Goal: Task Accomplishment & Management: Manage account settings

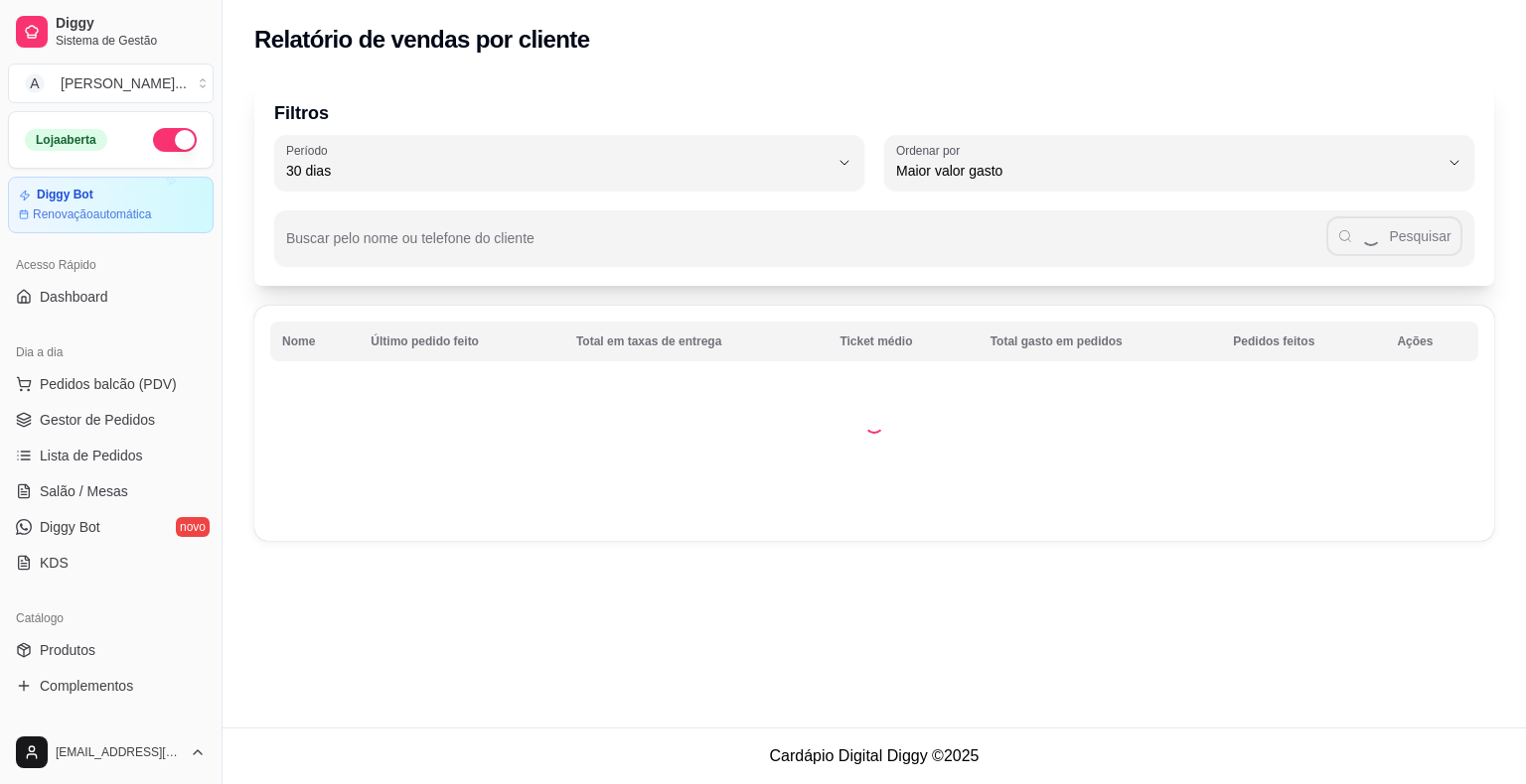
select select "30"
select select "HIGHEST_TOTAL_SPENT_WITH_ORDERS"
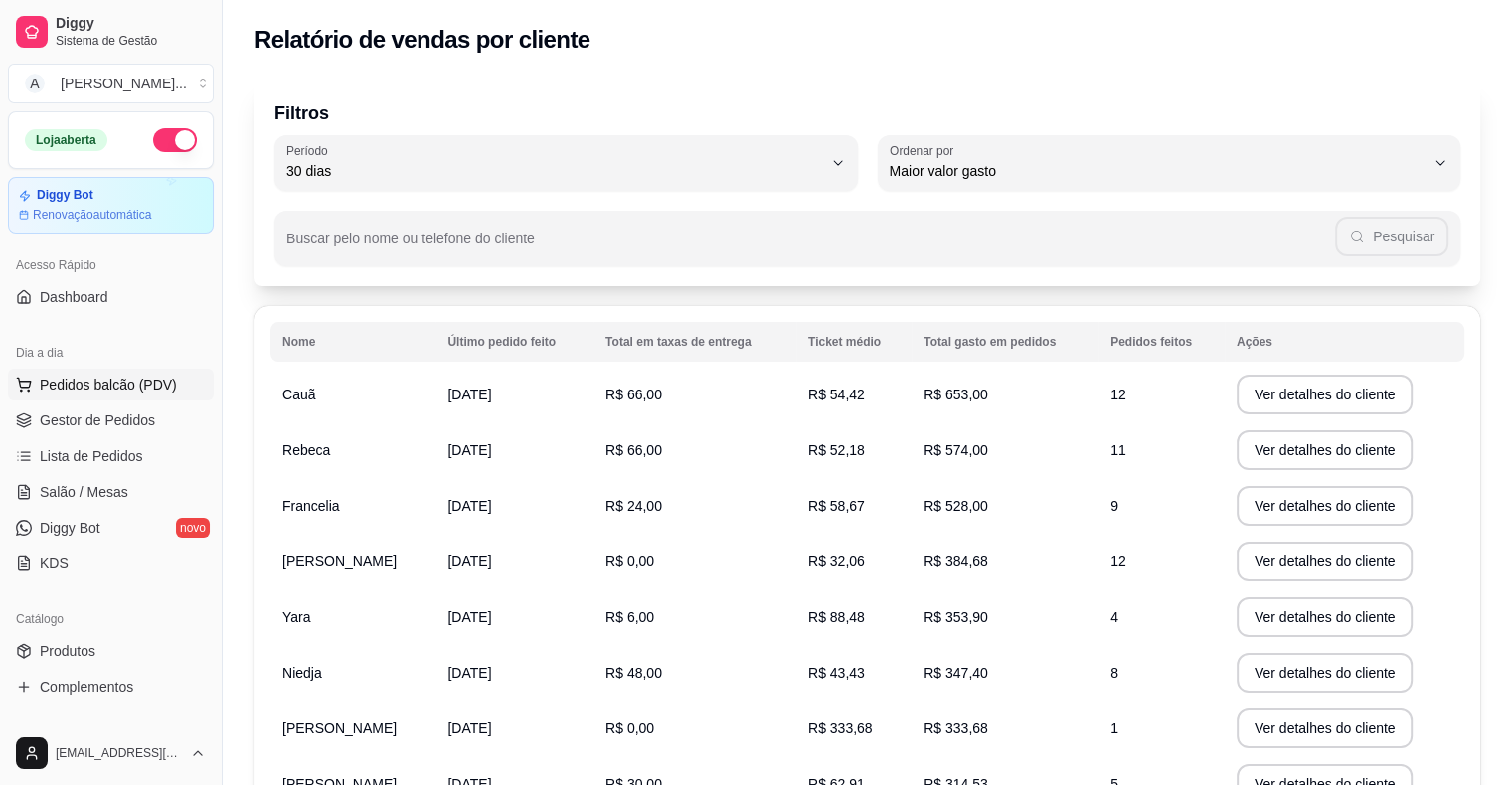
drag, startPoint x: 134, startPoint y: 413, endPoint x: 141, endPoint y: 399, distance: 15.6
click at [135, 414] on span "Gestor de Pedidos" at bounding box center [97, 421] width 115 height 20
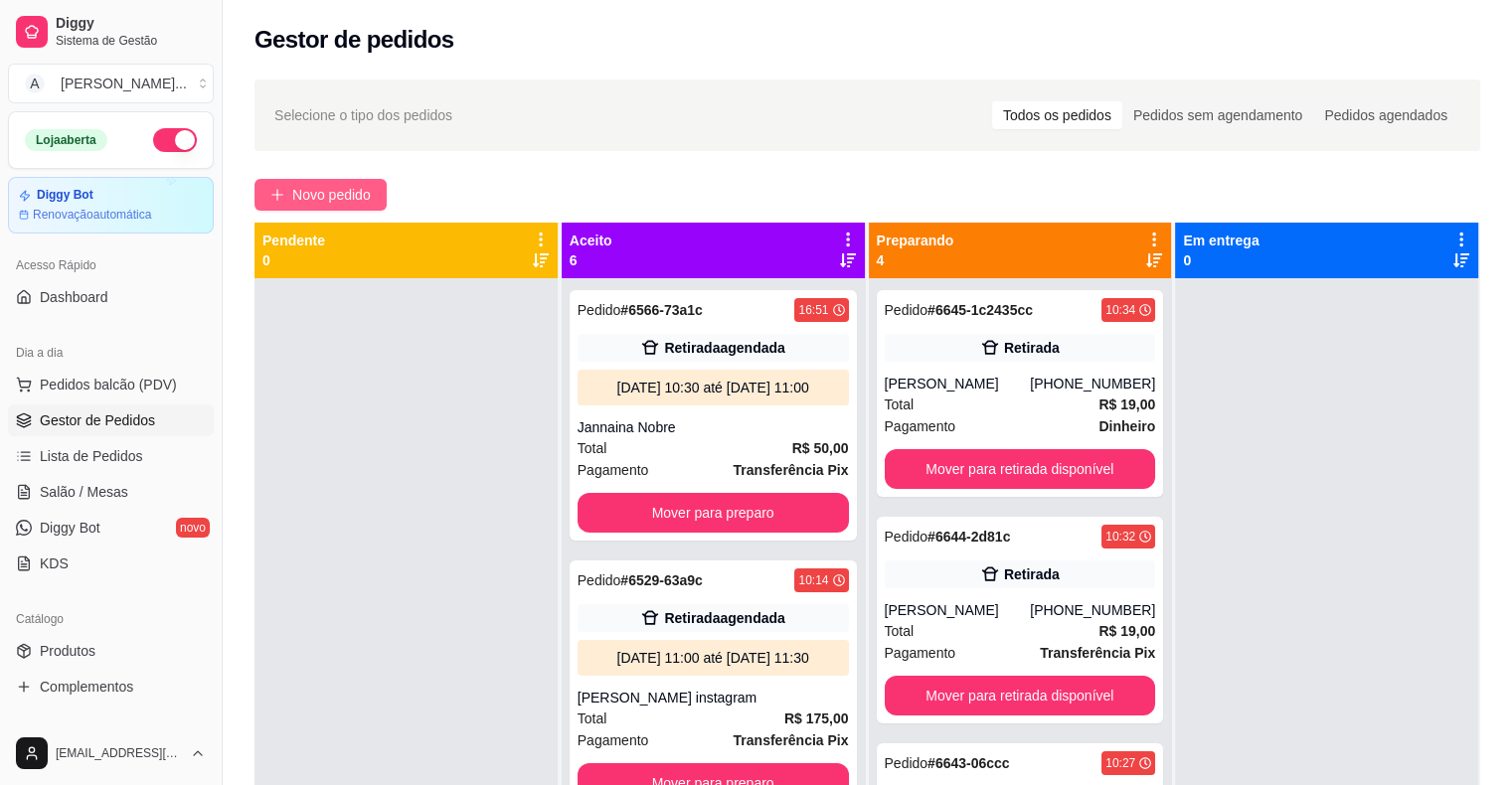
click at [295, 199] on span "Novo pedido" at bounding box center [331, 195] width 79 height 22
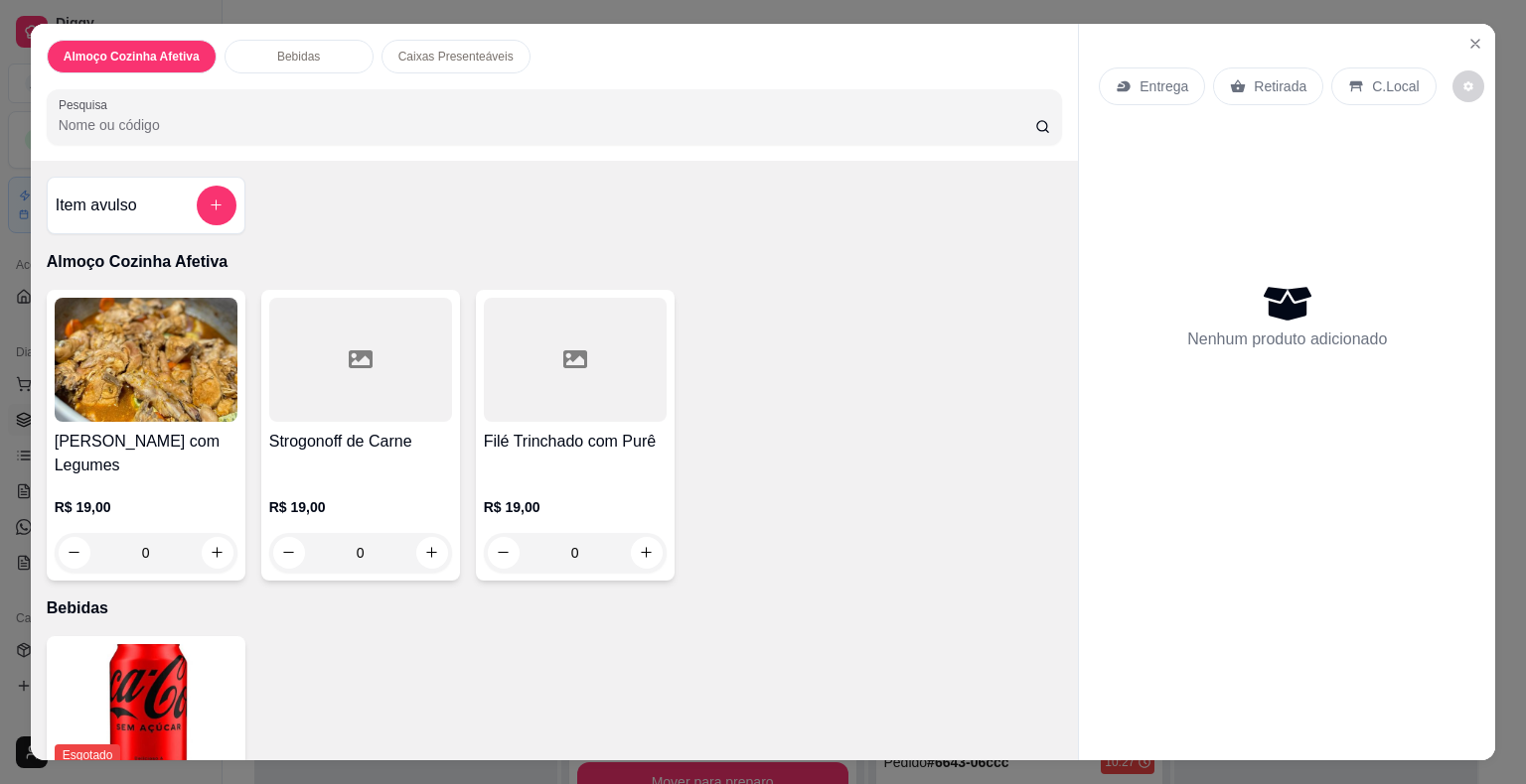
click at [147, 435] on h4 "[PERSON_NAME] com Legumes" at bounding box center [146, 453] width 183 height 48
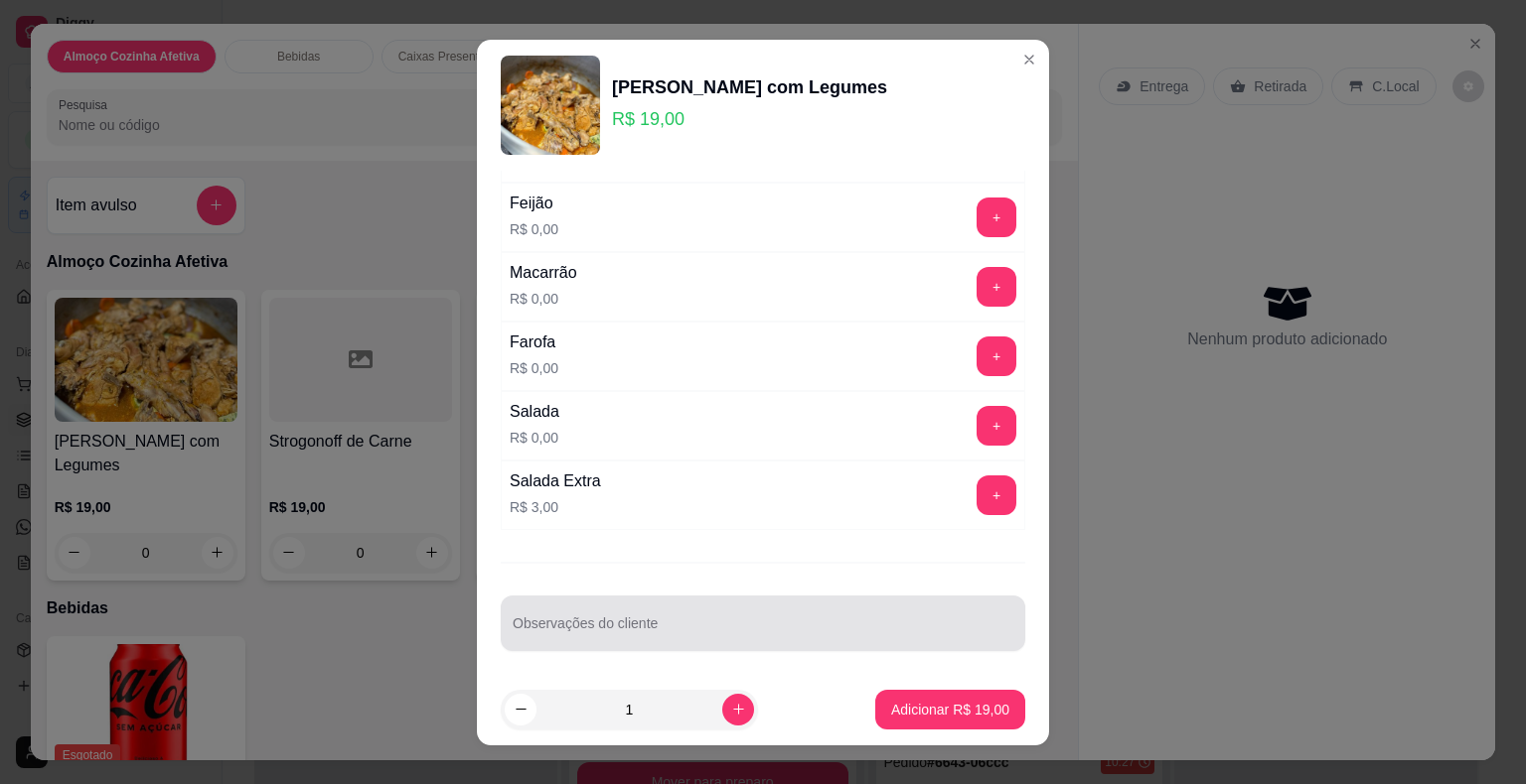
click at [747, 640] on div "Observações do cliente" at bounding box center [763, 623] width 525 height 56
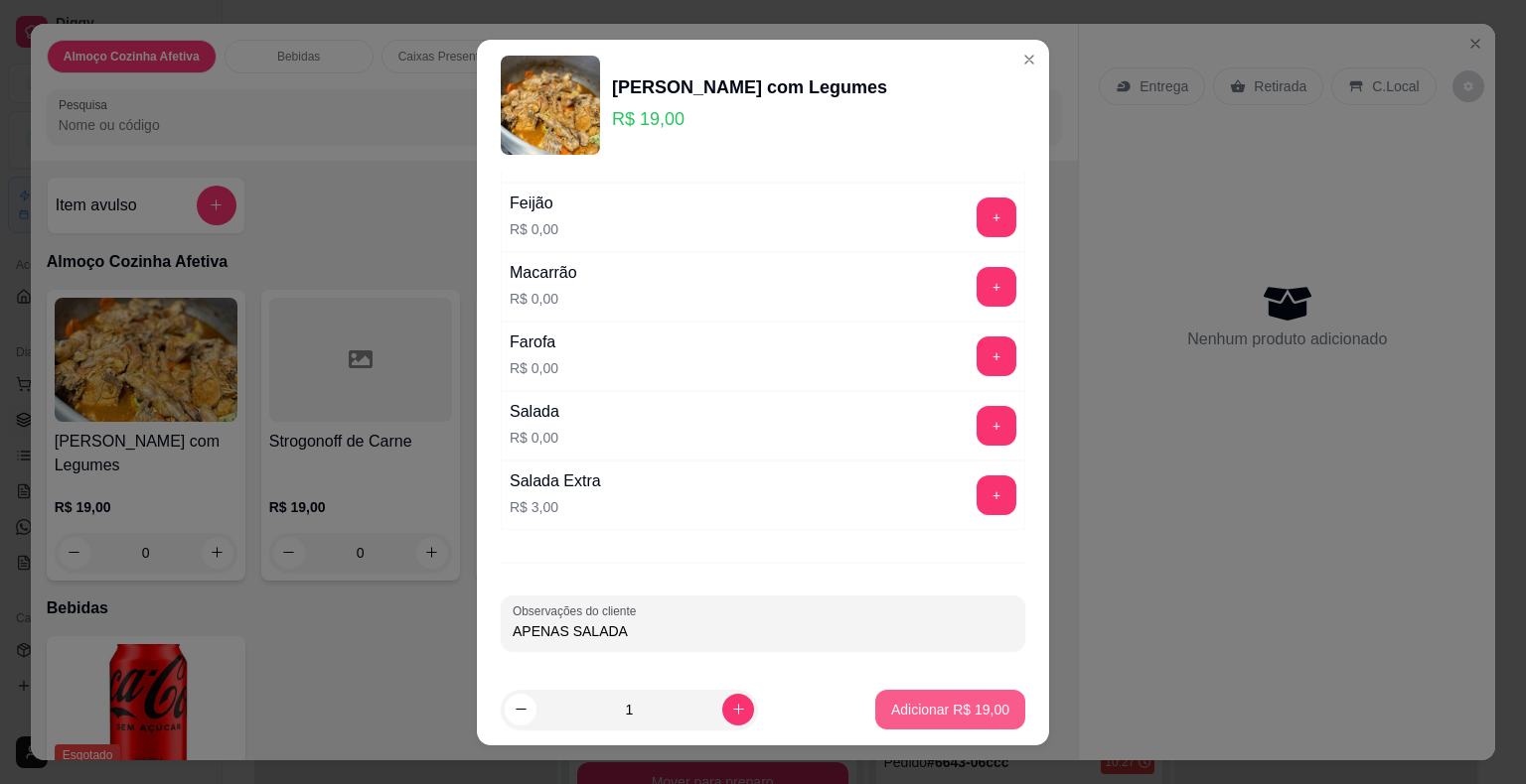
type input "APENAS SALADA"
click at [923, 708] on p "Adicionar R$ 19,00" at bounding box center [950, 710] width 118 height 20
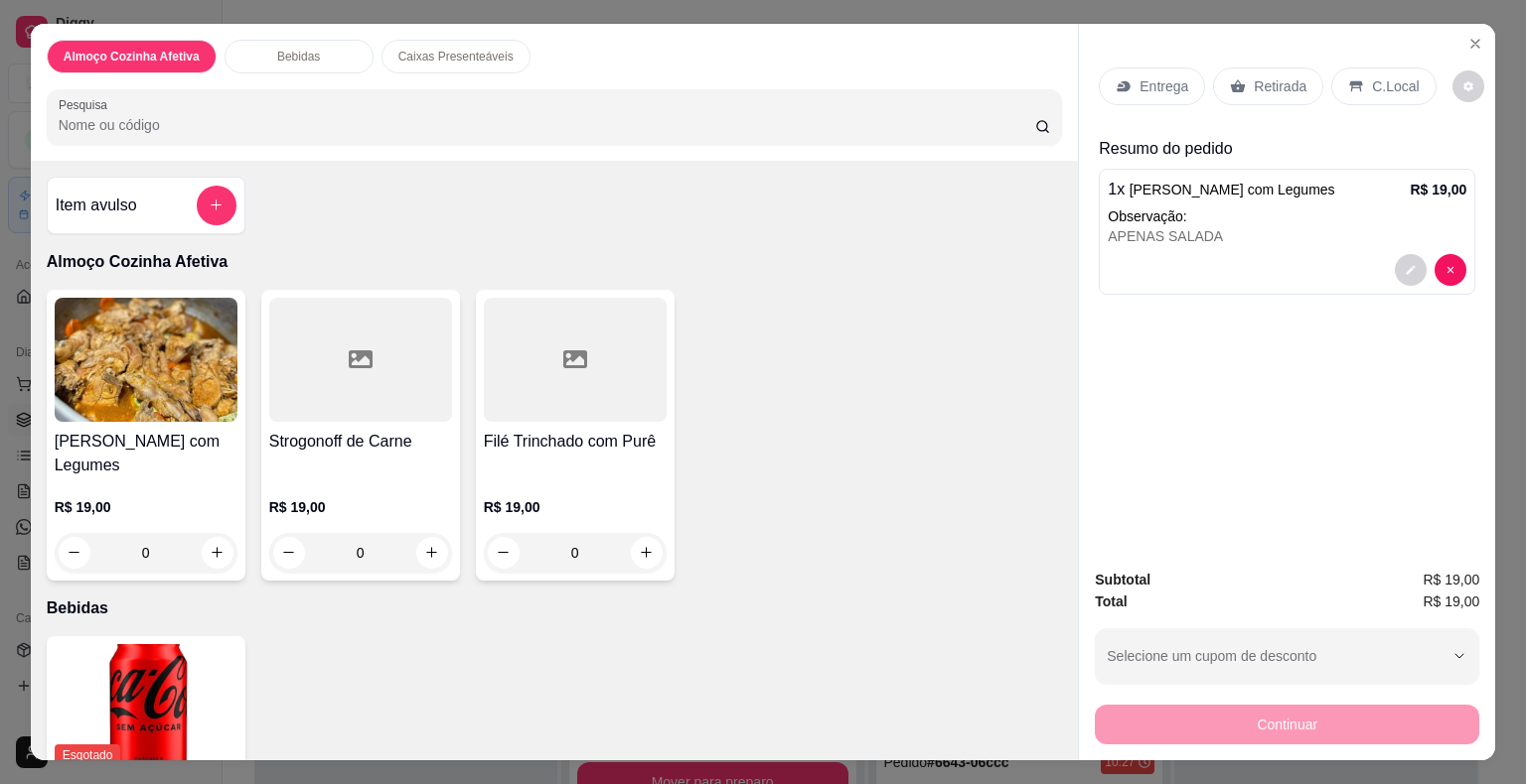
click at [1139, 78] on p "Entrega" at bounding box center [1163, 87] width 49 height 20
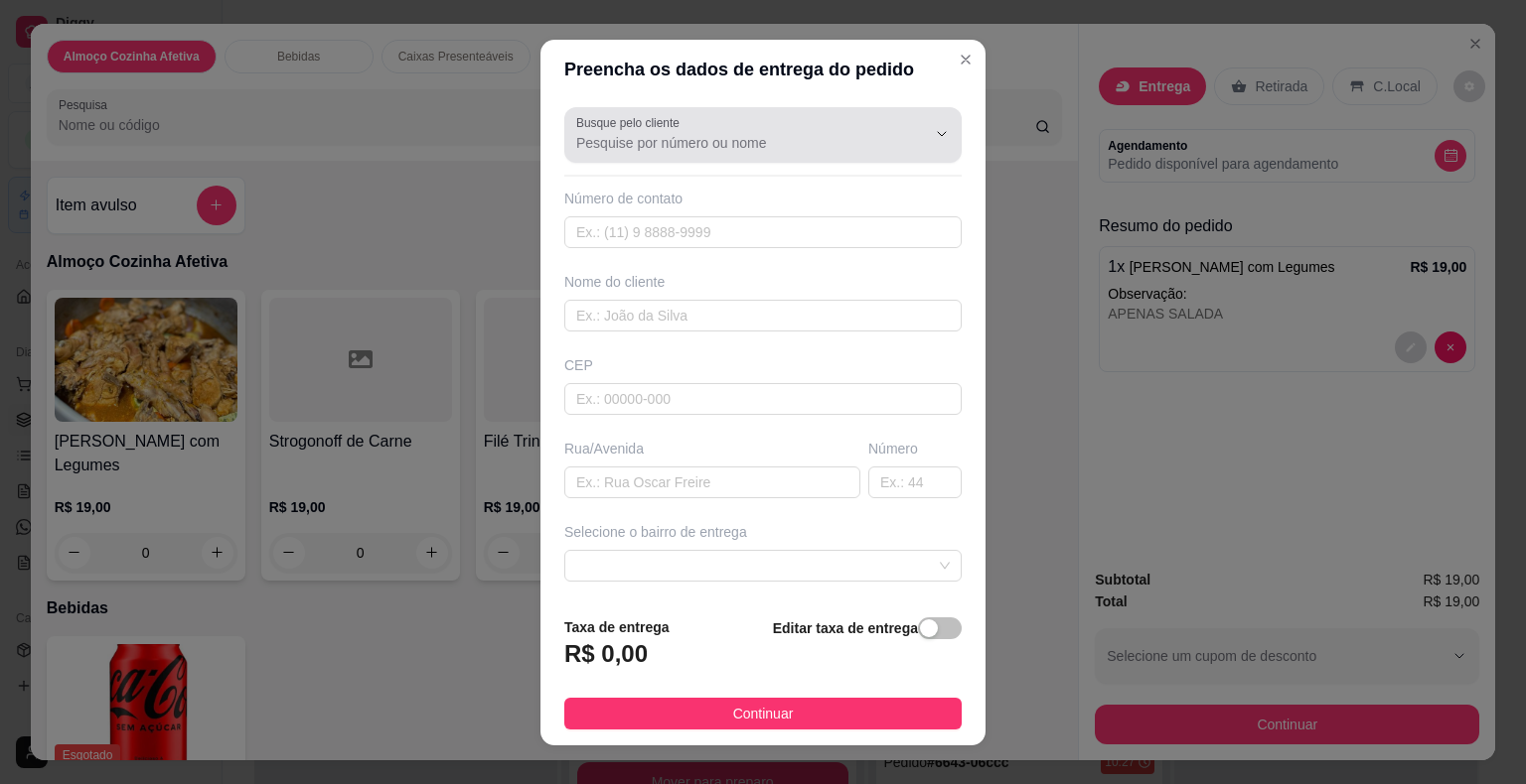
click at [690, 128] on div at bounding box center [763, 135] width 374 height 40
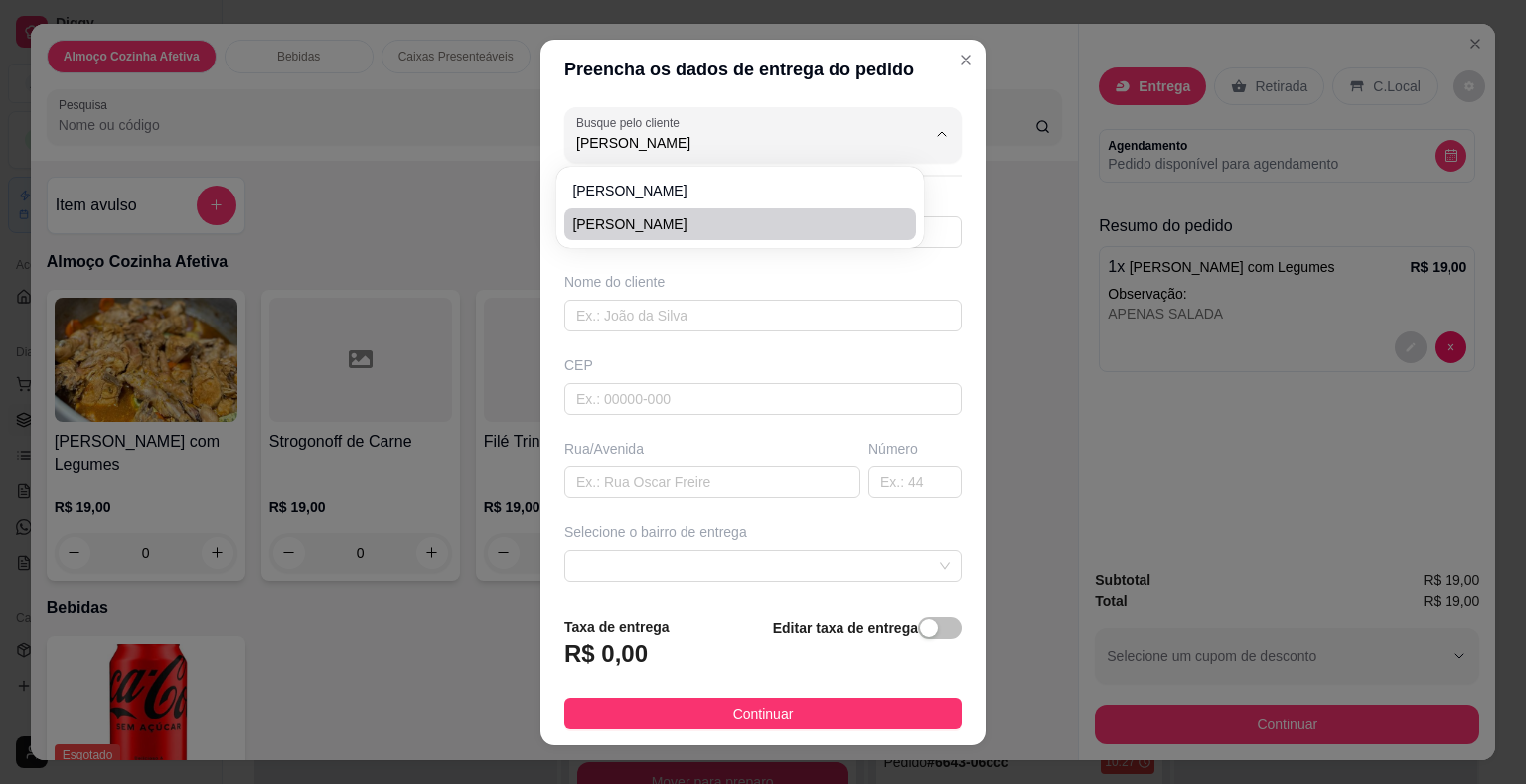
click at [652, 228] on span "[PERSON_NAME]" at bounding box center [731, 225] width 316 height 20
type input "[PERSON_NAME]"
type input "8599622650"
type input "[PERSON_NAME]"
type input "mercado do artesanato loja topcell"
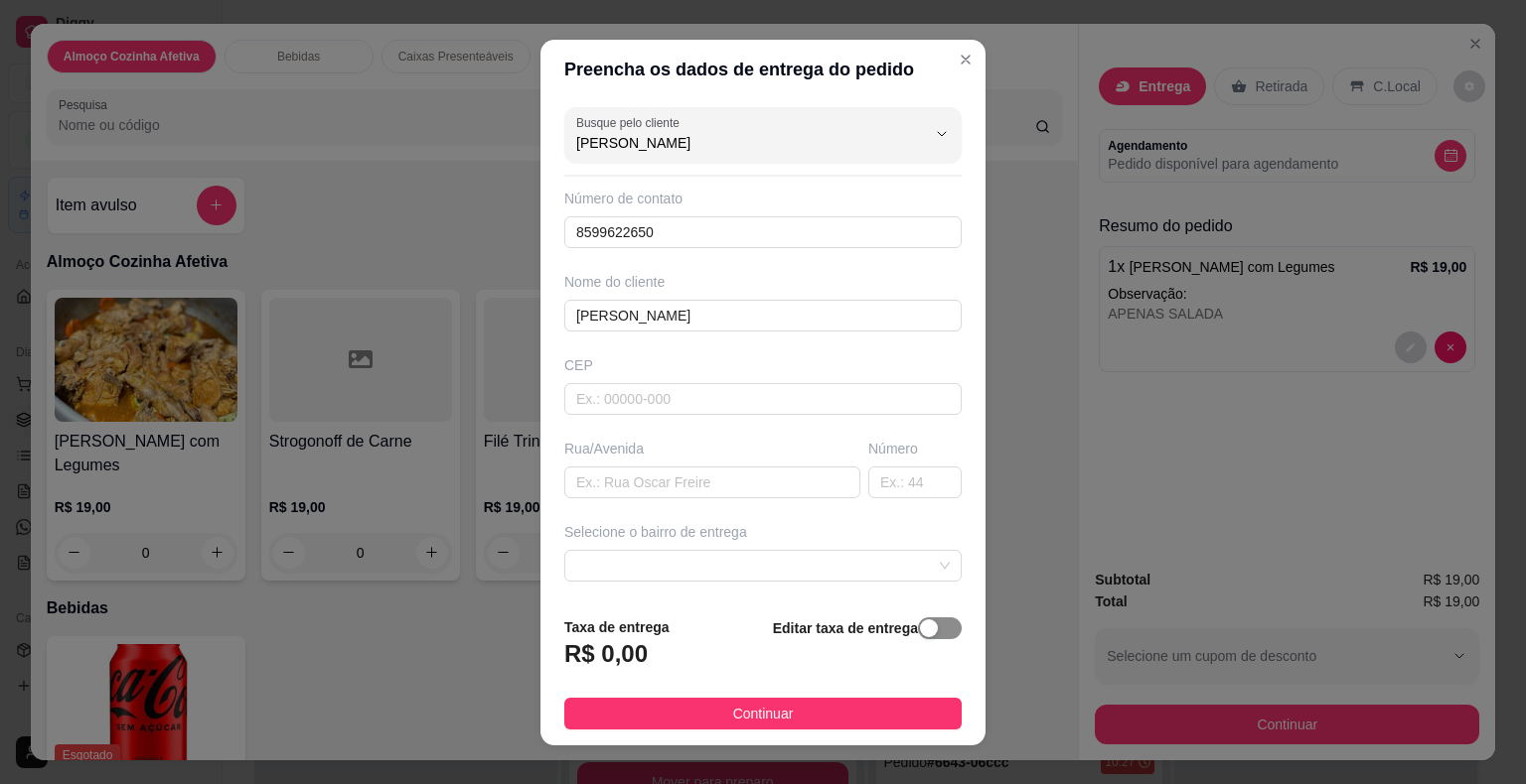
type input "[PERSON_NAME]"
click at [937, 630] on span "button" at bounding box center [939, 628] width 44 height 22
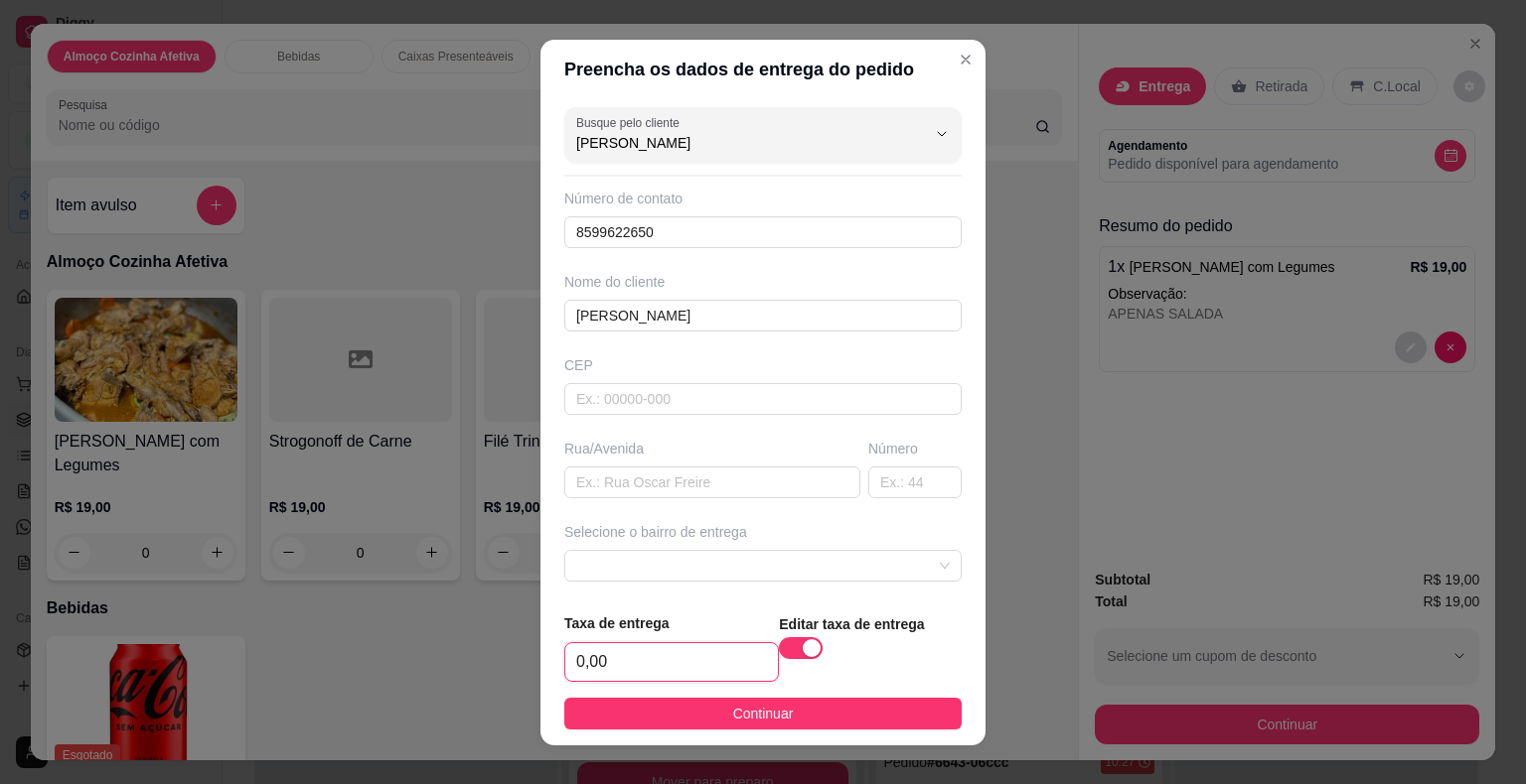
click at [711, 653] on input "0,00" at bounding box center [672, 662] width 213 height 38
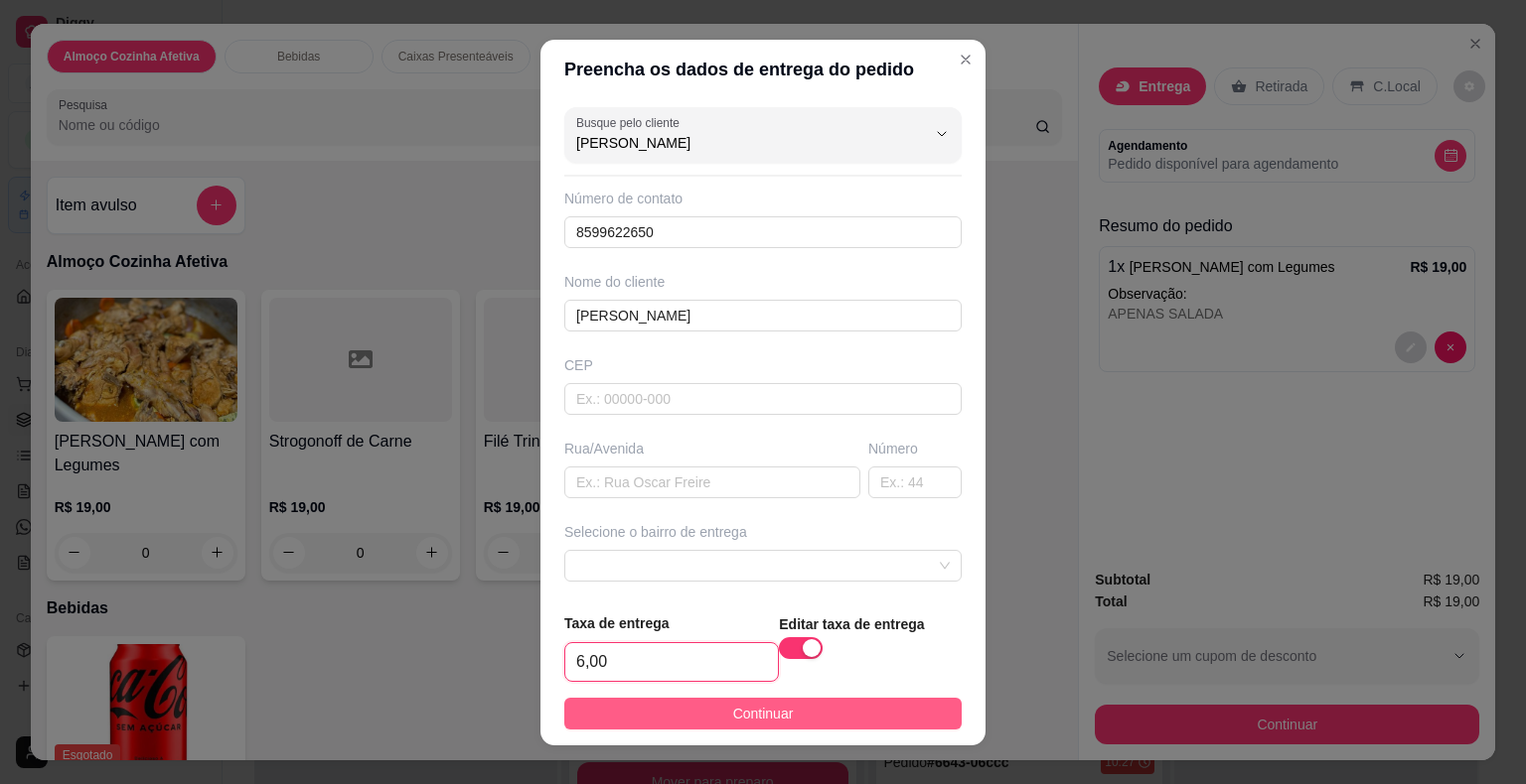
type input "6,00"
click at [759, 698] on button "Continuar" at bounding box center [763, 714] width 398 height 32
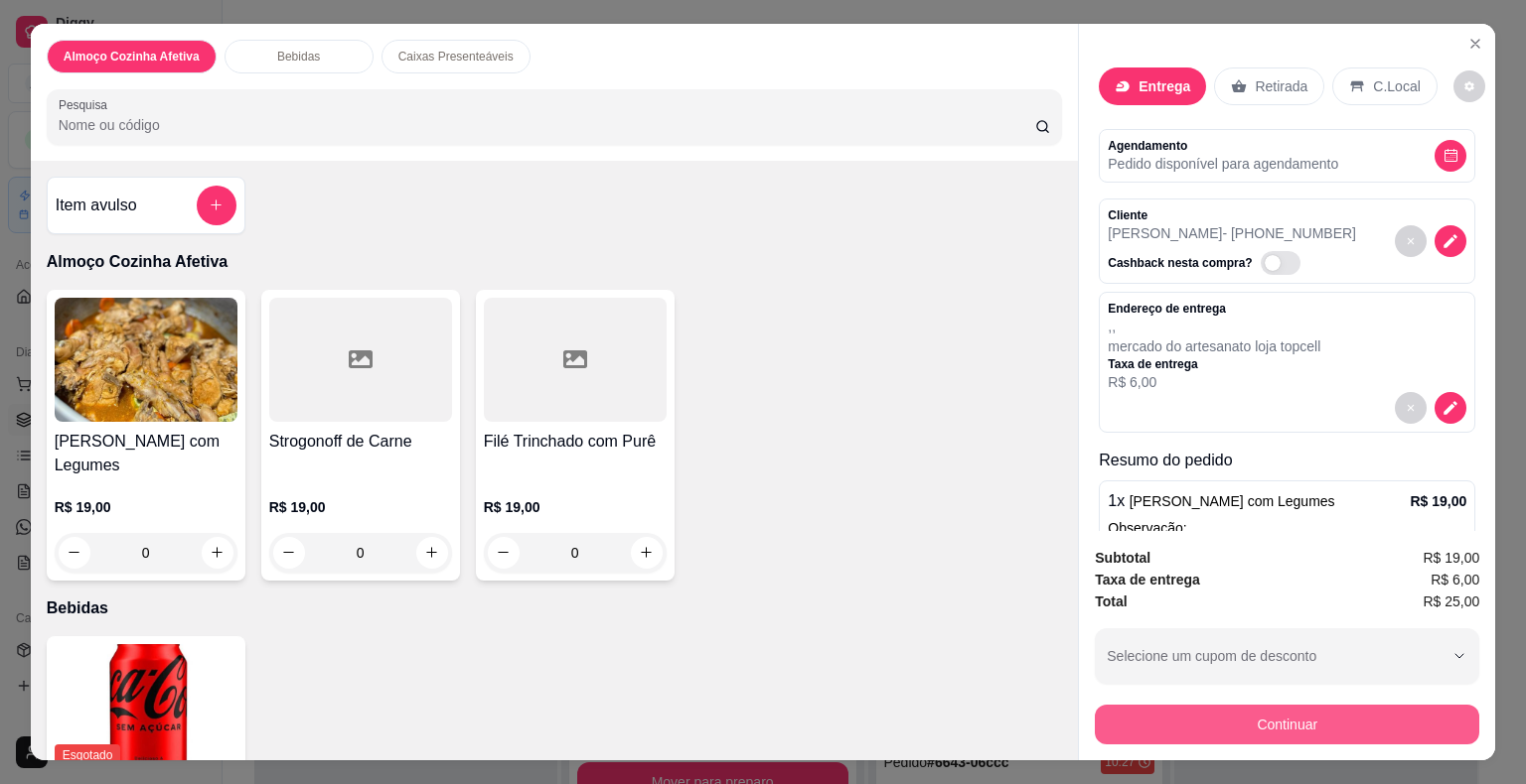
click at [1147, 712] on button "Continuar" at bounding box center [1286, 725] width 385 height 40
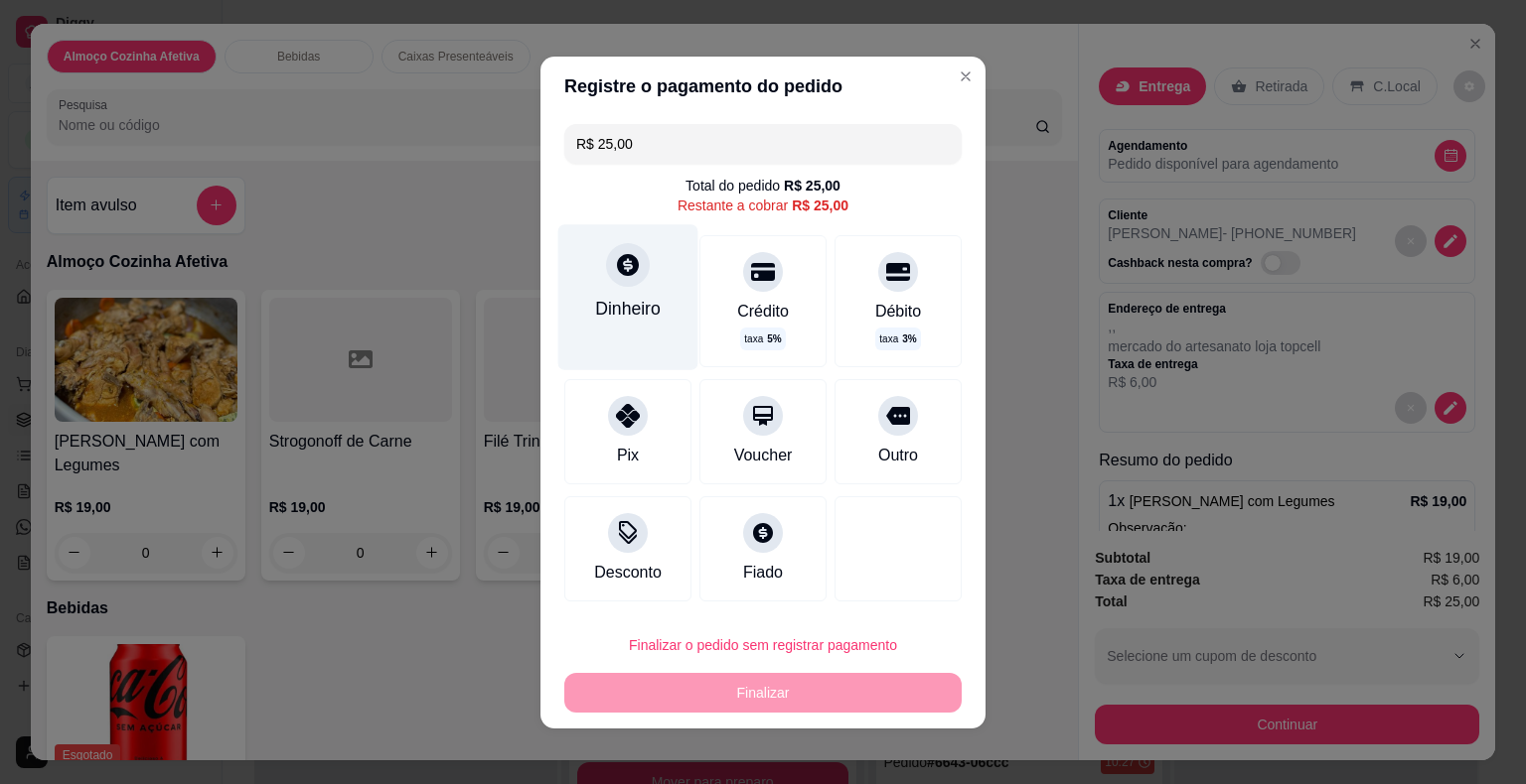
click at [614, 284] on div at bounding box center [628, 266] width 44 height 44
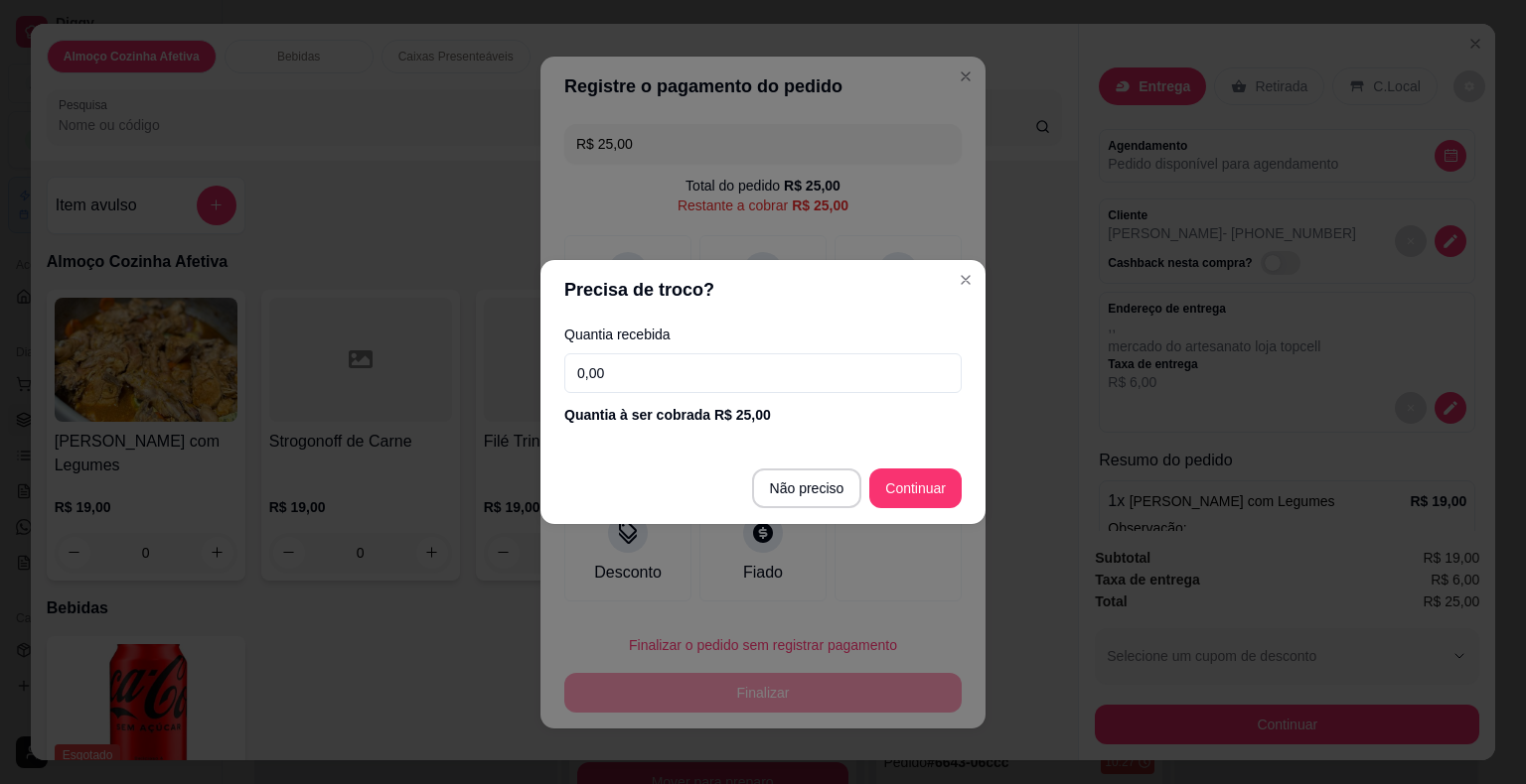
click at [662, 371] on input "0,00" at bounding box center [763, 374] width 398 height 40
click at [664, 369] on input "0,00" at bounding box center [763, 374] width 398 height 40
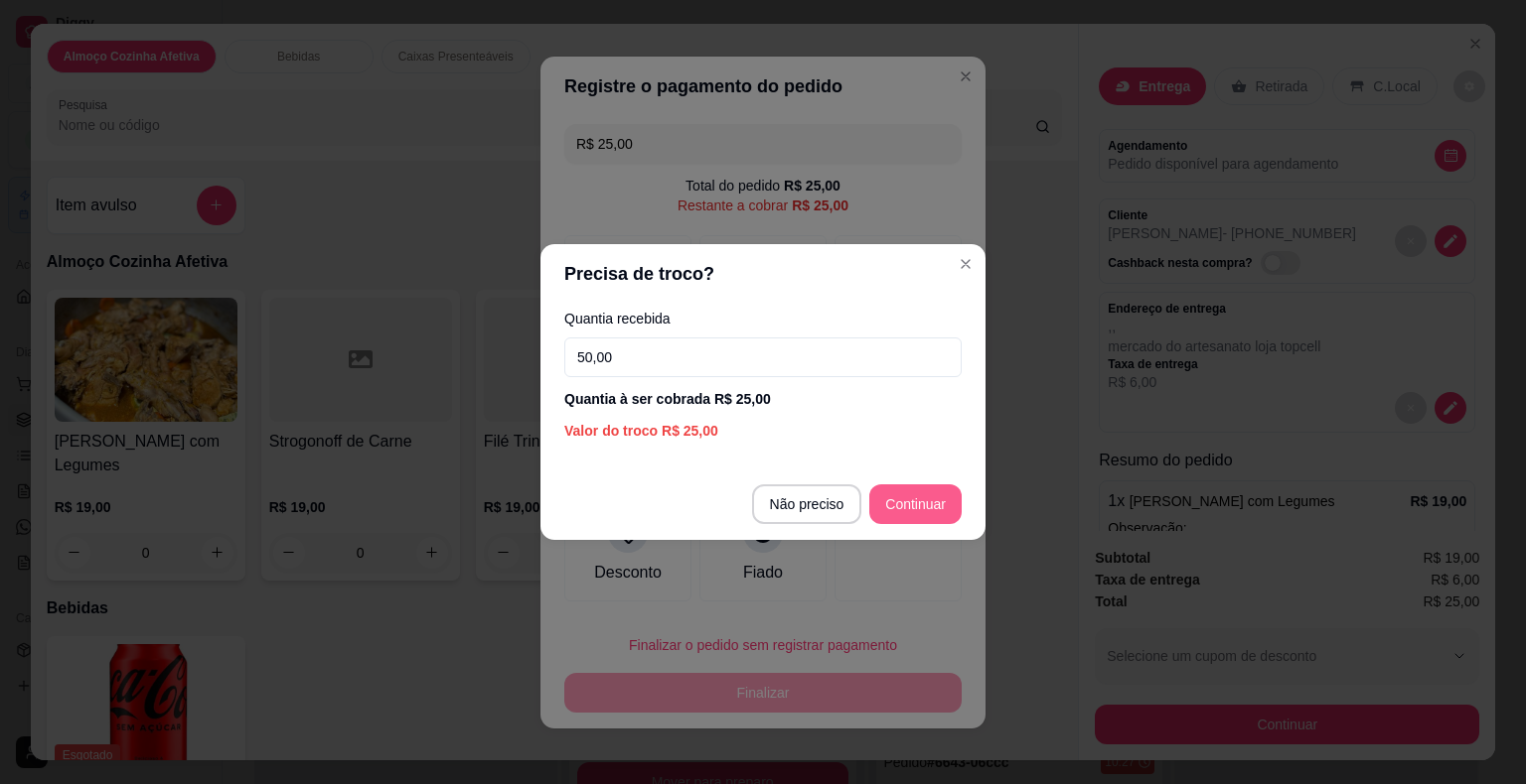
type input "50,00"
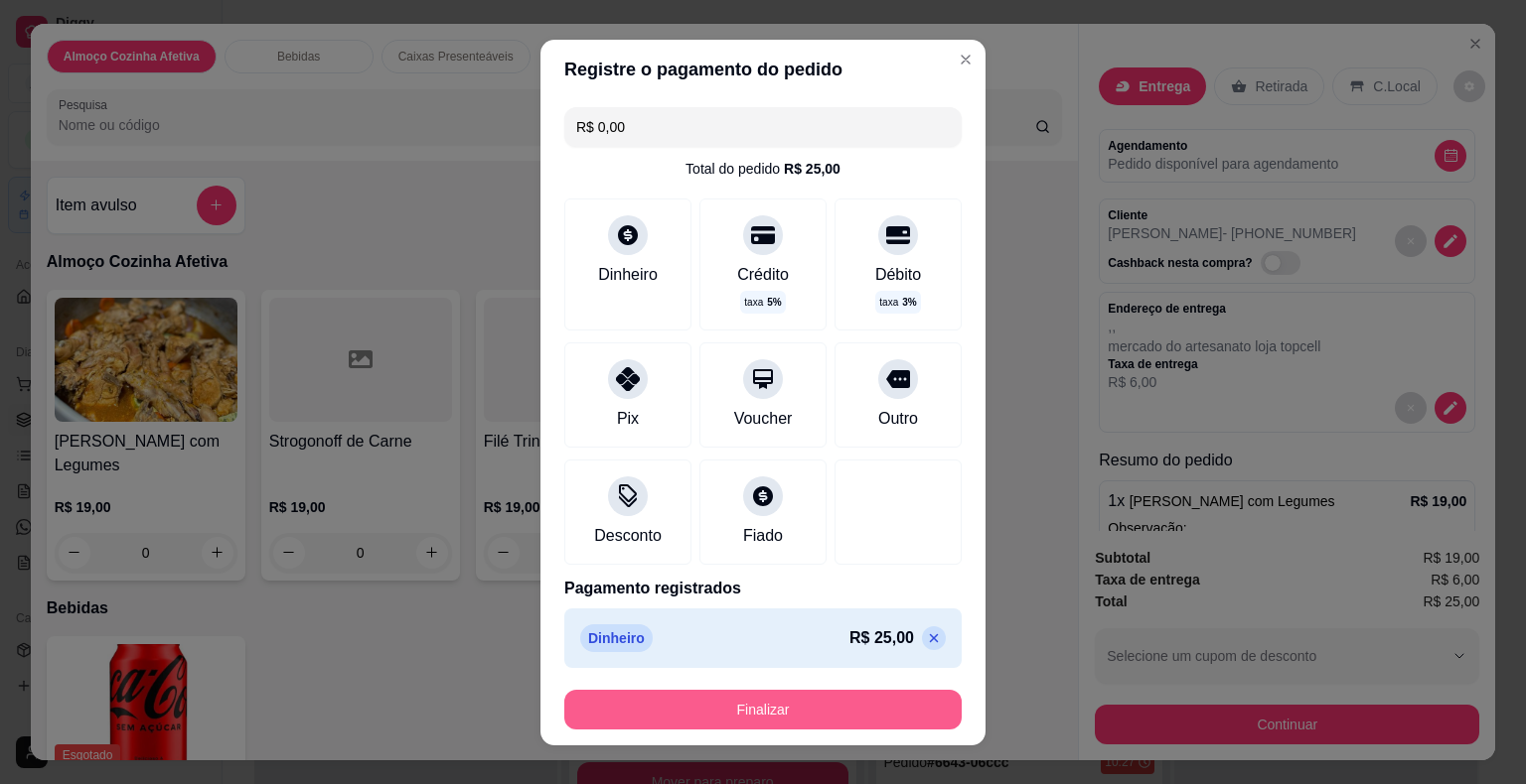
click at [843, 718] on button "Finalizar" at bounding box center [763, 710] width 398 height 40
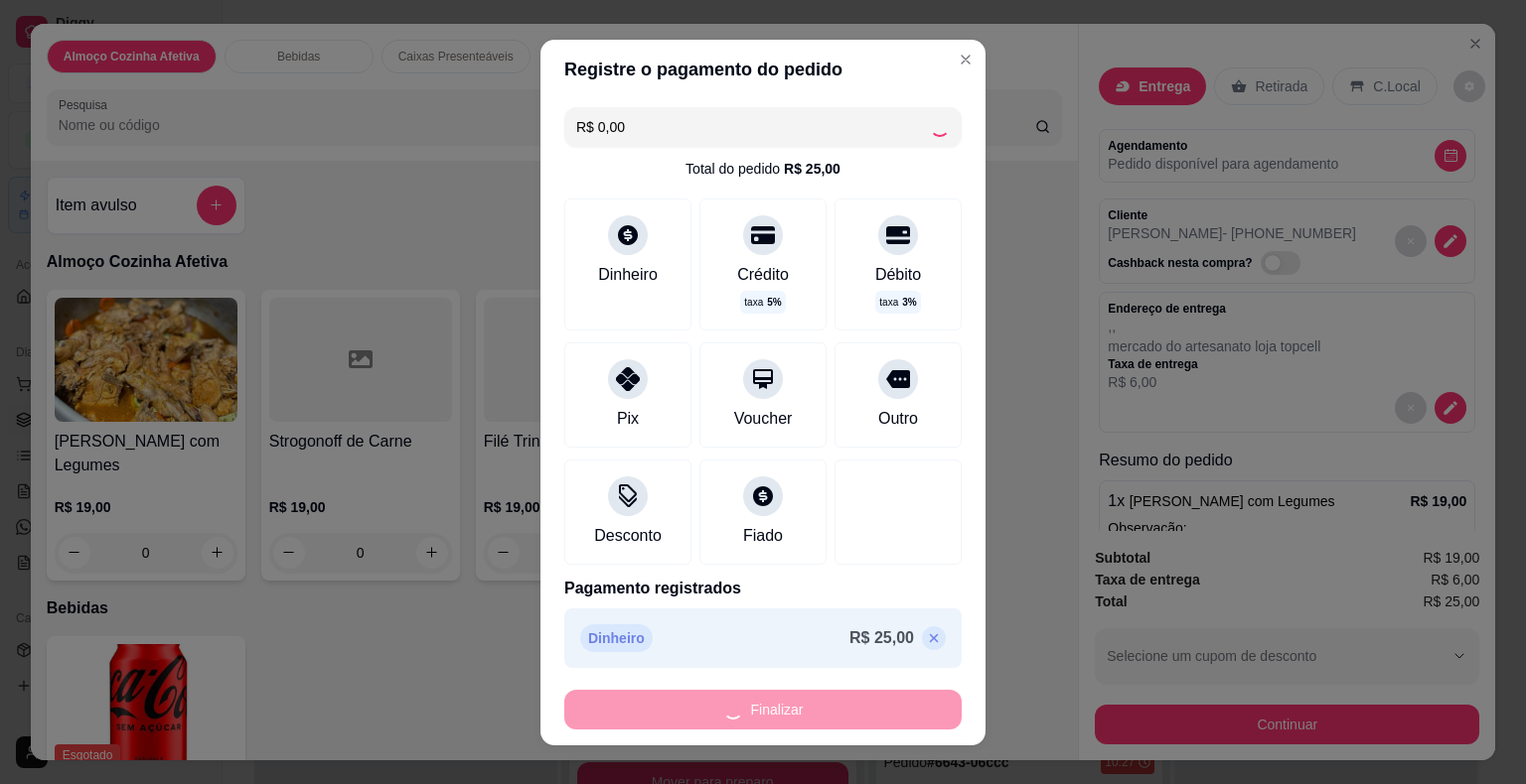
type input "-R$ 25,00"
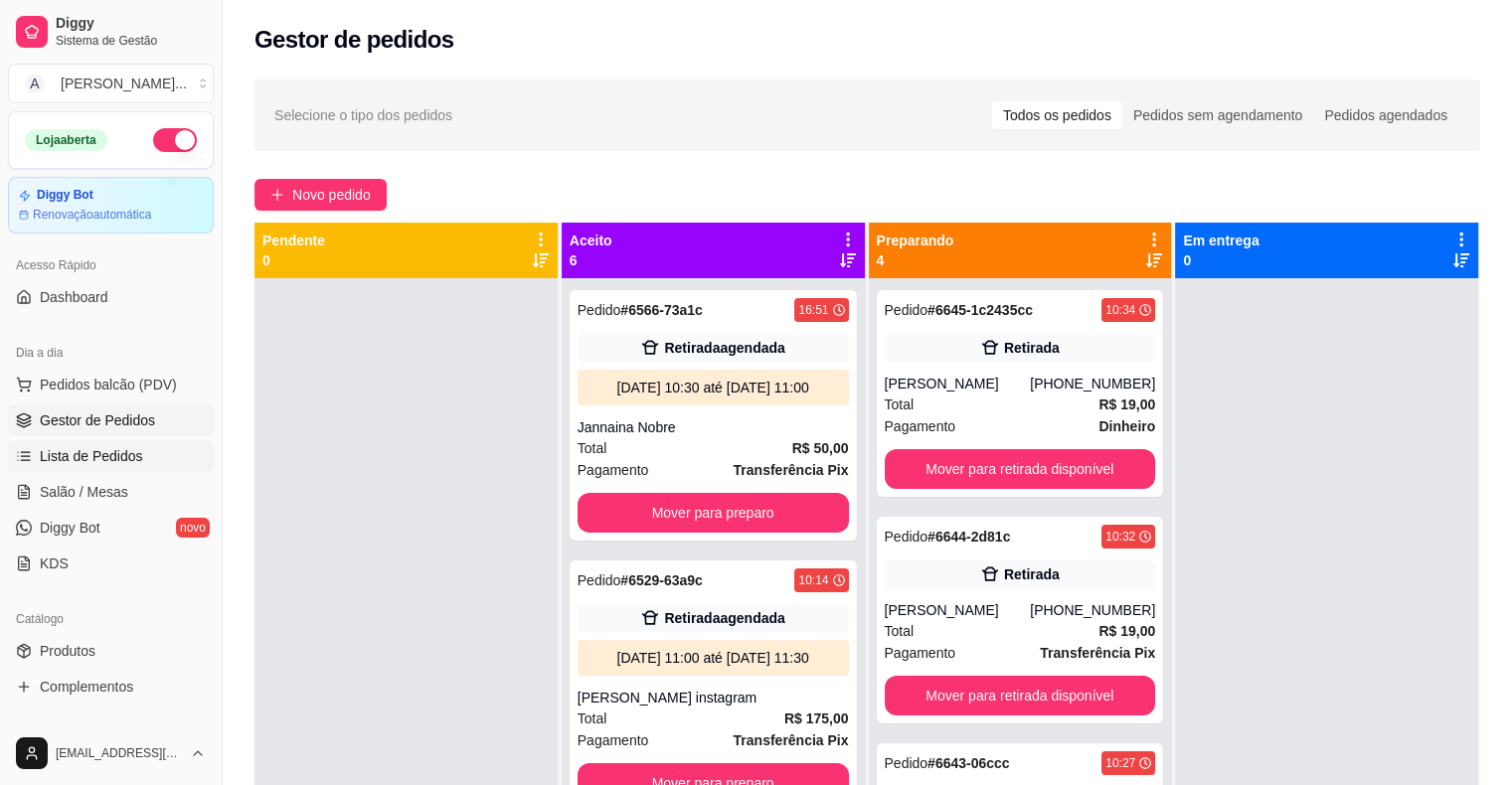
click at [154, 440] on link "Lista de Pedidos" at bounding box center [111, 456] width 206 height 32
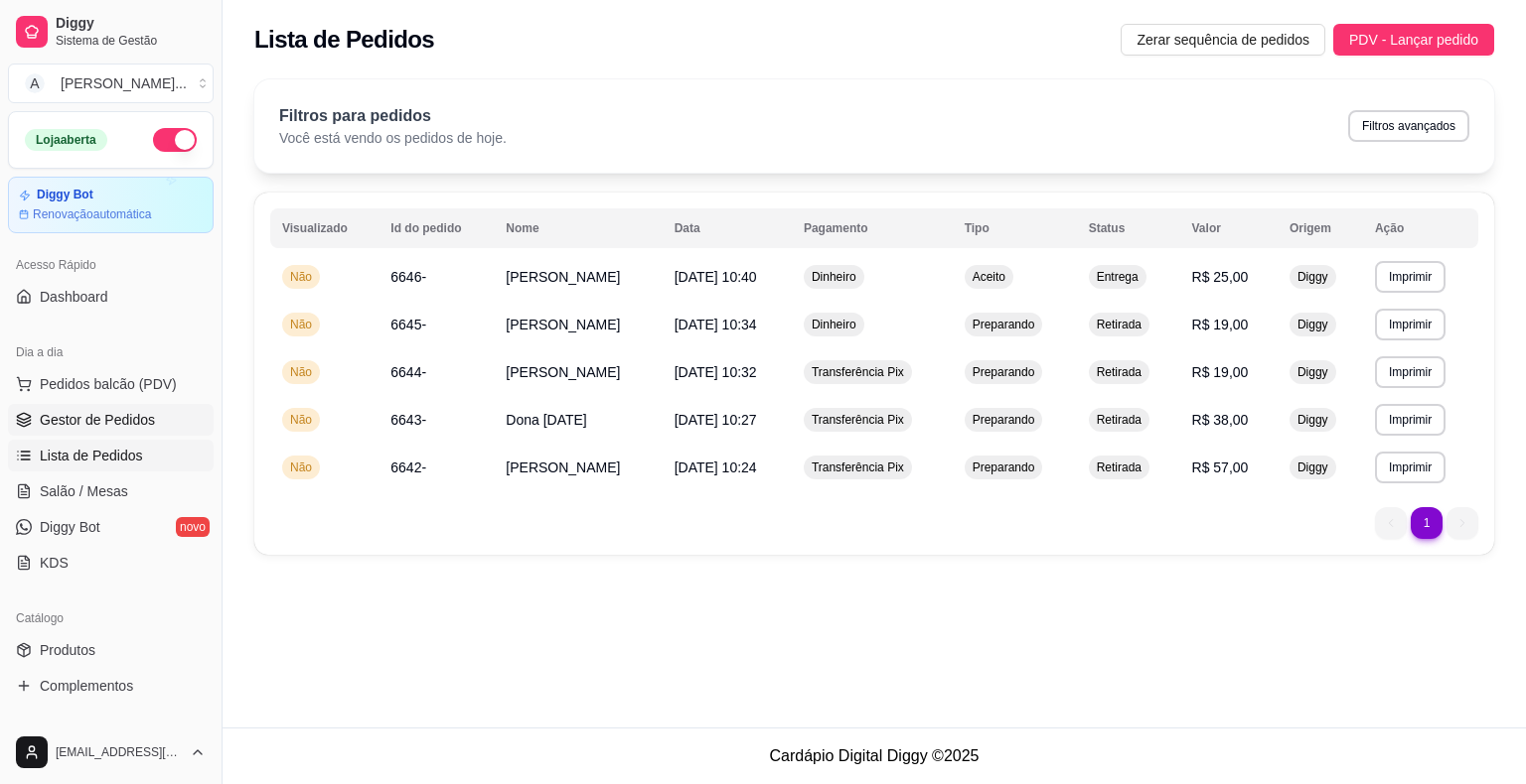
click at [151, 411] on span "Gestor de Pedidos" at bounding box center [97, 420] width 115 height 20
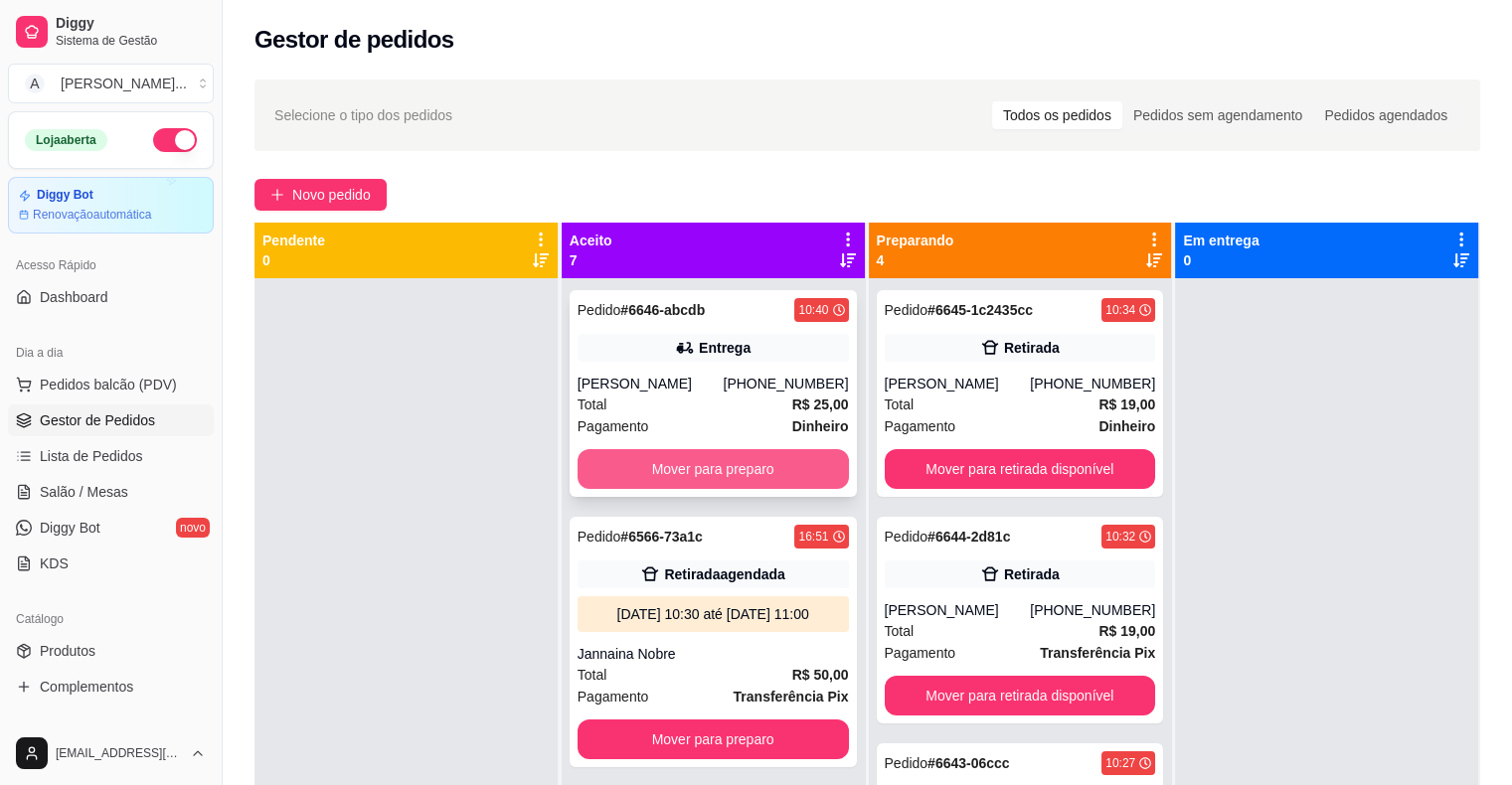
click at [637, 472] on button "Mover para preparo" at bounding box center [713, 469] width 271 height 40
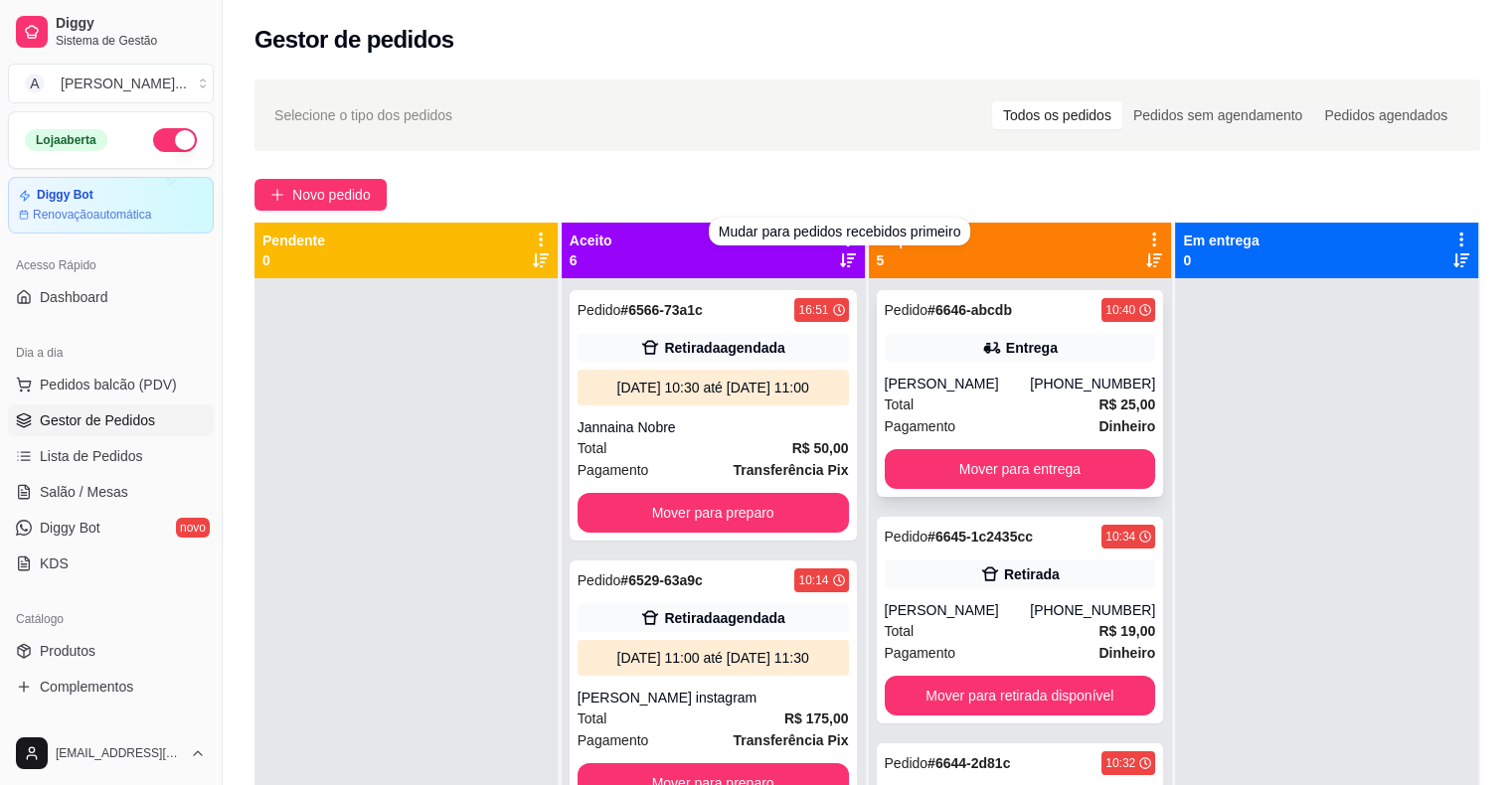
click at [916, 381] on div "[PERSON_NAME]" at bounding box center [958, 384] width 146 height 20
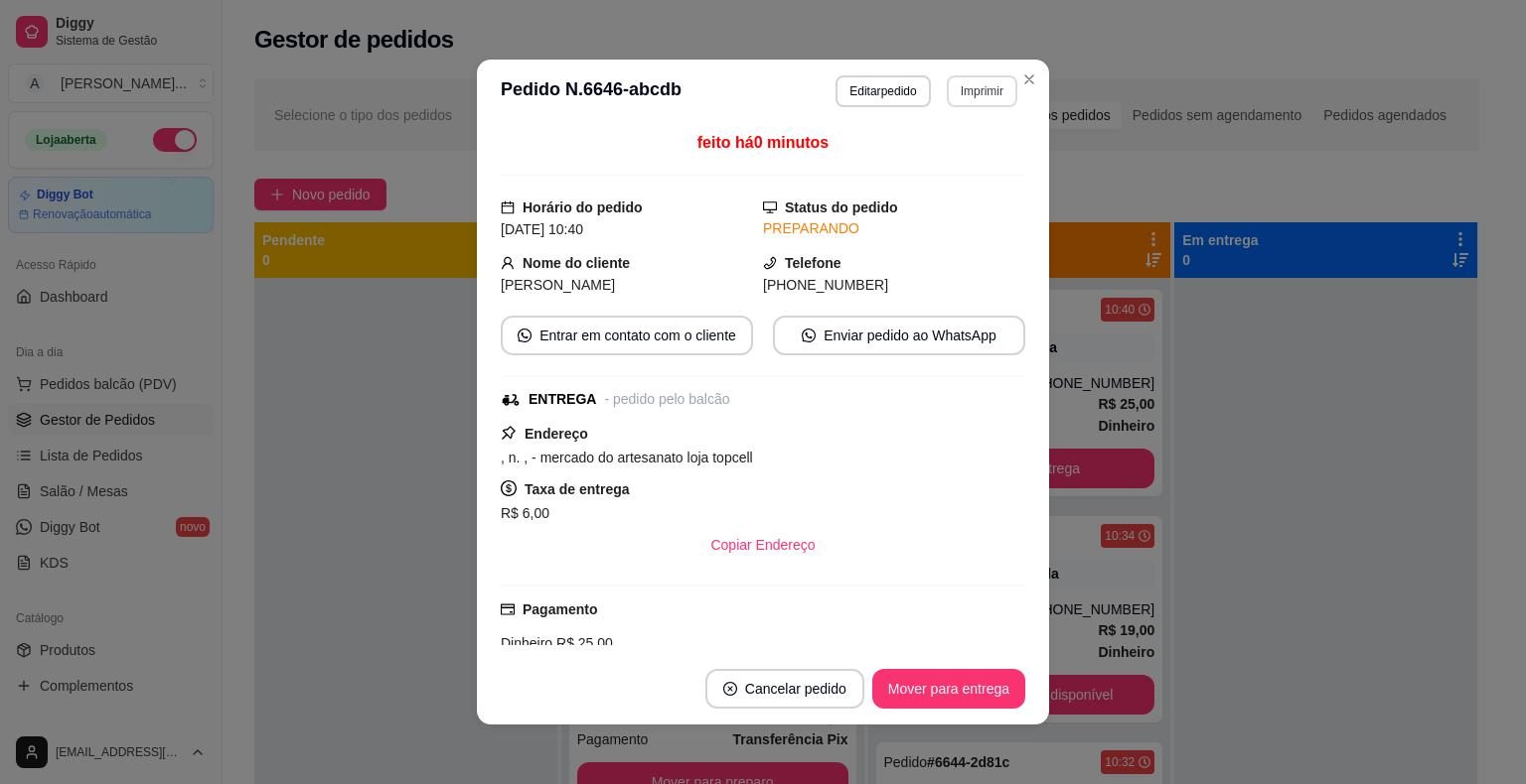
click at [963, 99] on button "Imprimir" at bounding box center [981, 92] width 71 height 32
click at [953, 155] on button "IMPRESSORA" at bounding box center [955, 152] width 115 height 26
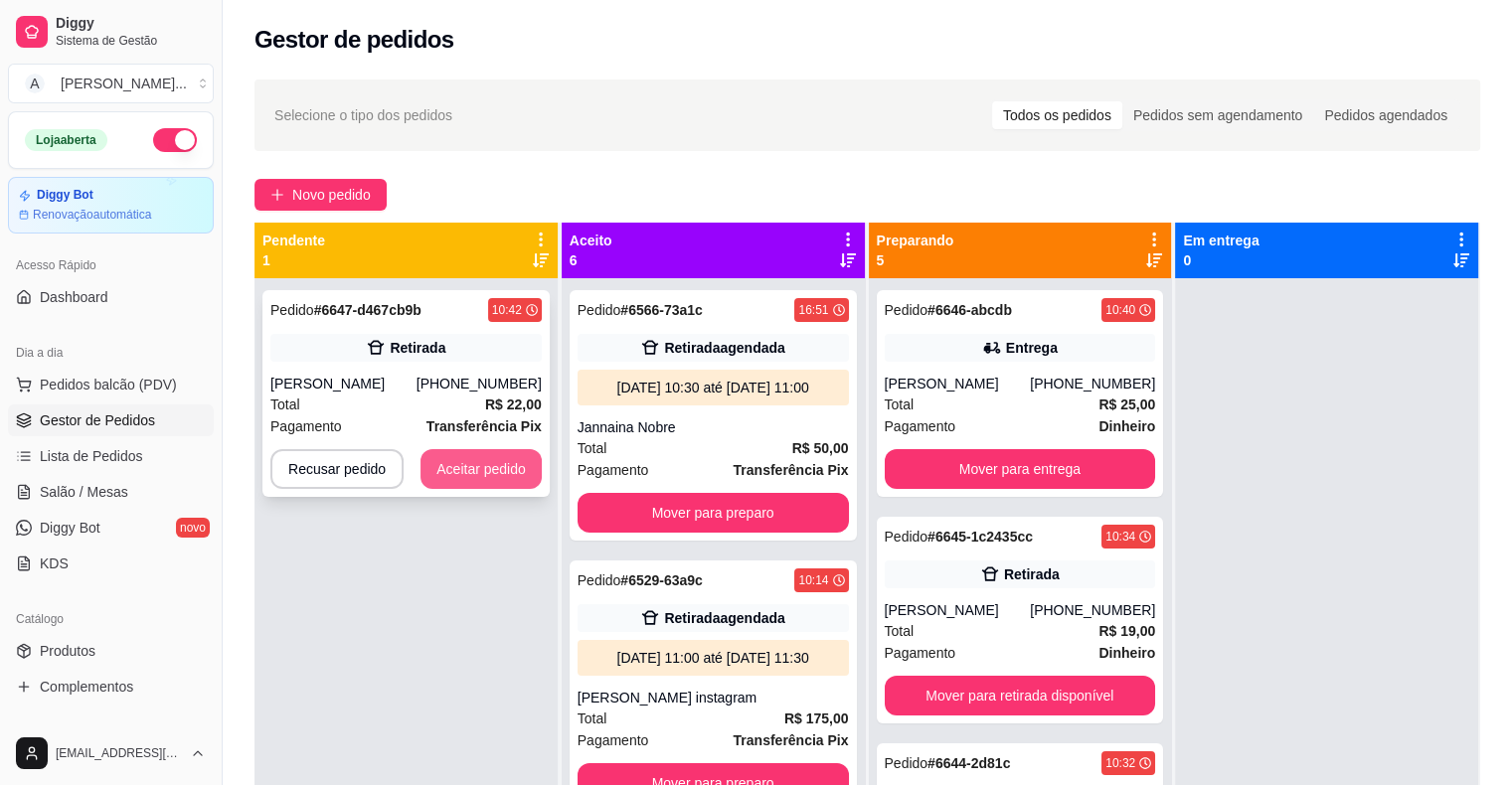
click at [482, 473] on button "Aceitar pedido" at bounding box center [480, 469] width 121 height 40
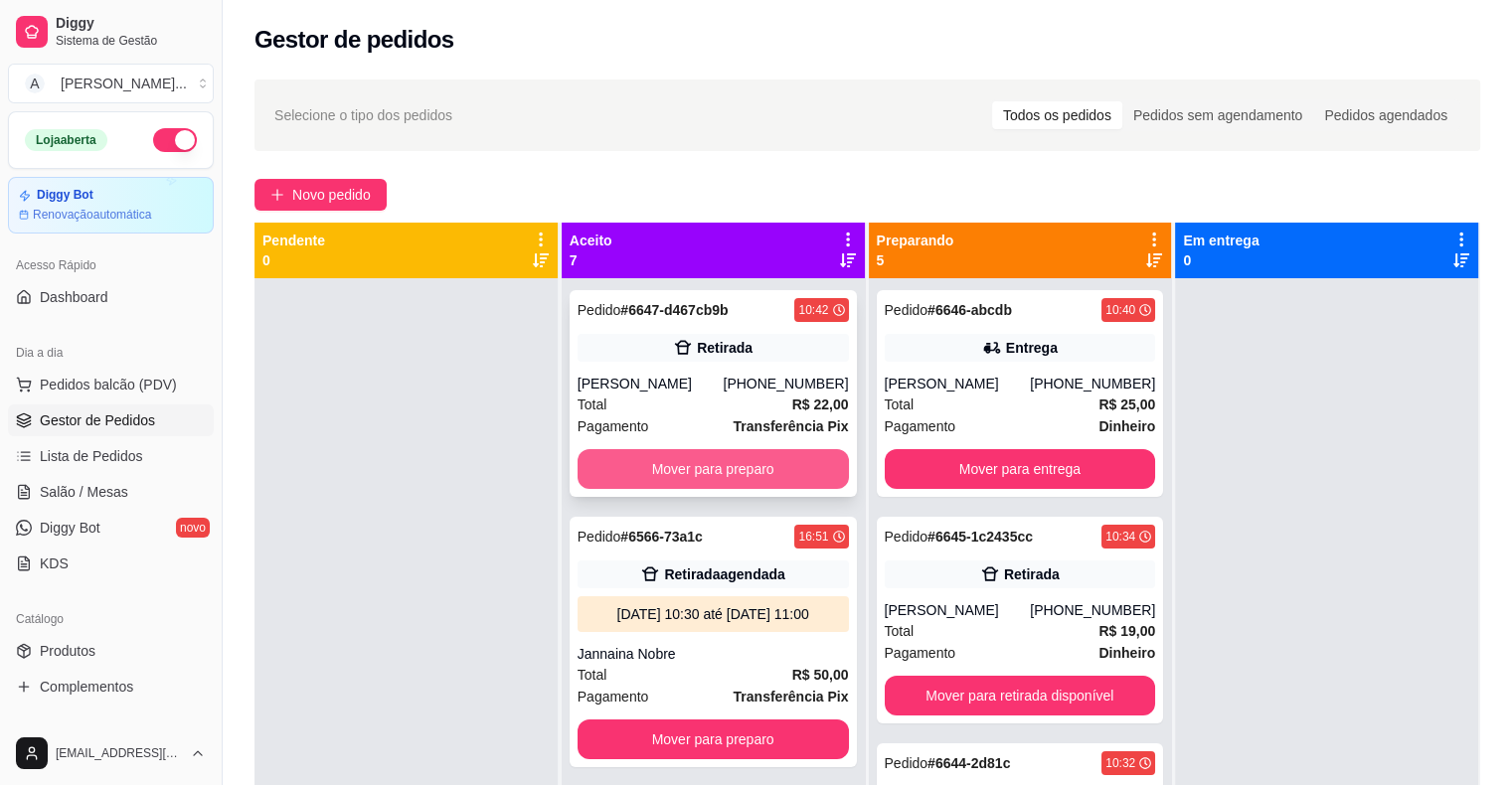
click at [721, 467] on button "Mover para preparo" at bounding box center [713, 469] width 271 height 40
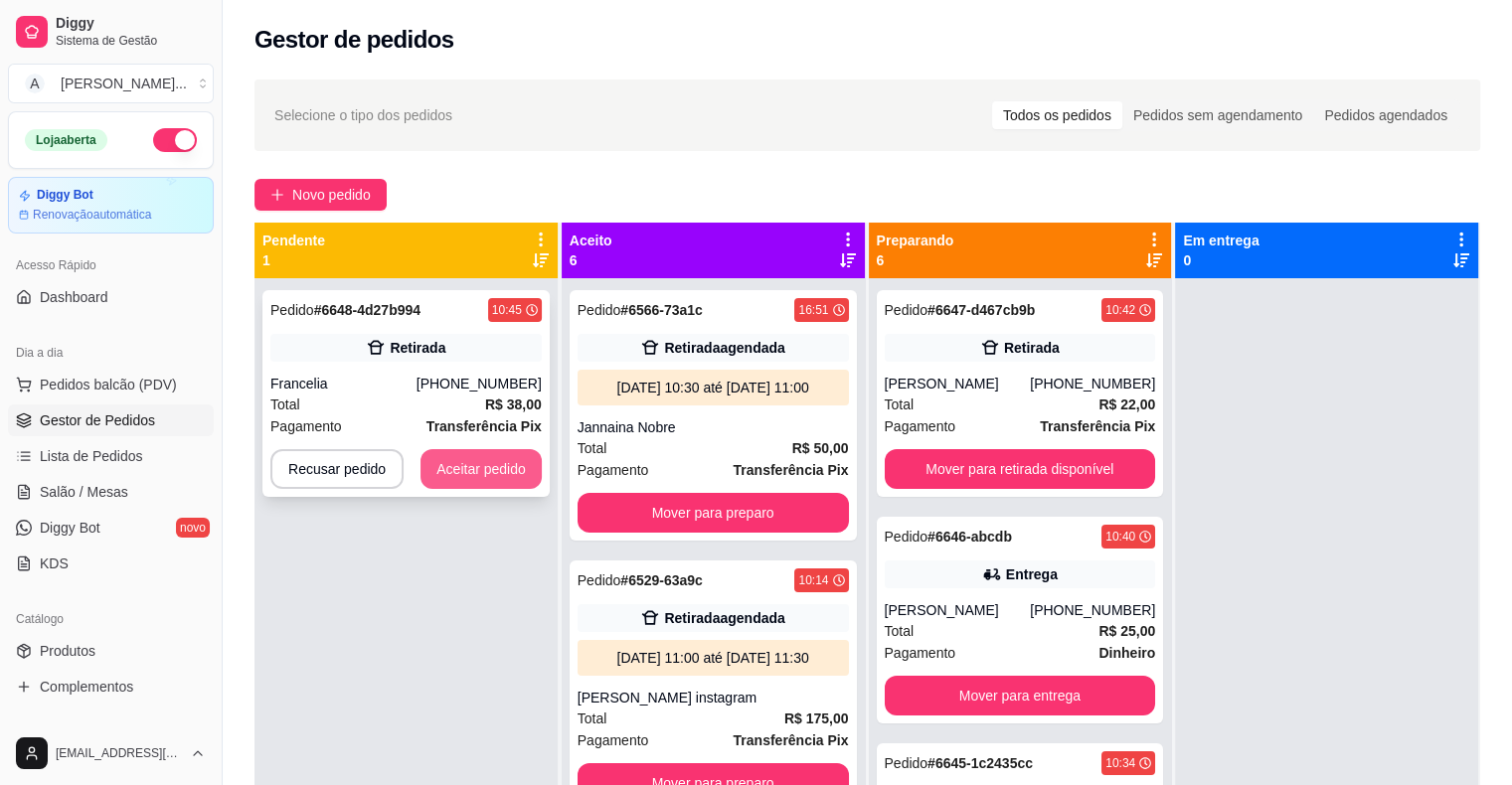
click at [511, 472] on button "Aceitar pedido" at bounding box center [480, 469] width 121 height 40
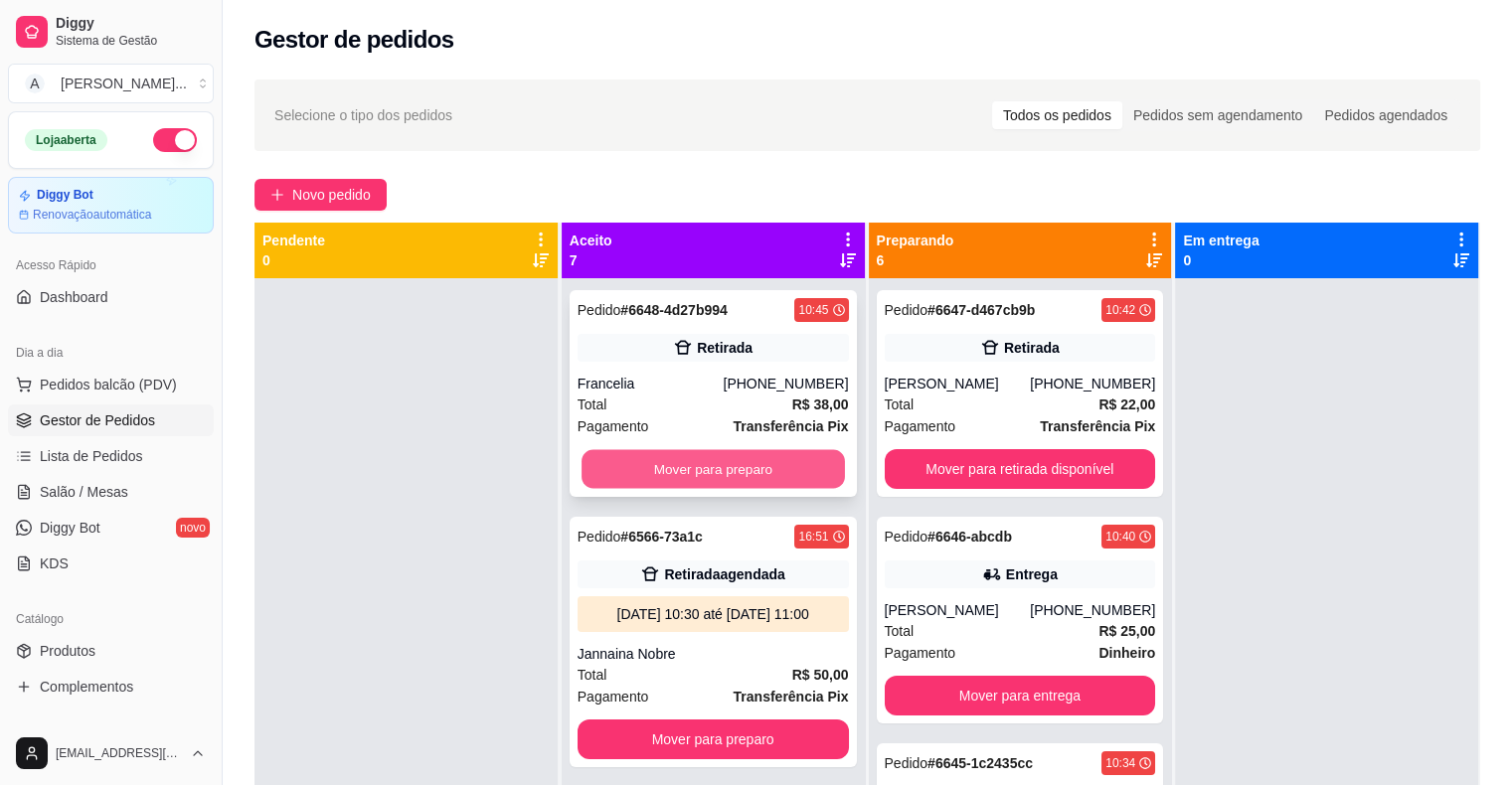
click at [646, 478] on button "Mover para preparo" at bounding box center [712, 469] width 263 height 39
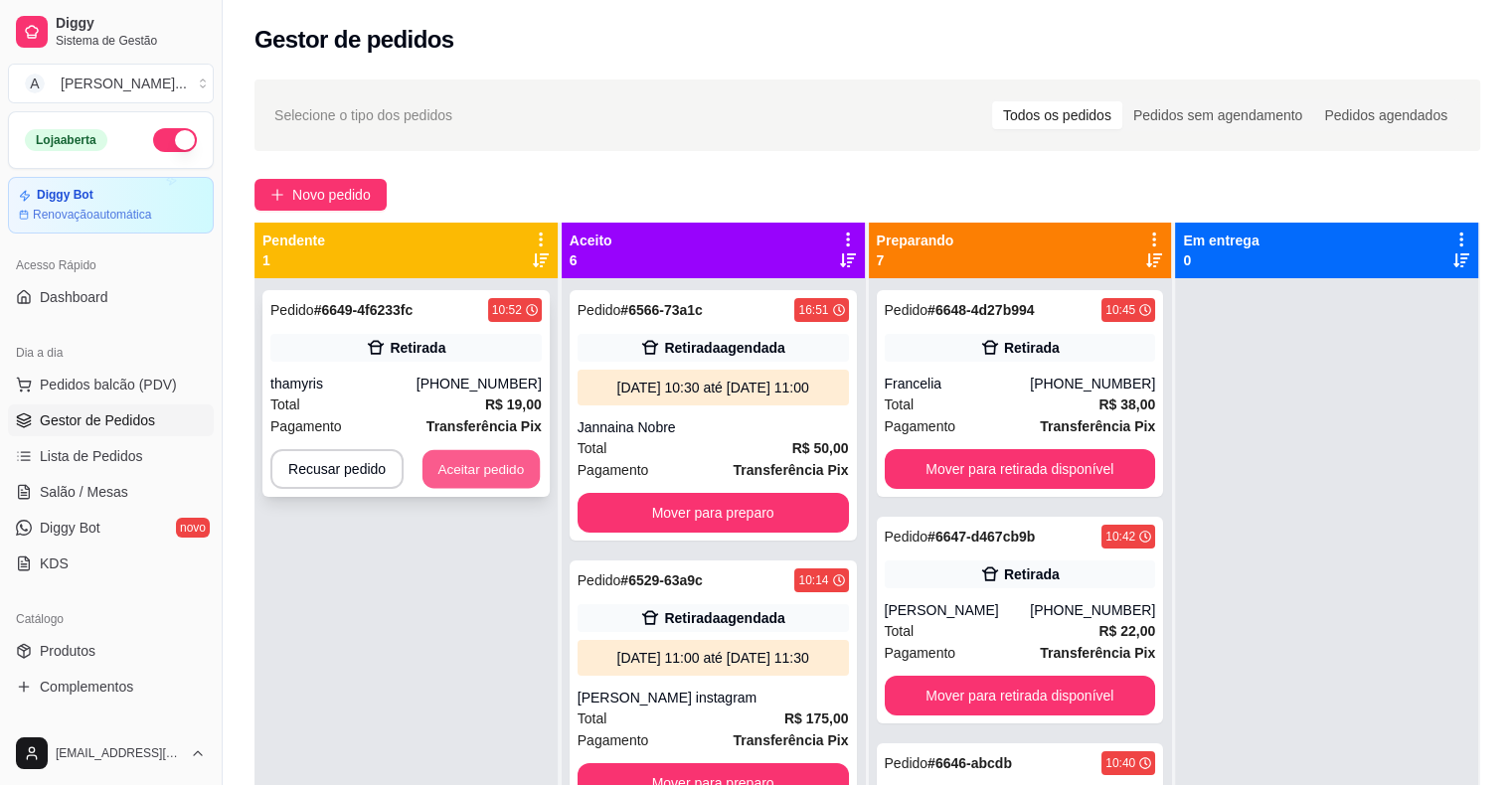
click at [484, 462] on button "Aceitar pedido" at bounding box center [480, 469] width 117 height 39
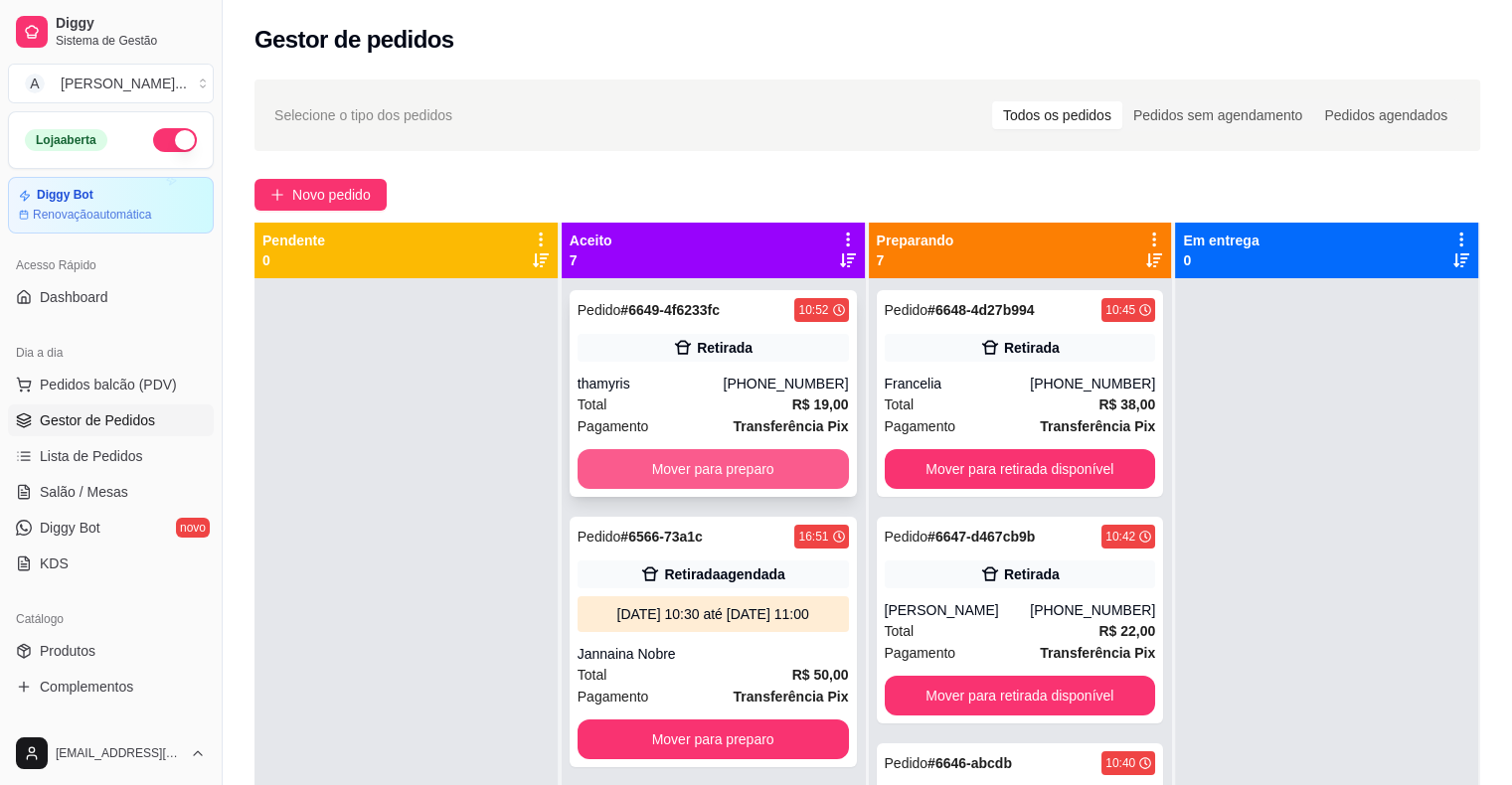
click at [628, 459] on button "Mover para preparo" at bounding box center [713, 469] width 271 height 40
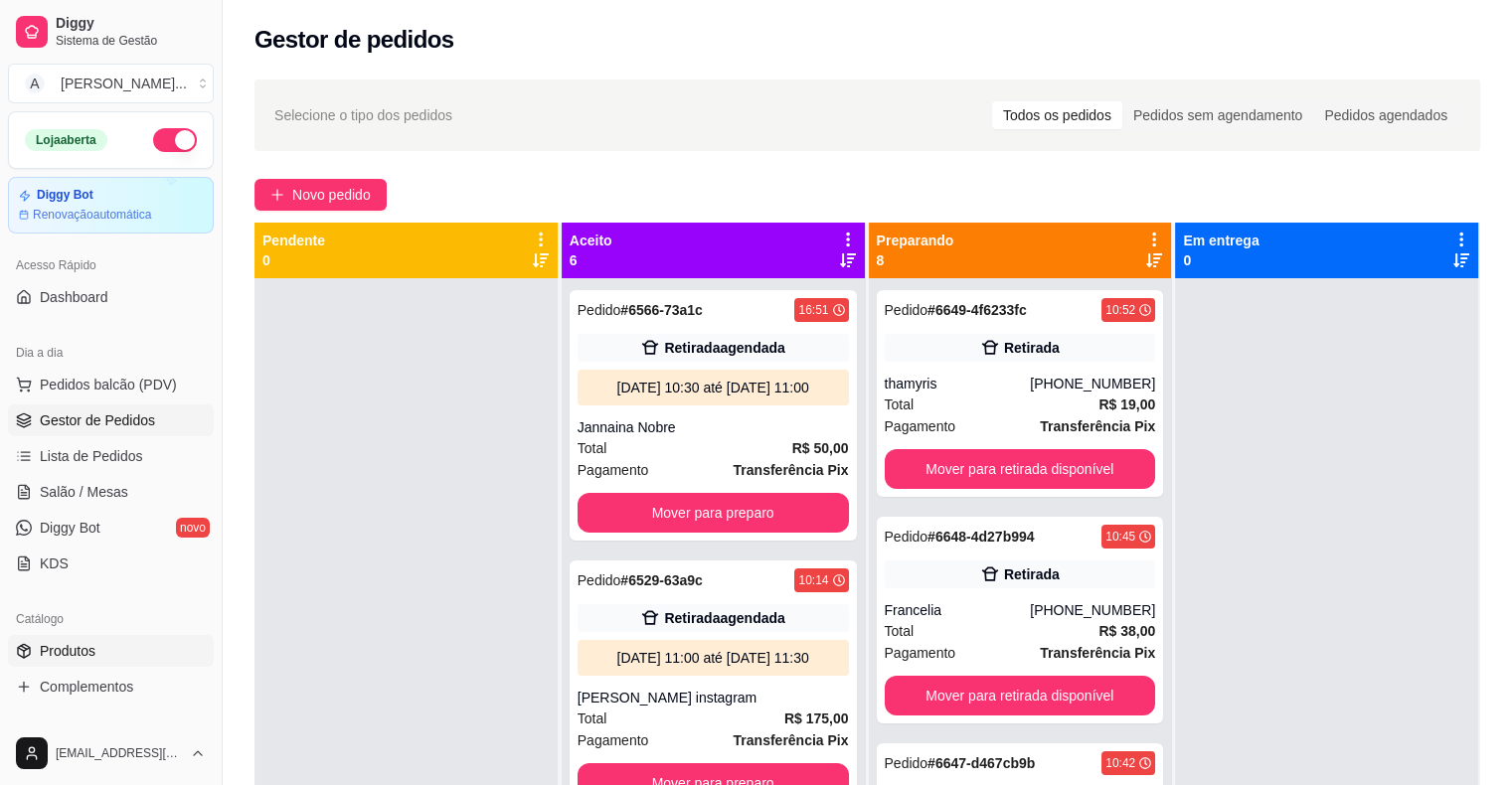
click at [122, 648] on link "Produtos" at bounding box center [111, 651] width 206 height 32
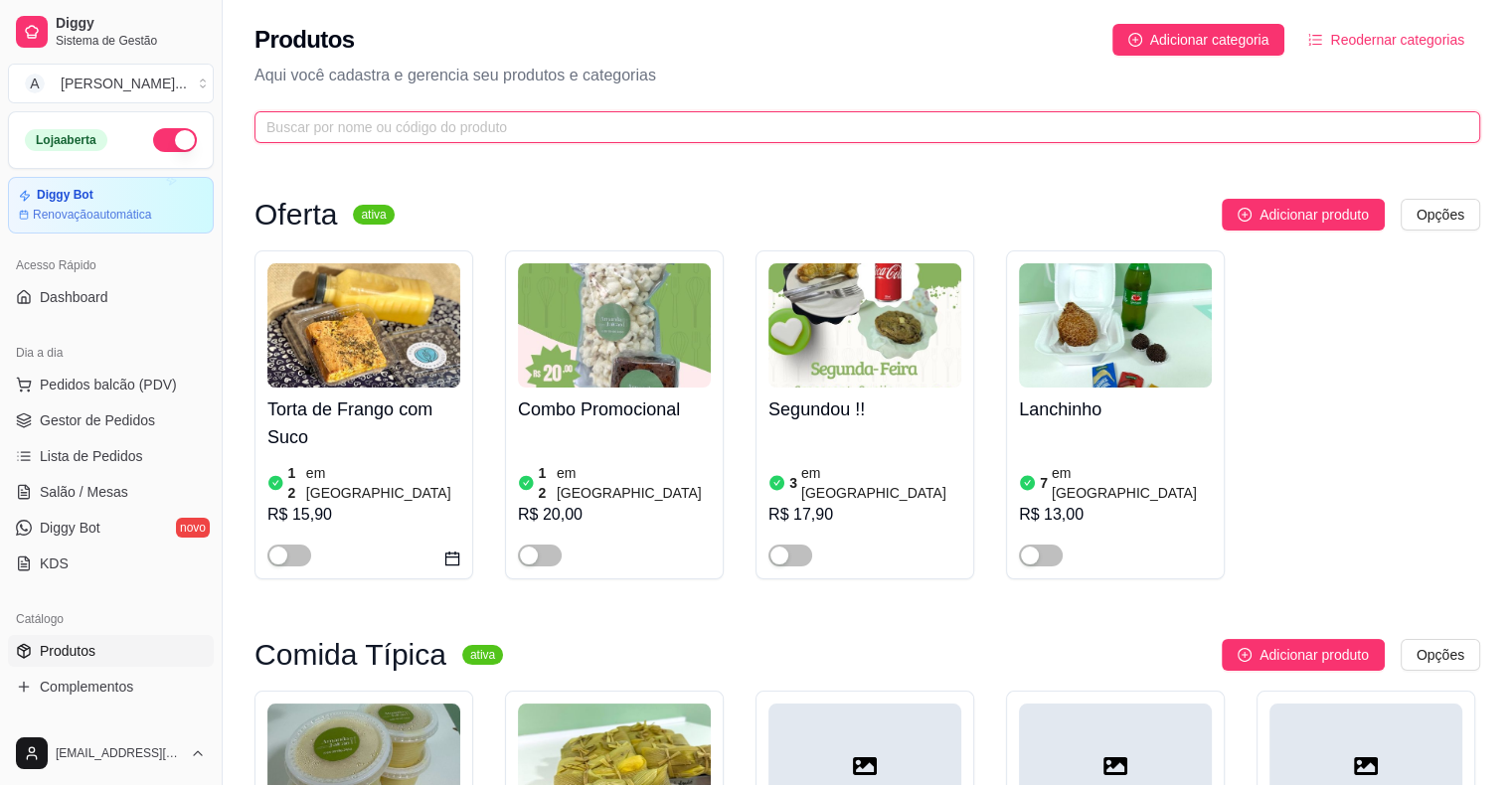
click at [355, 123] on input "text" at bounding box center [859, 127] width 1186 height 22
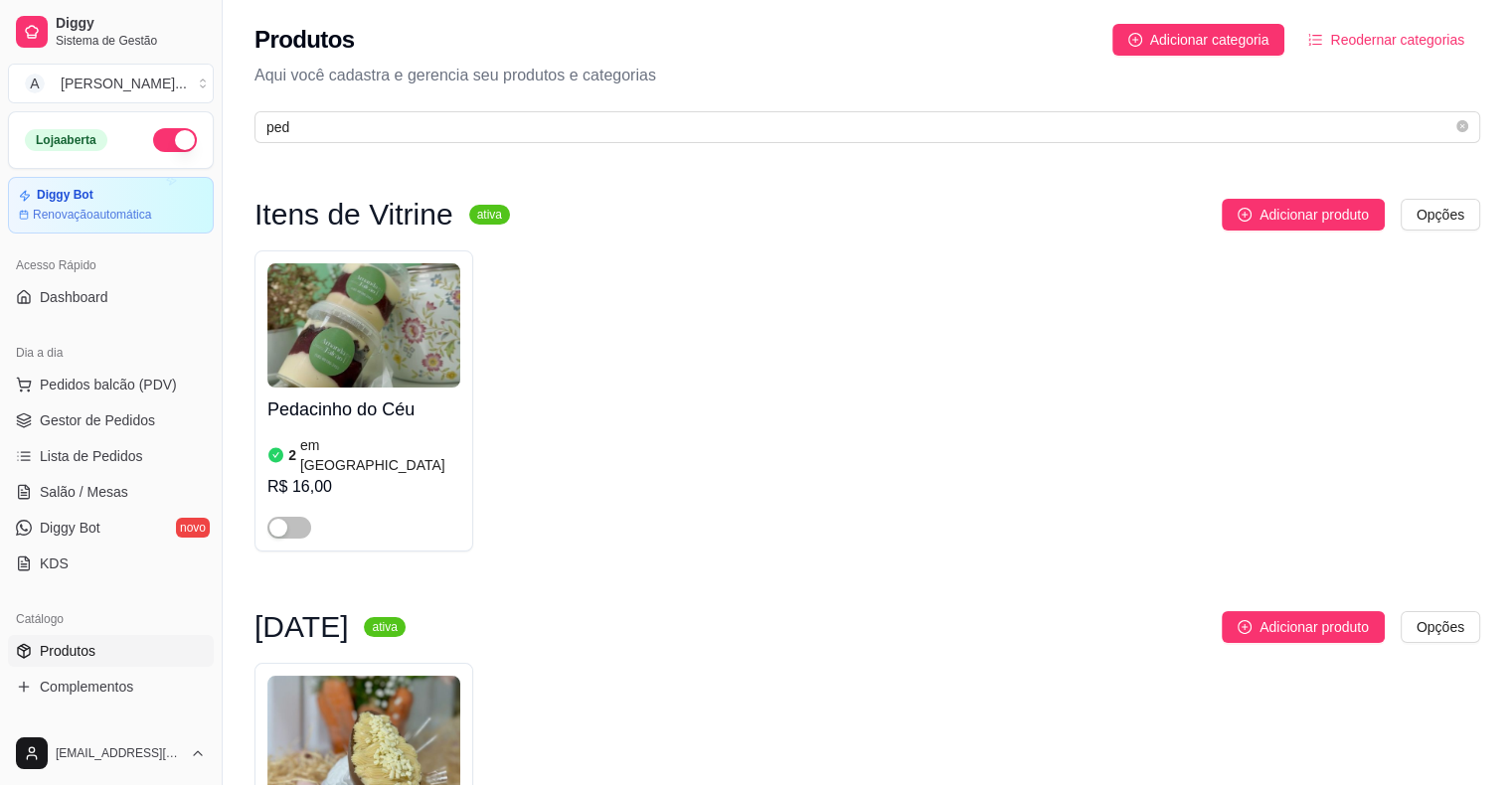
drag, startPoint x: 291, startPoint y: 507, endPoint x: 301, endPoint y: 476, distance: 32.4
click at [296, 517] on span "button" at bounding box center [289, 528] width 44 height 22
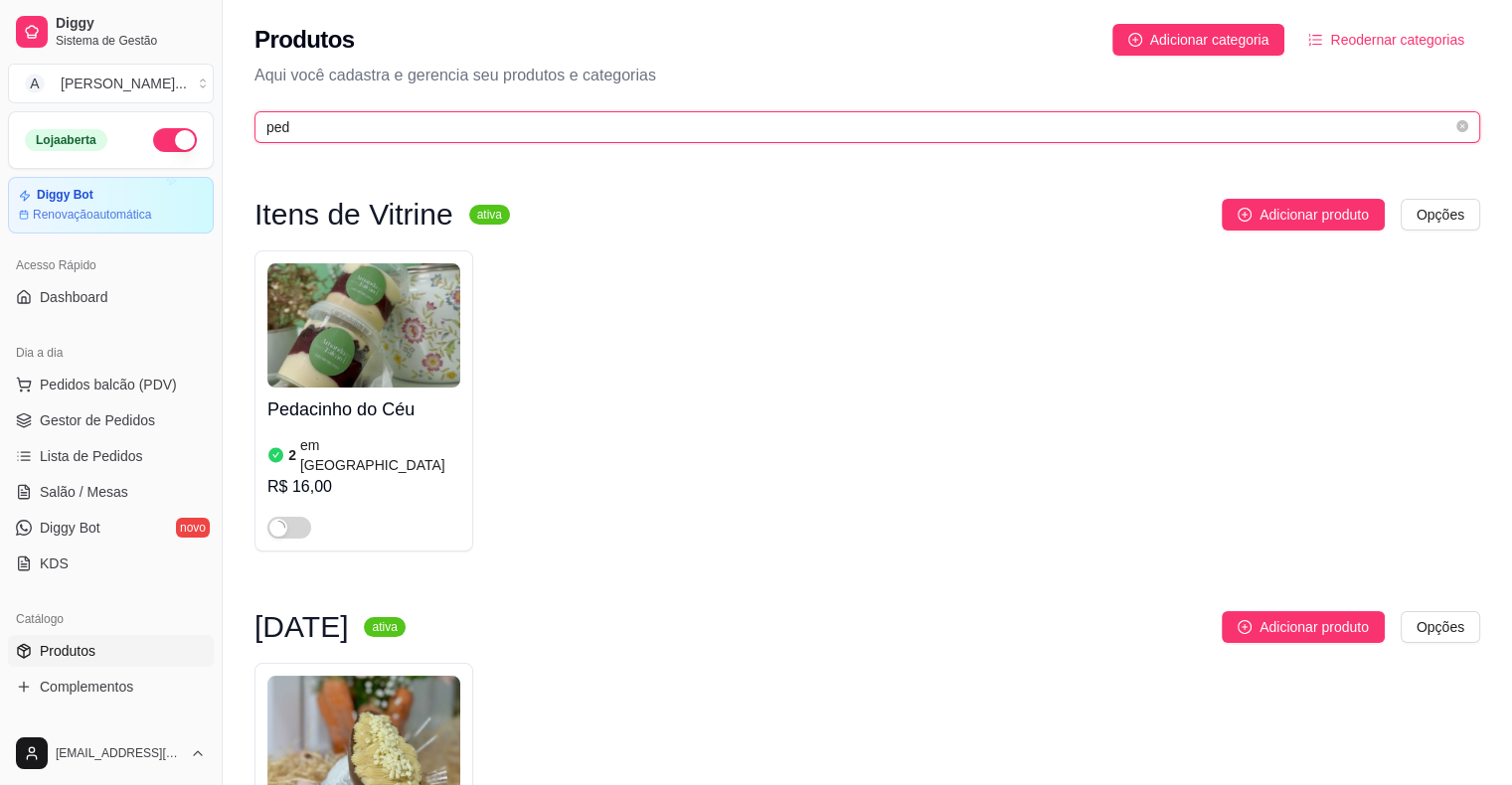
click at [365, 130] on input "ped" at bounding box center [859, 127] width 1186 height 22
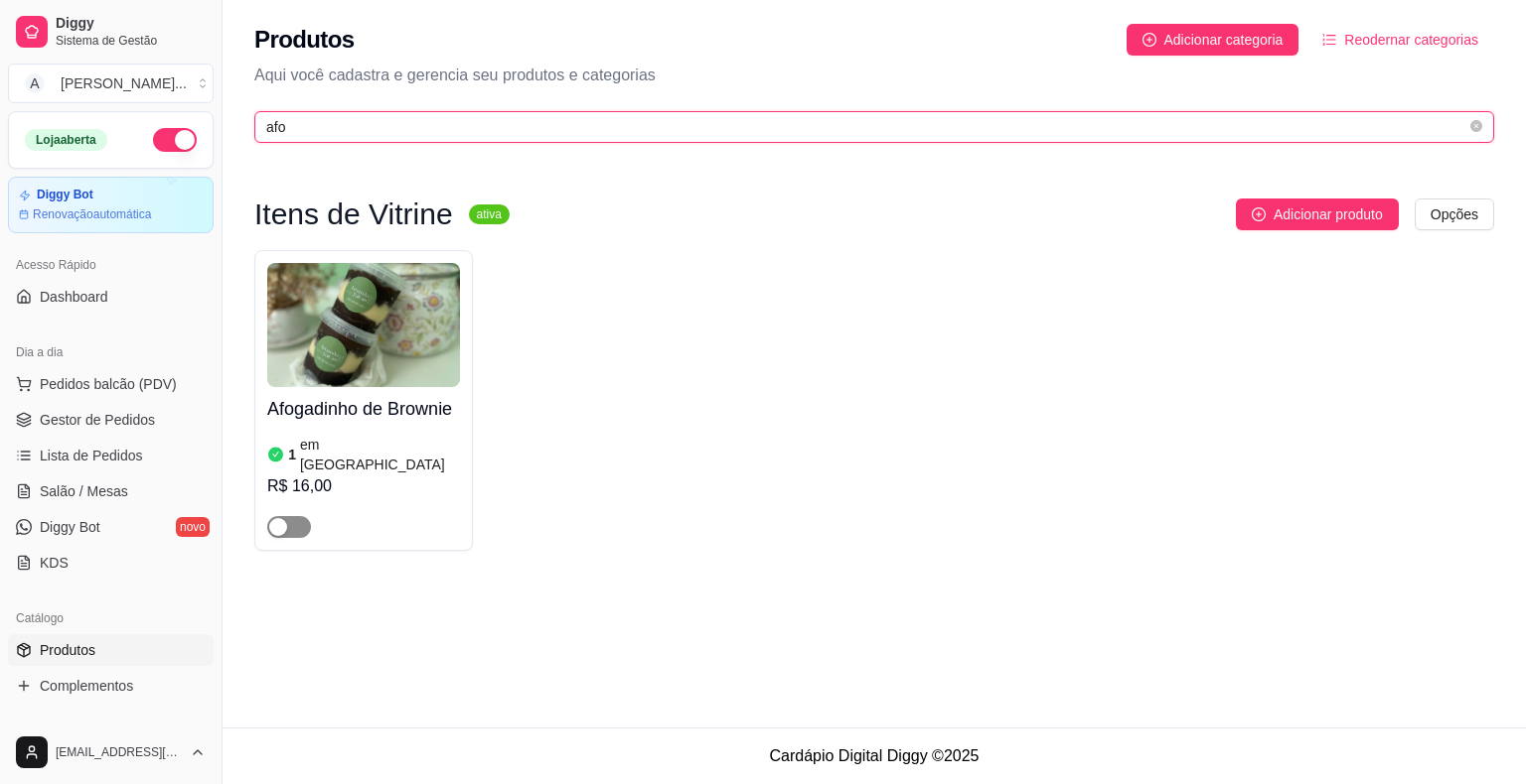
type input "afo"
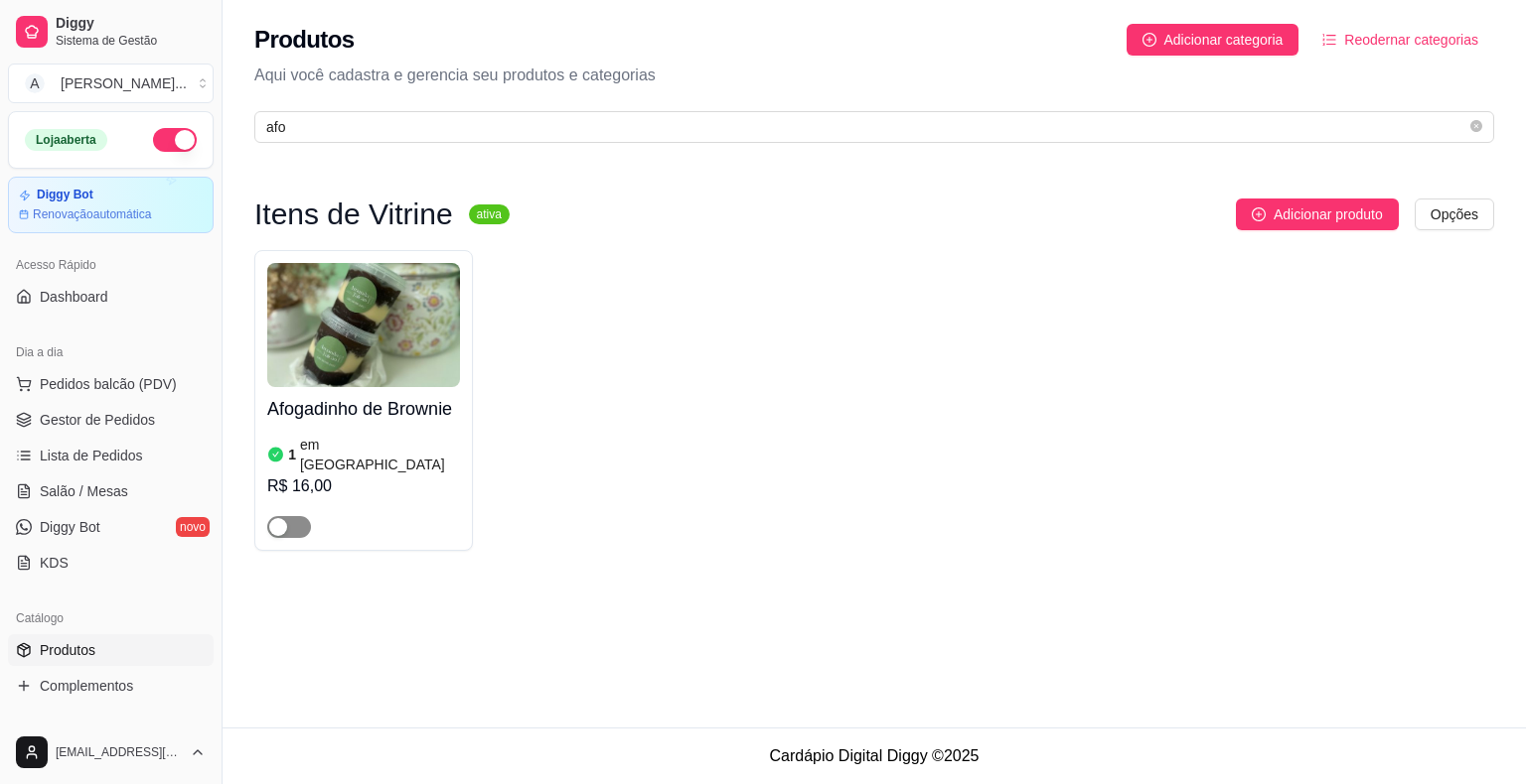
click at [289, 516] on span "button" at bounding box center [289, 527] width 44 height 22
click at [136, 423] on span "Gestor de Pedidos" at bounding box center [97, 420] width 115 height 20
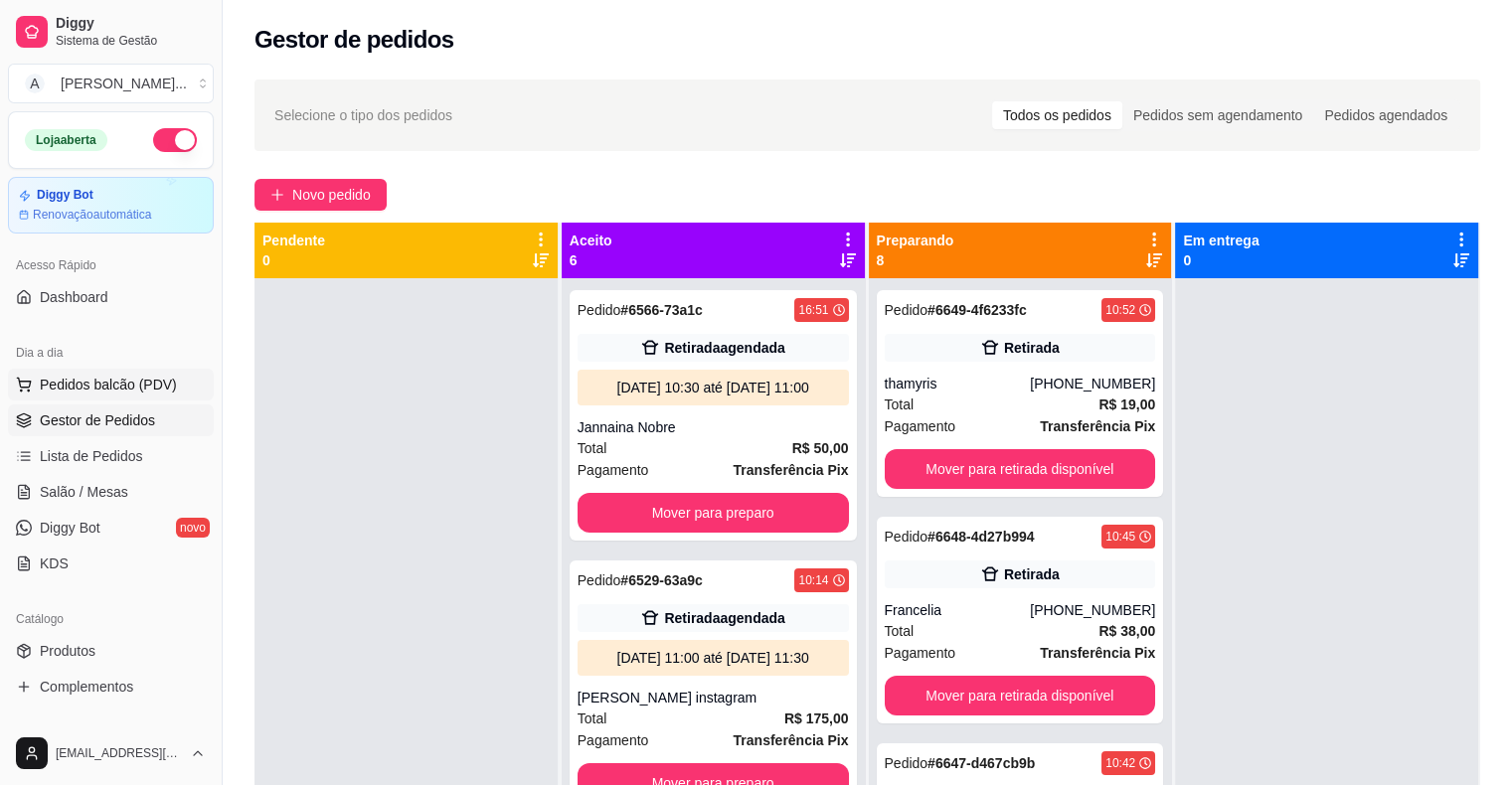
click at [155, 391] on span "Pedidos balcão (PDV)" at bounding box center [108, 385] width 137 height 20
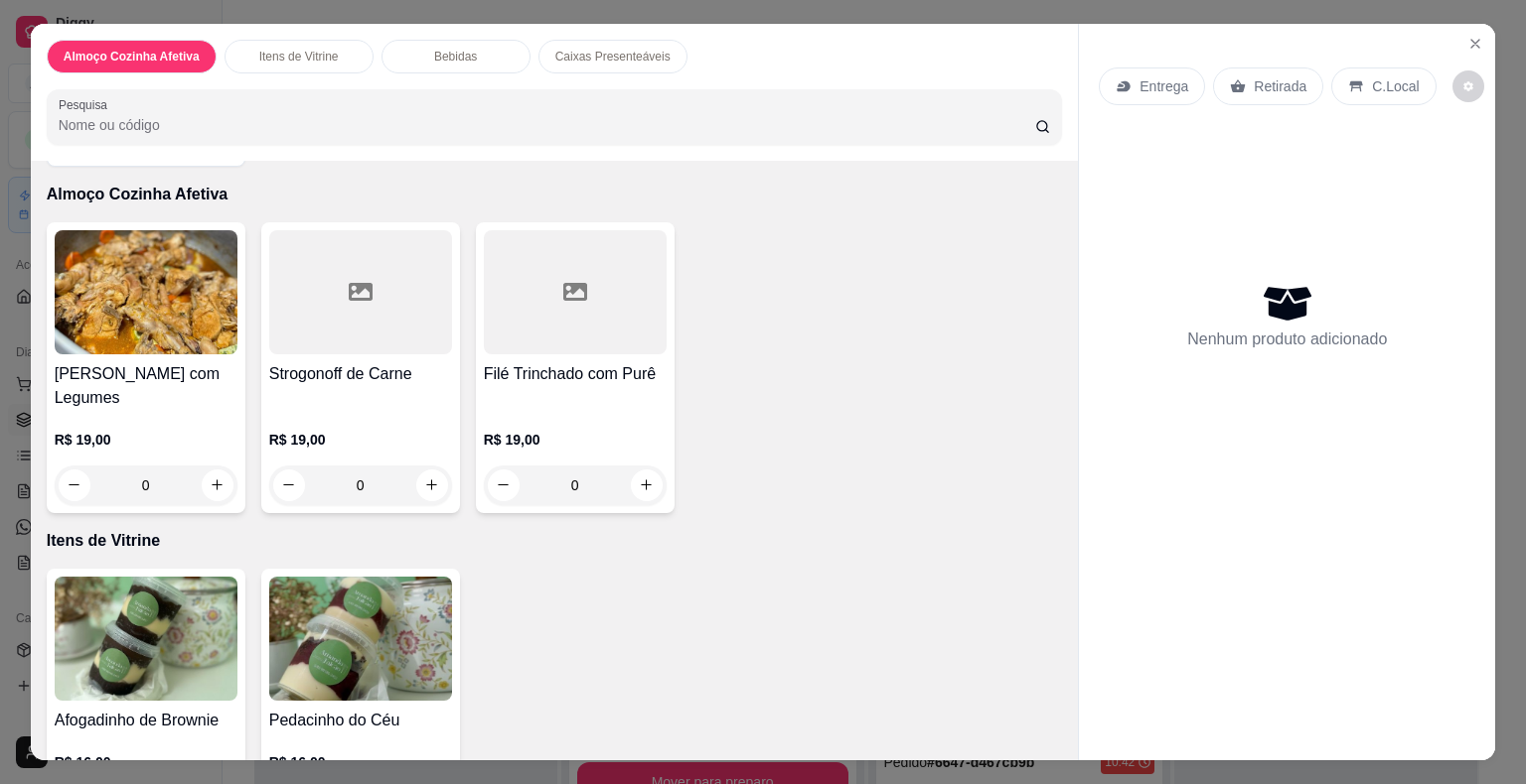
scroll to position [199, 0]
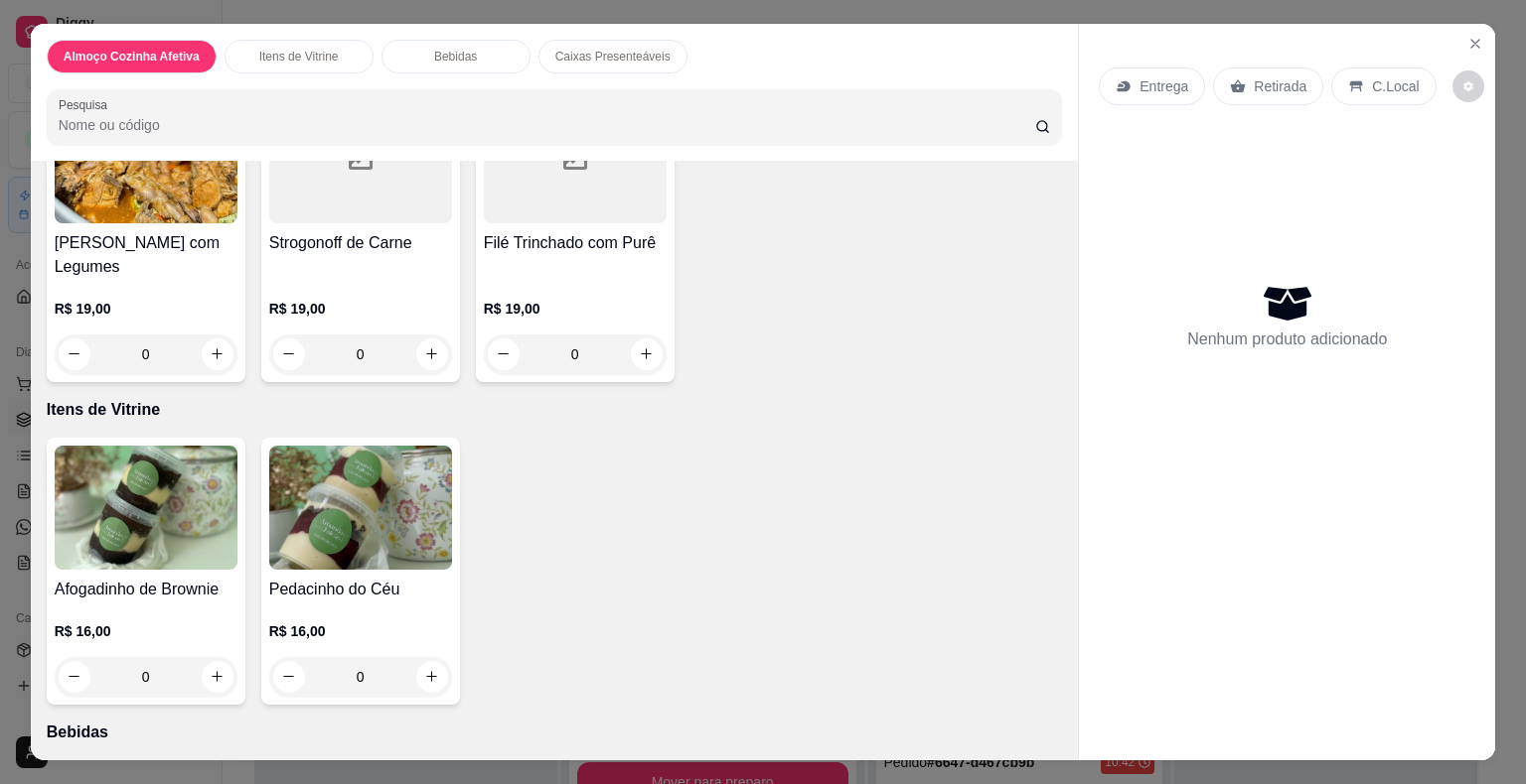
click at [151, 581] on h4 "Afogadinho de Brownie" at bounding box center [146, 590] width 183 height 24
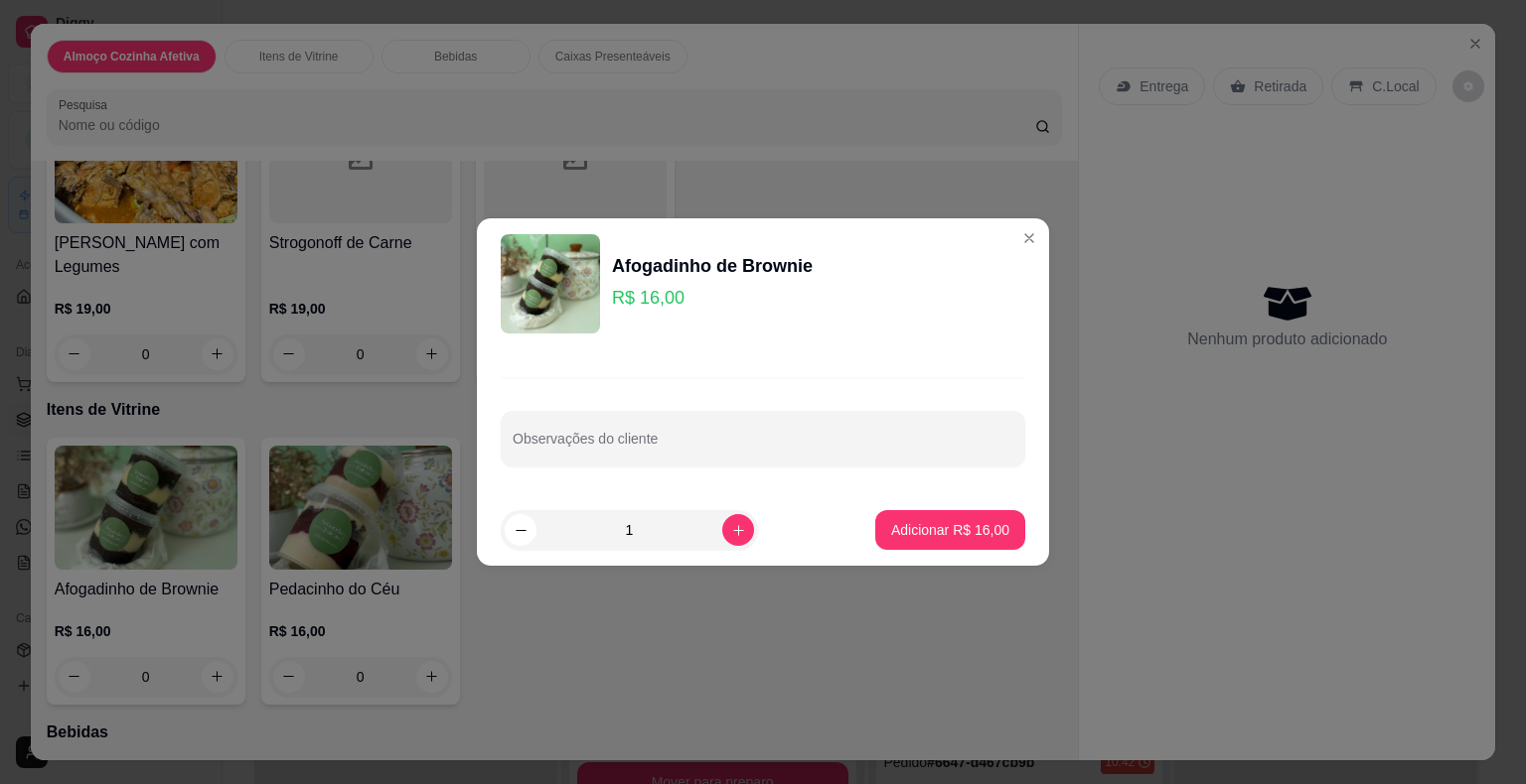
click at [910, 534] on p "Adicionar R$ 16,00" at bounding box center [950, 530] width 118 height 20
type input "1"
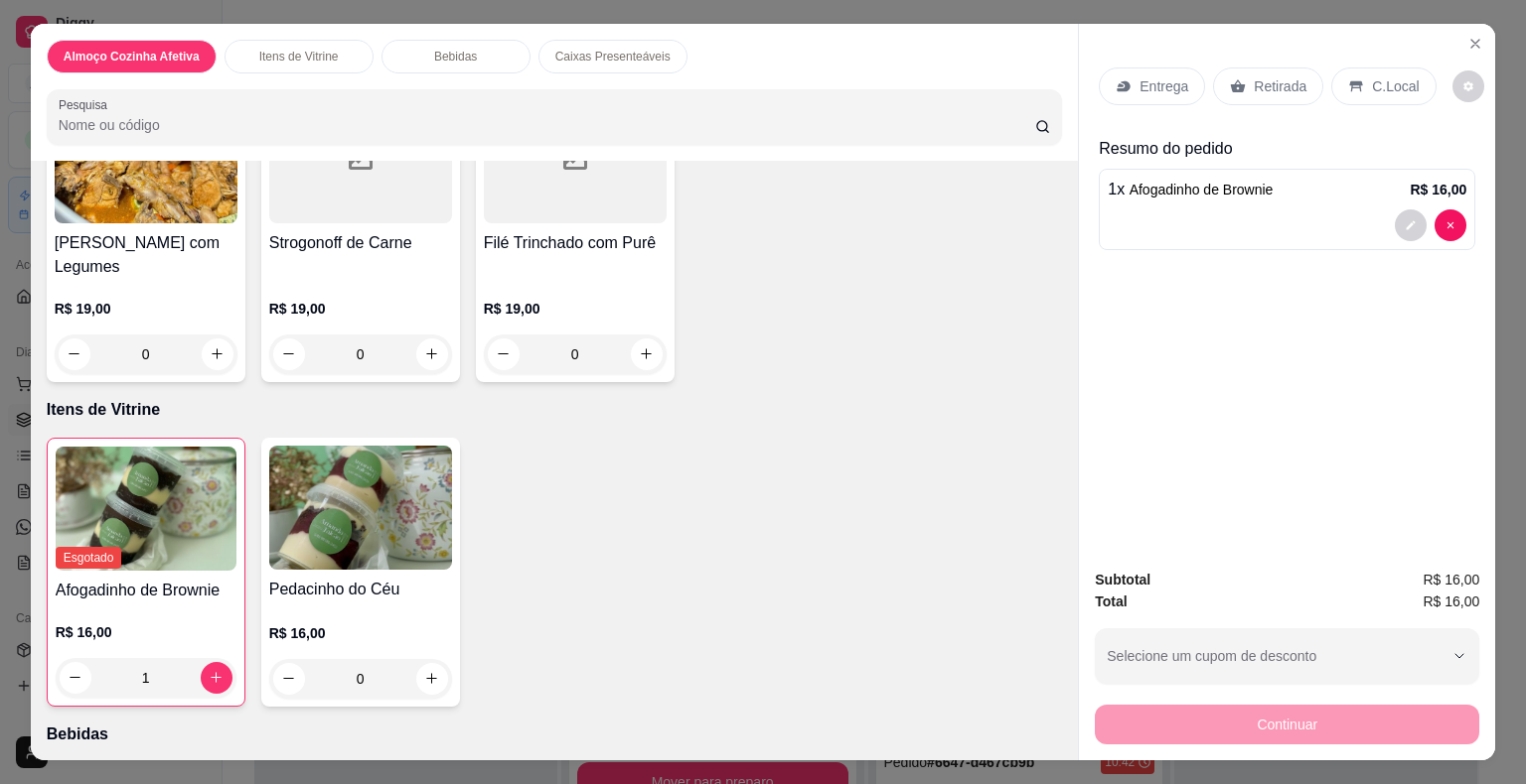
click at [1242, 81] on div "Retirada" at bounding box center [1268, 87] width 110 height 38
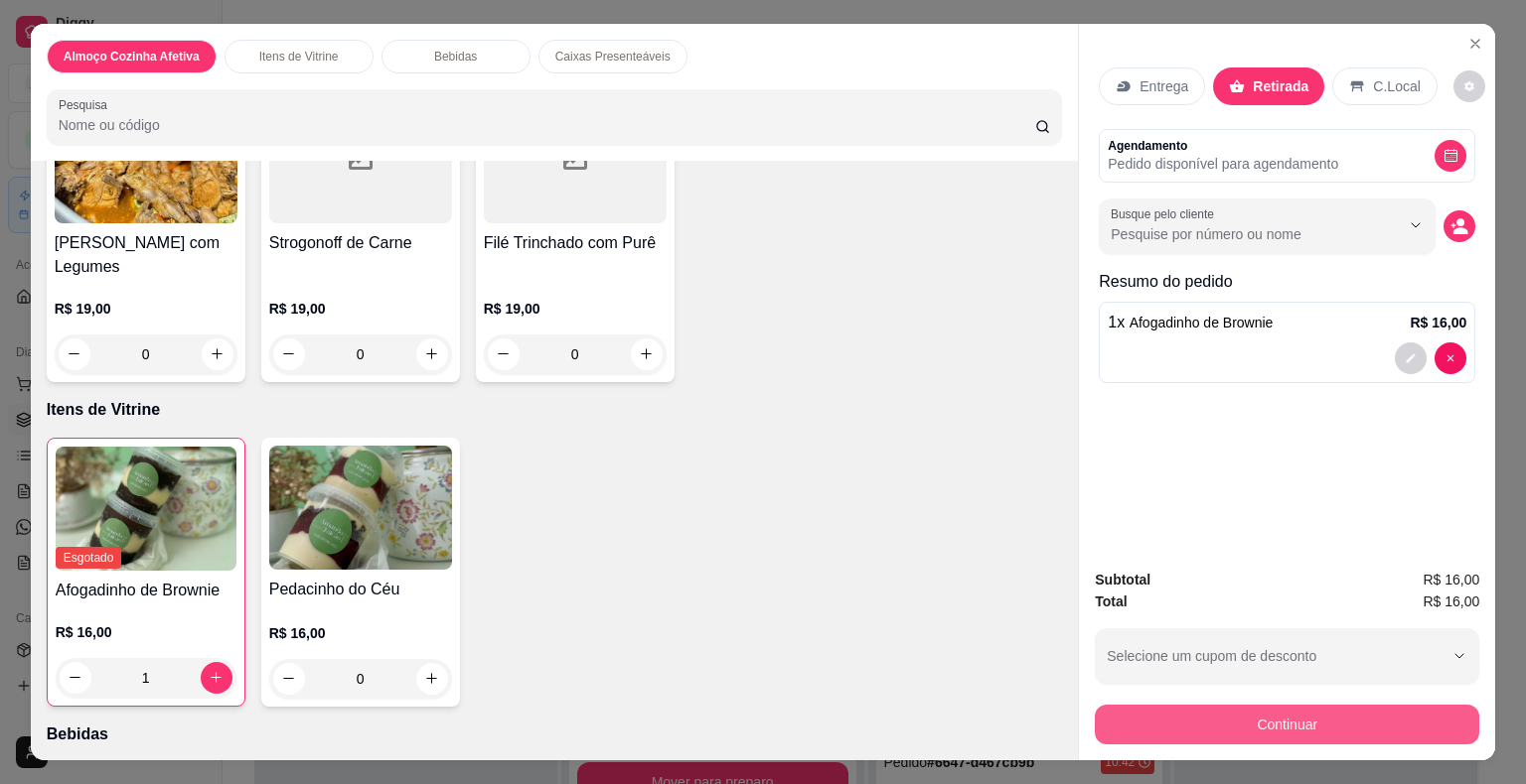
click at [1232, 718] on button "Continuar" at bounding box center [1286, 725] width 385 height 40
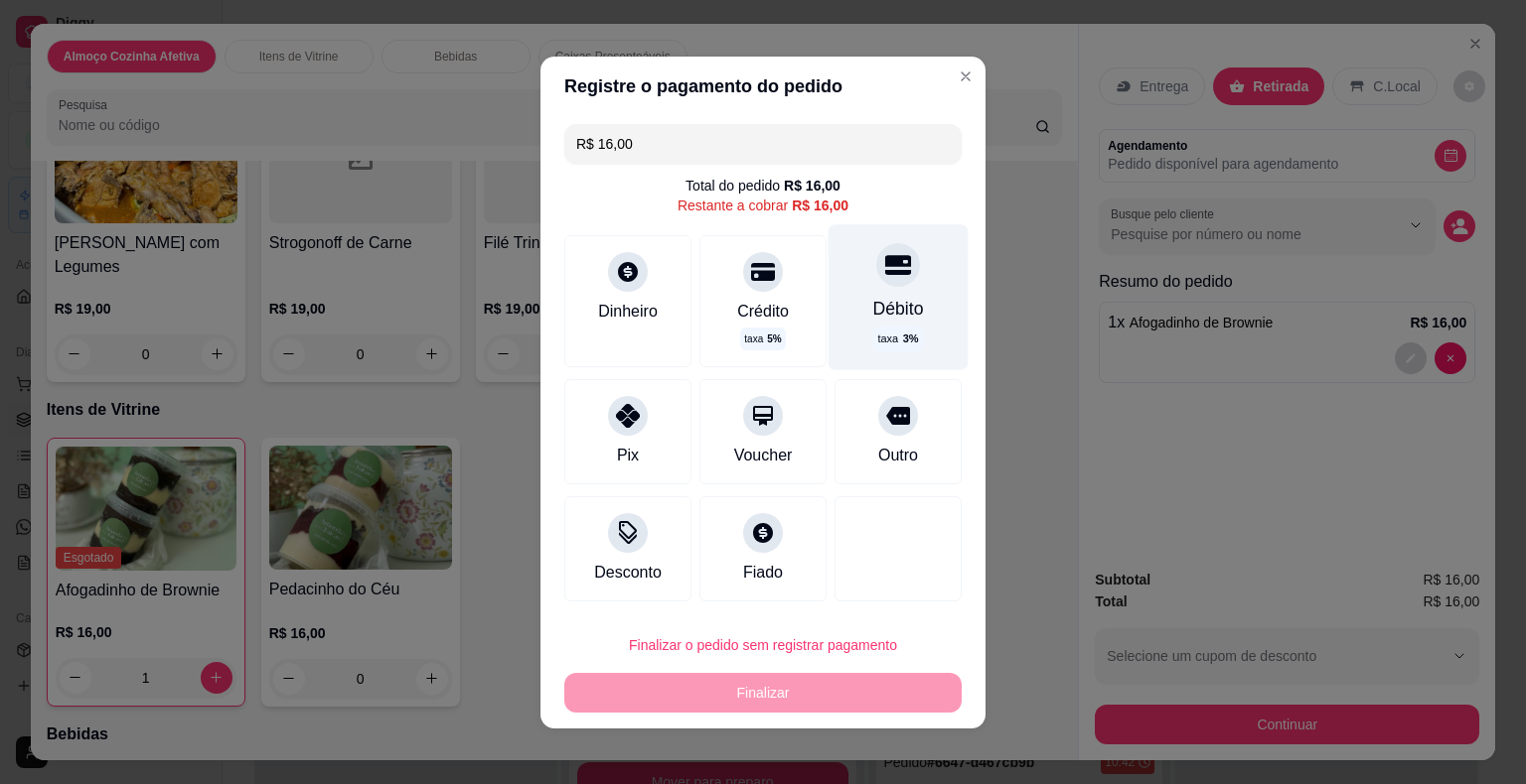
click at [881, 324] on div "Débito taxa 3 %" at bounding box center [898, 297] width 140 height 145
type input "R$ 0,00"
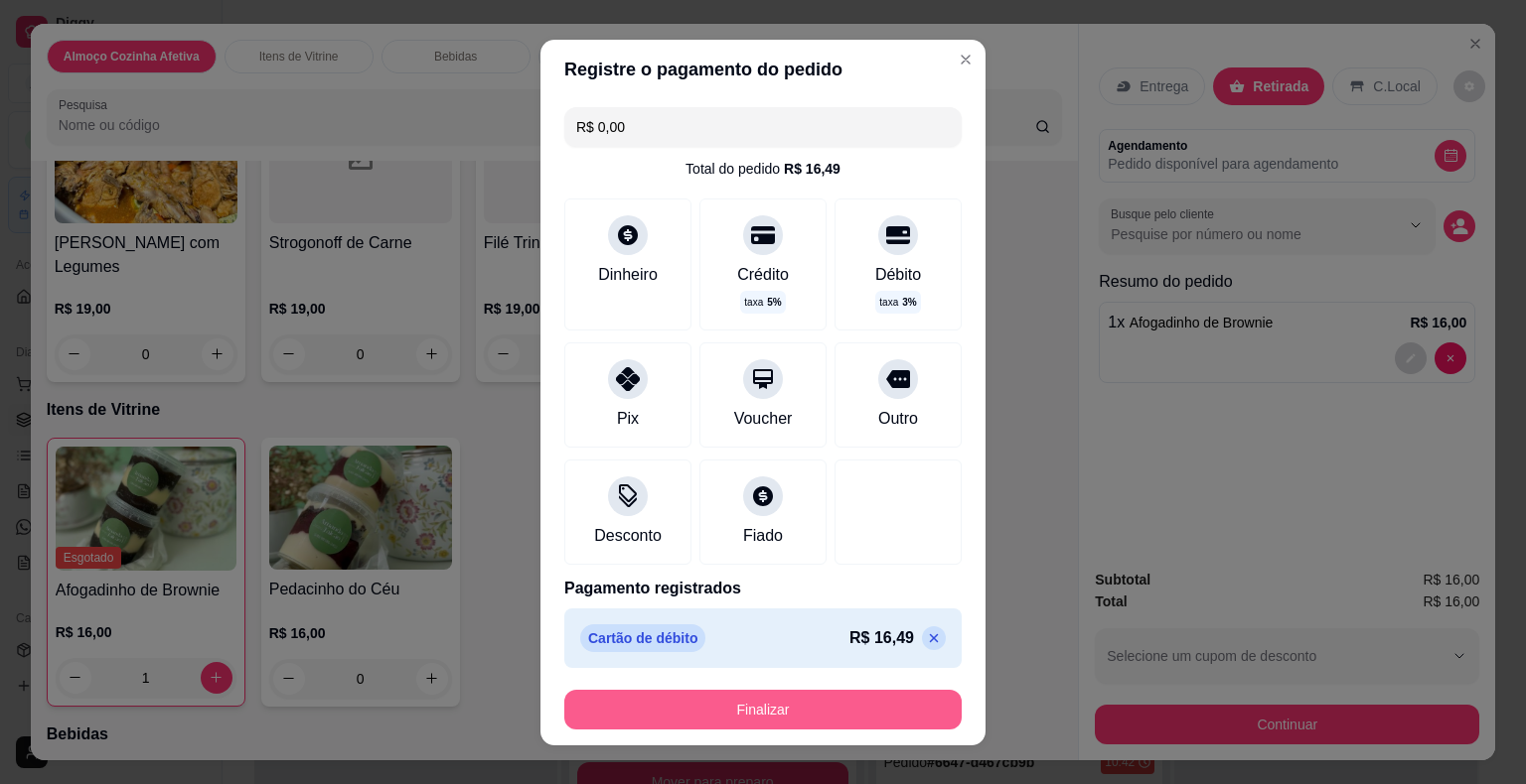
click at [866, 700] on button "Finalizar" at bounding box center [763, 710] width 398 height 40
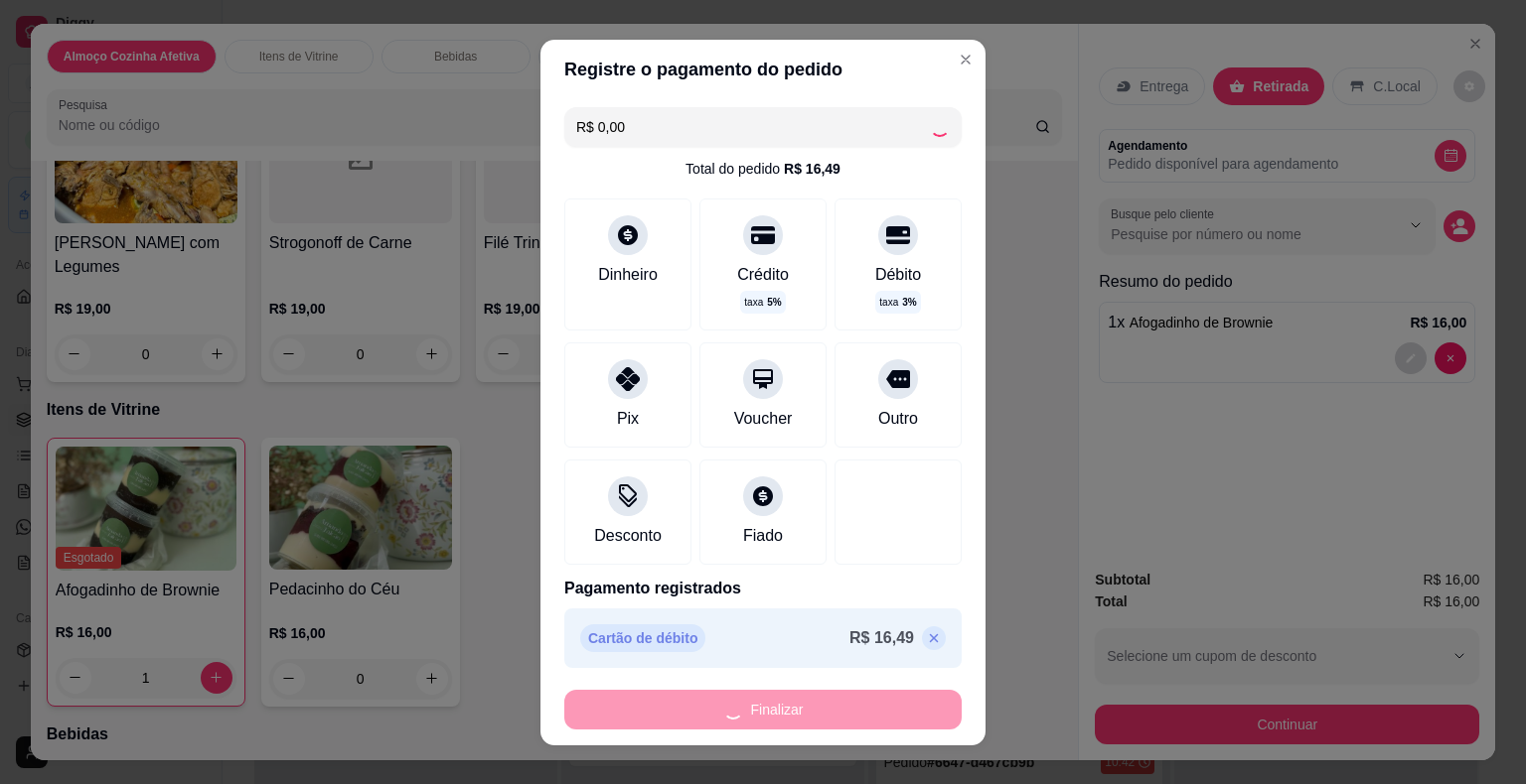
type input "0"
type input "-R$ 16,00"
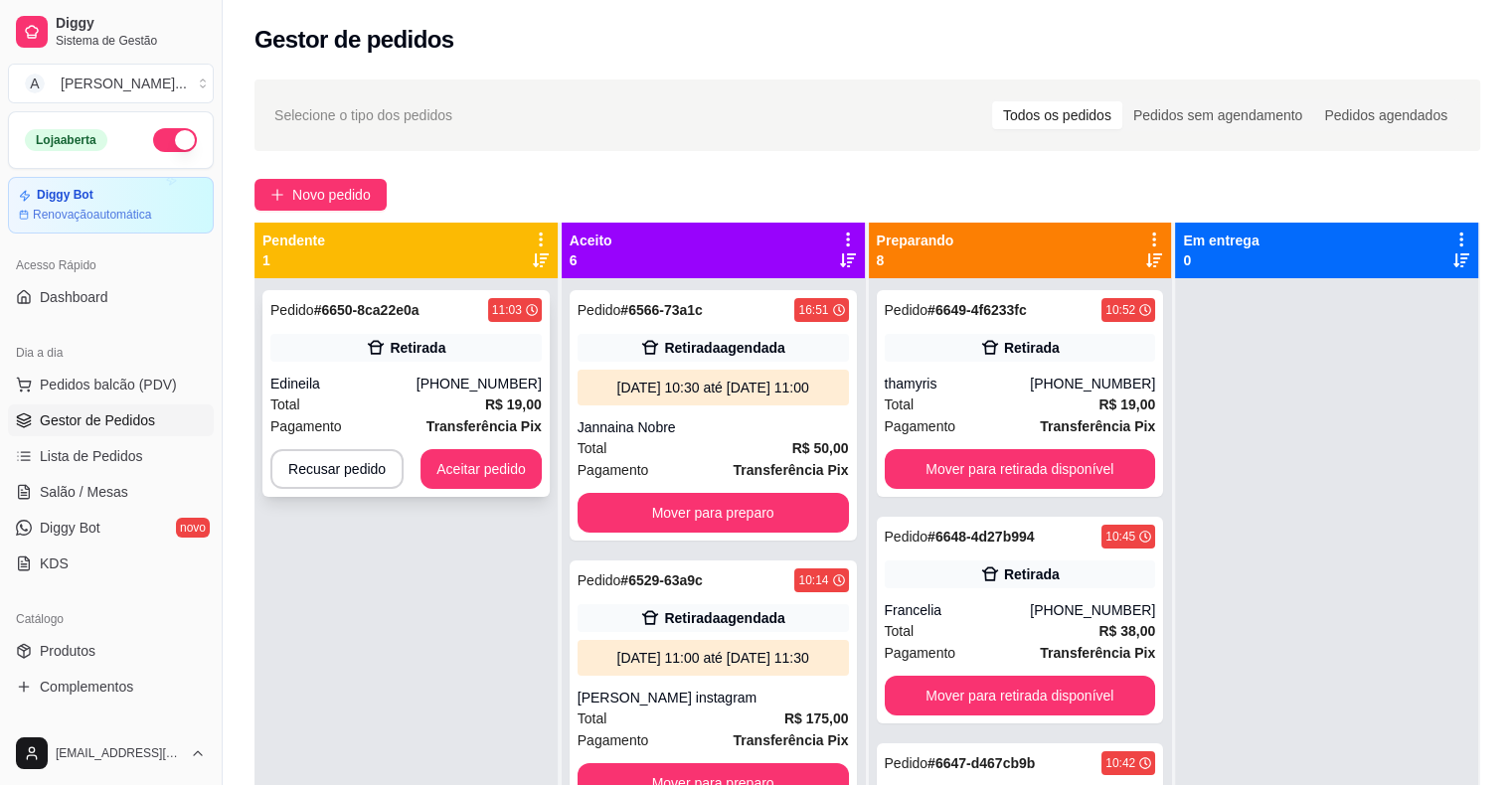
click at [480, 369] on div "Pedido # 6650-8ca22e0a 11:03 Retirada Edineila [PHONE_NUMBER] Total R$ 19,00 Pa…" at bounding box center [405, 393] width 287 height 207
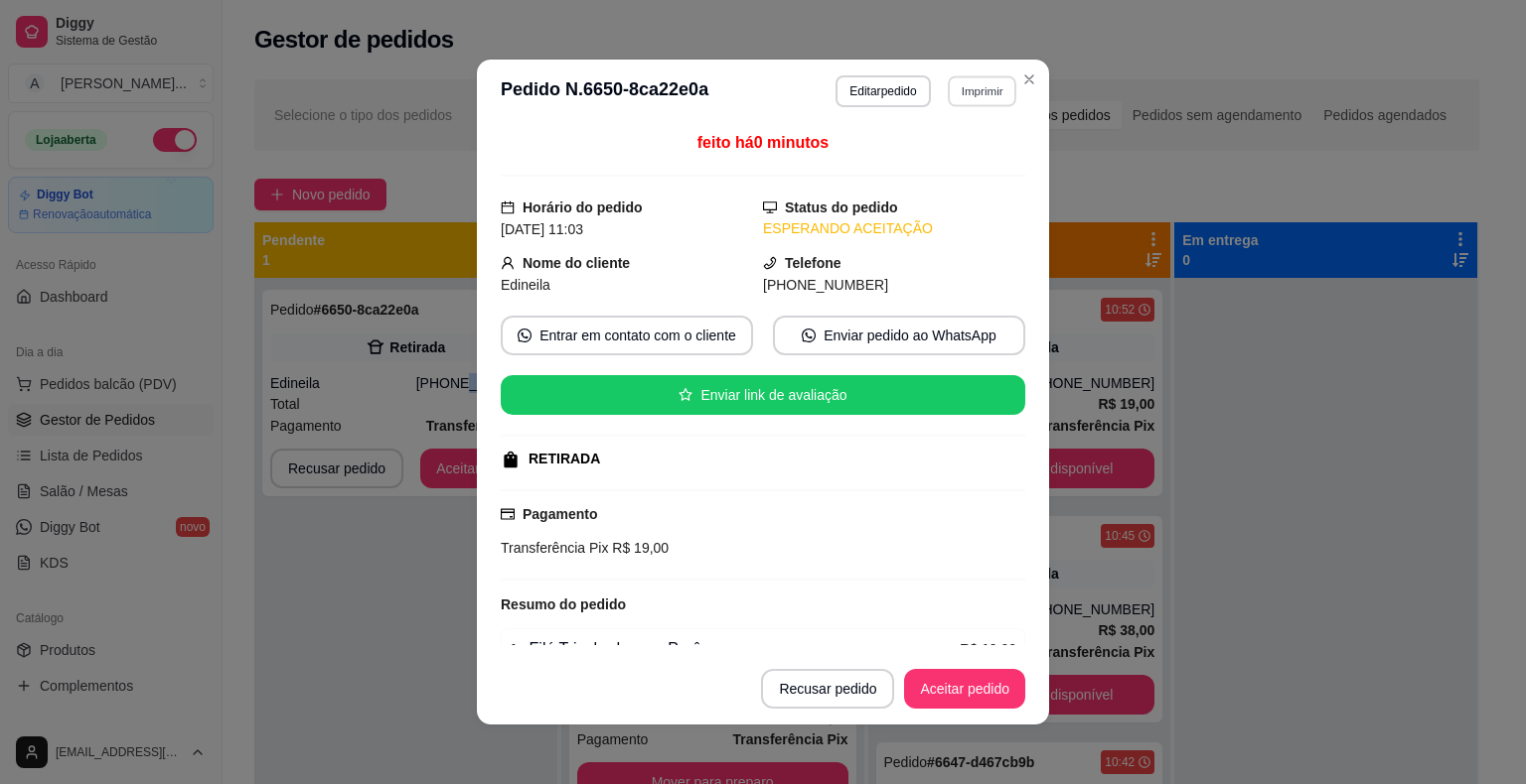
click at [954, 85] on button "Imprimir" at bounding box center [981, 91] width 69 height 31
click at [941, 161] on button "IMPRESSORA" at bounding box center [940, 161] width 144 height 32
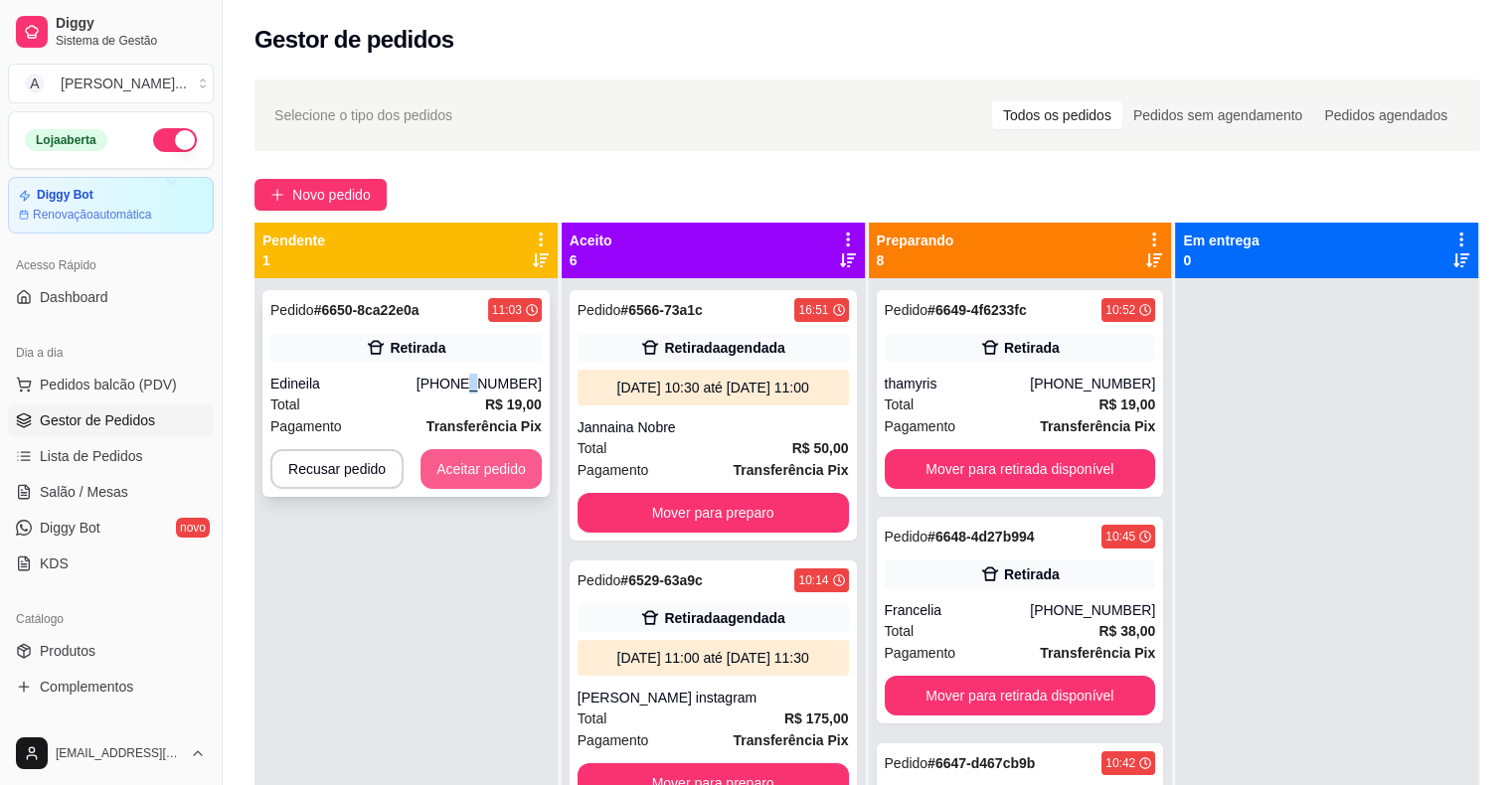
click at [502, 467] on button "Aceitar pedido" at bounding box center [480, 469] width 121 height 40
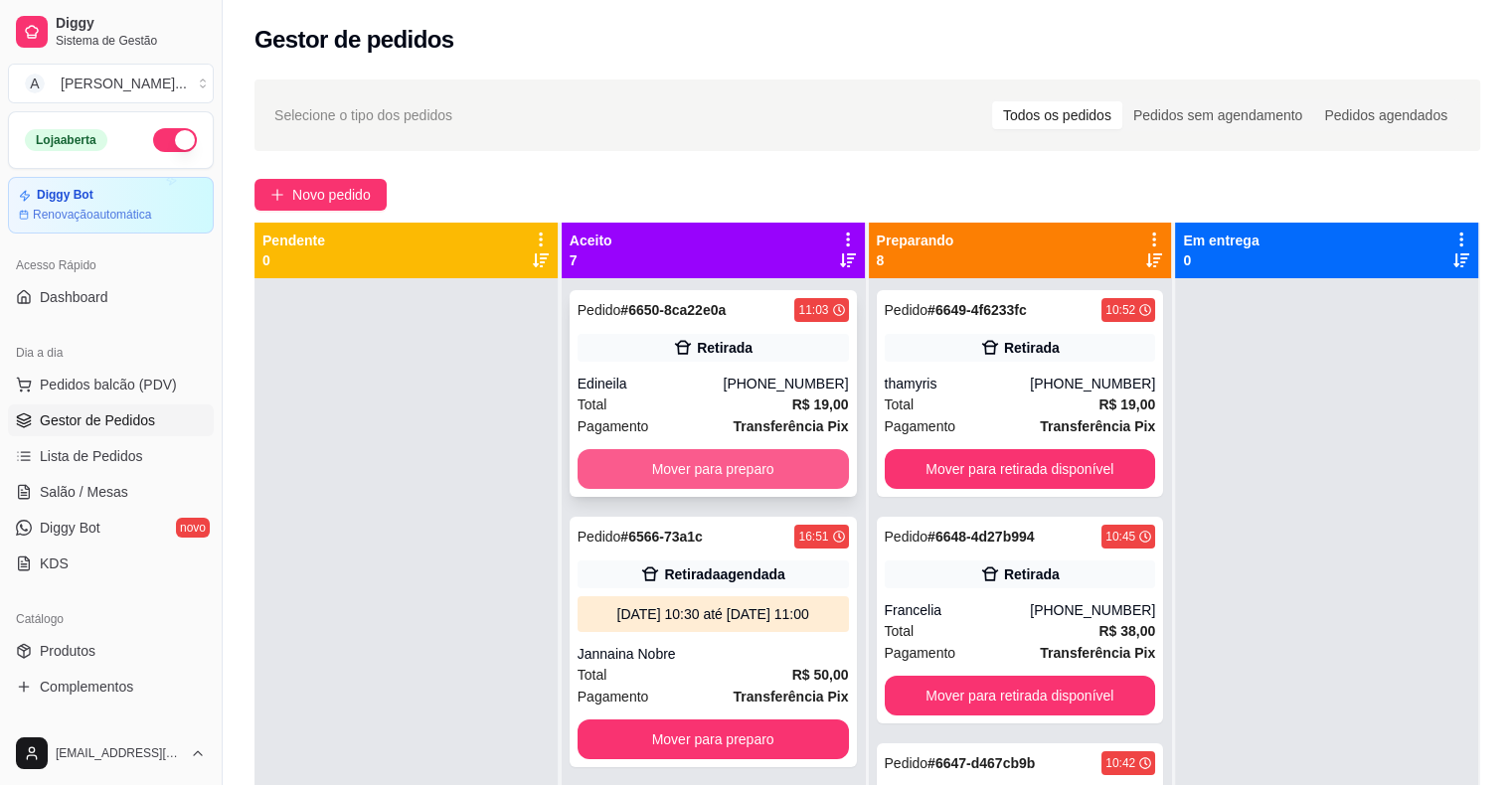
click at [692, 469] on button "Mover para preparo" at bounding box center [713, 469] width 271 height 40
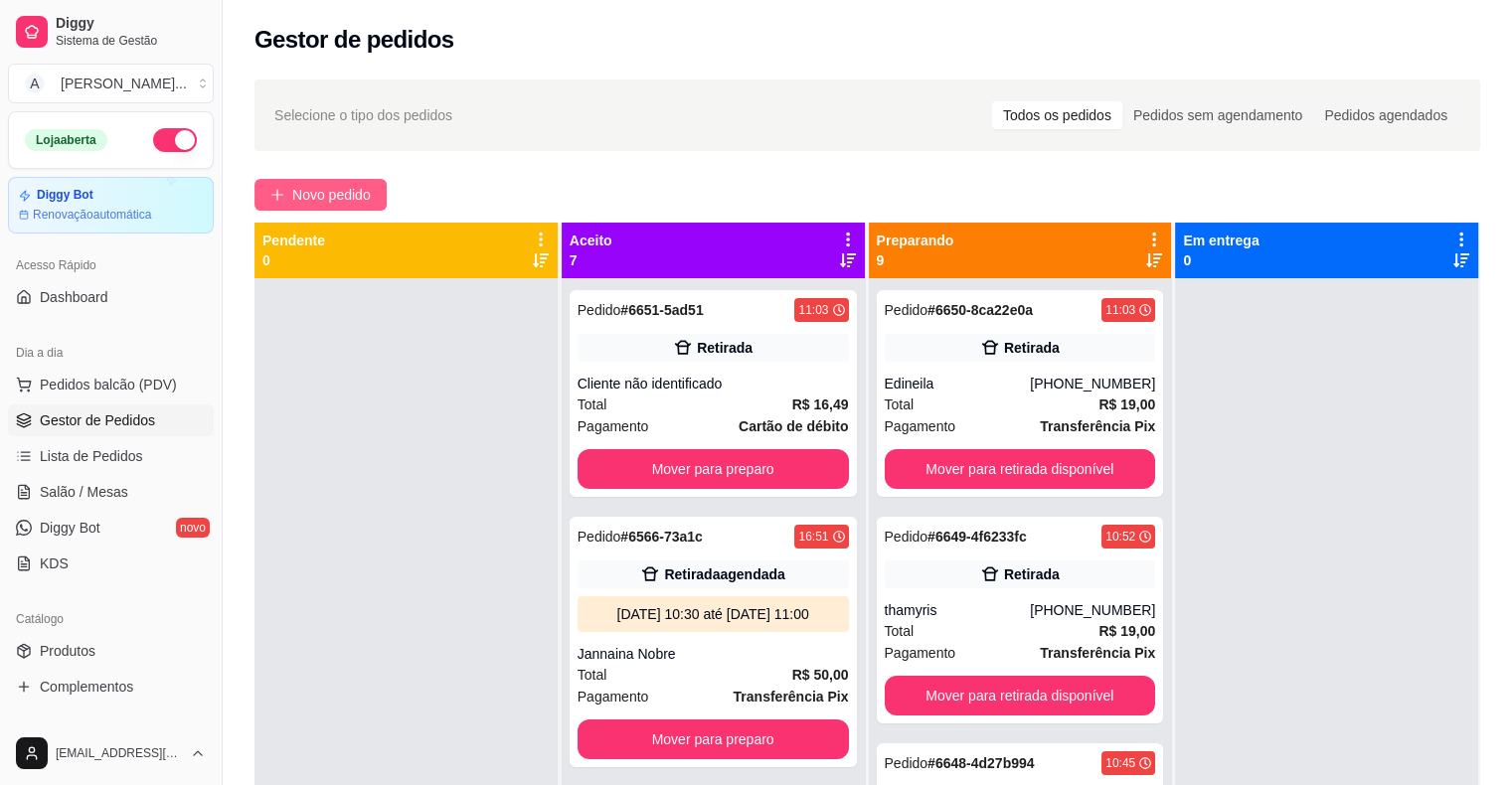
click at [336, 194] on span "Novo pedido" at bounding box center [331, 195] width 79 height 22
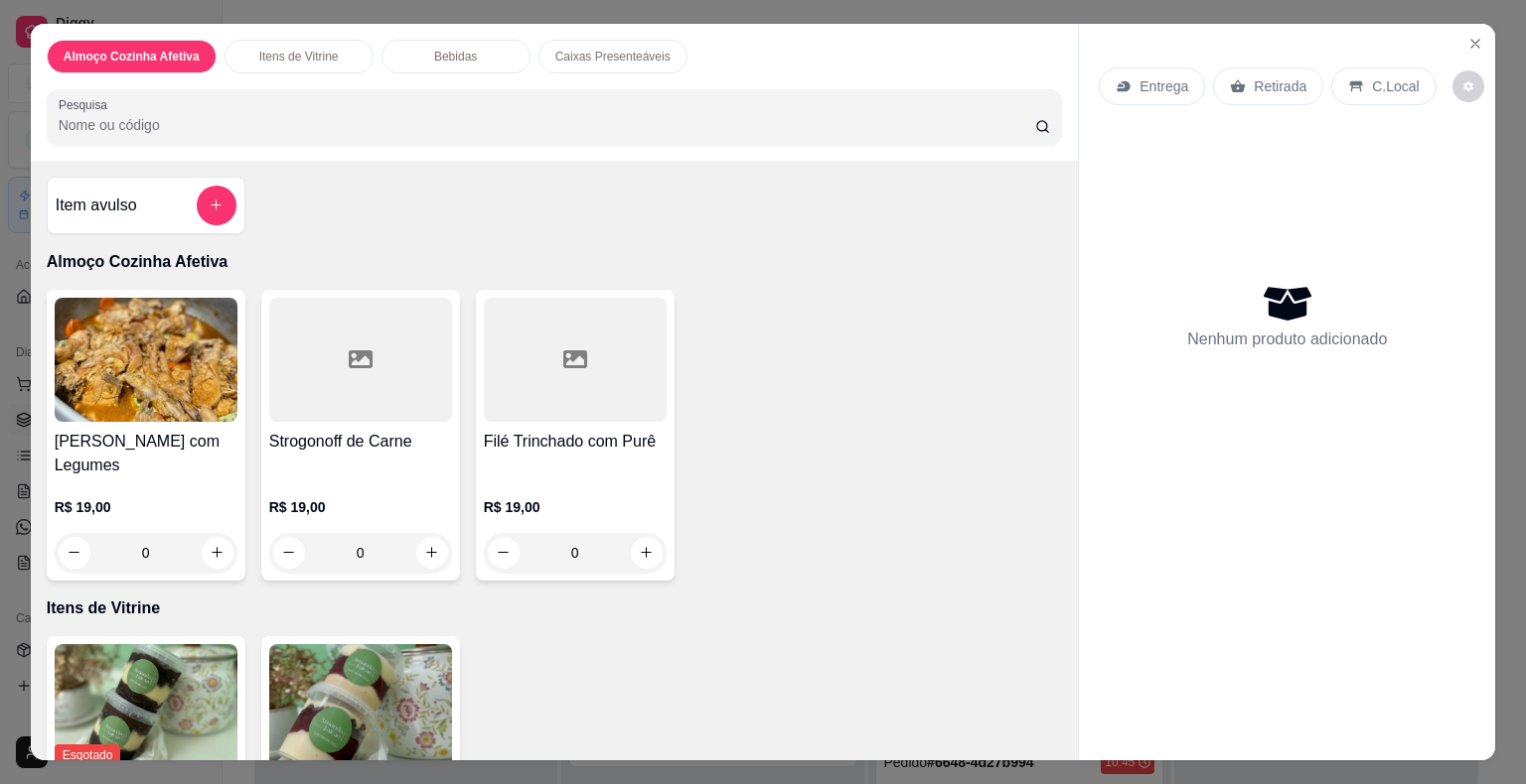
click at [374, 477] on div "R$ 19,00 0" at bounding box center [360, 524] width 183 height 95
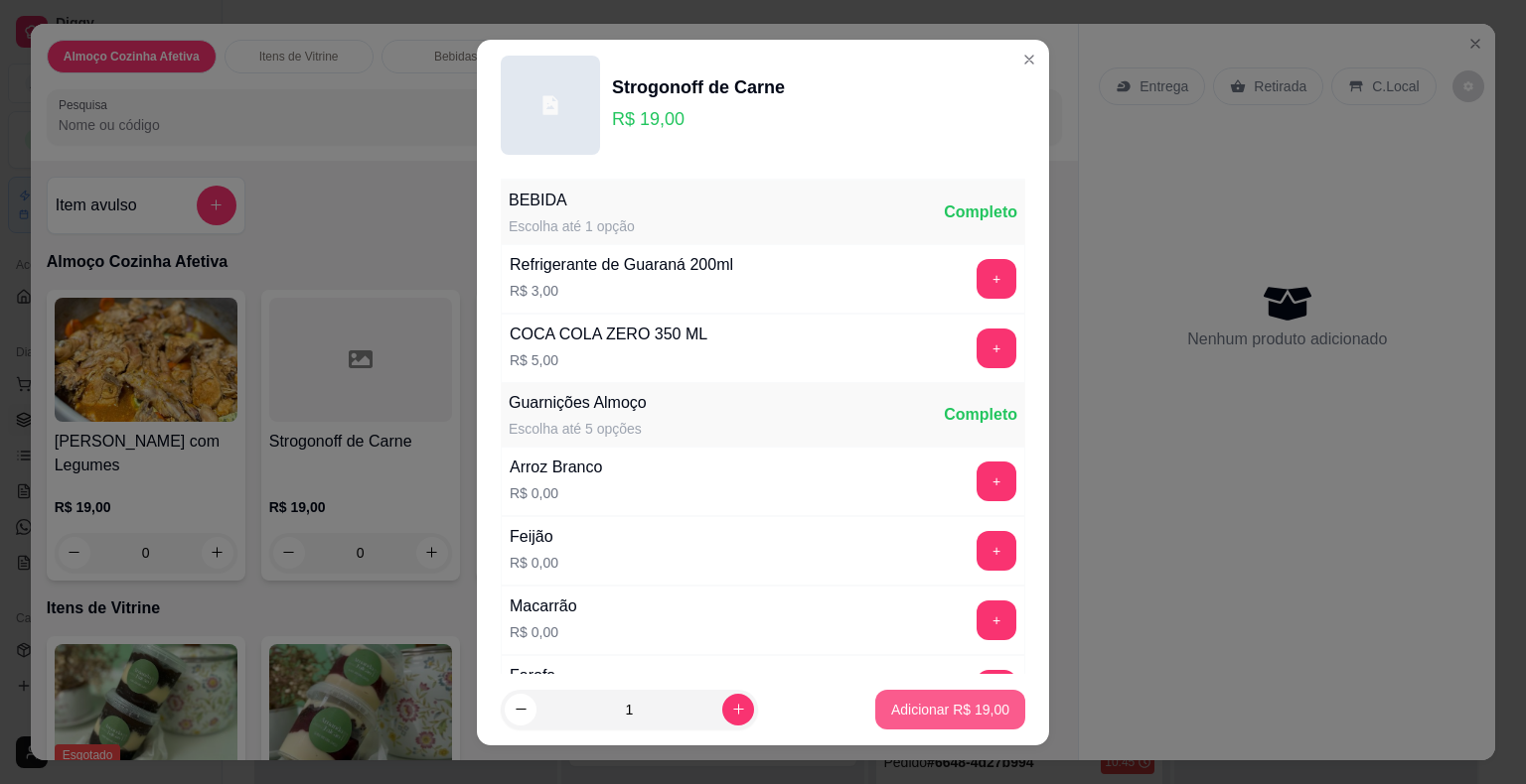
click at [929, 703] on p "Adicionar R$ 19,00" at bounding box center [950, 710] width 118 height 20
type input "1"
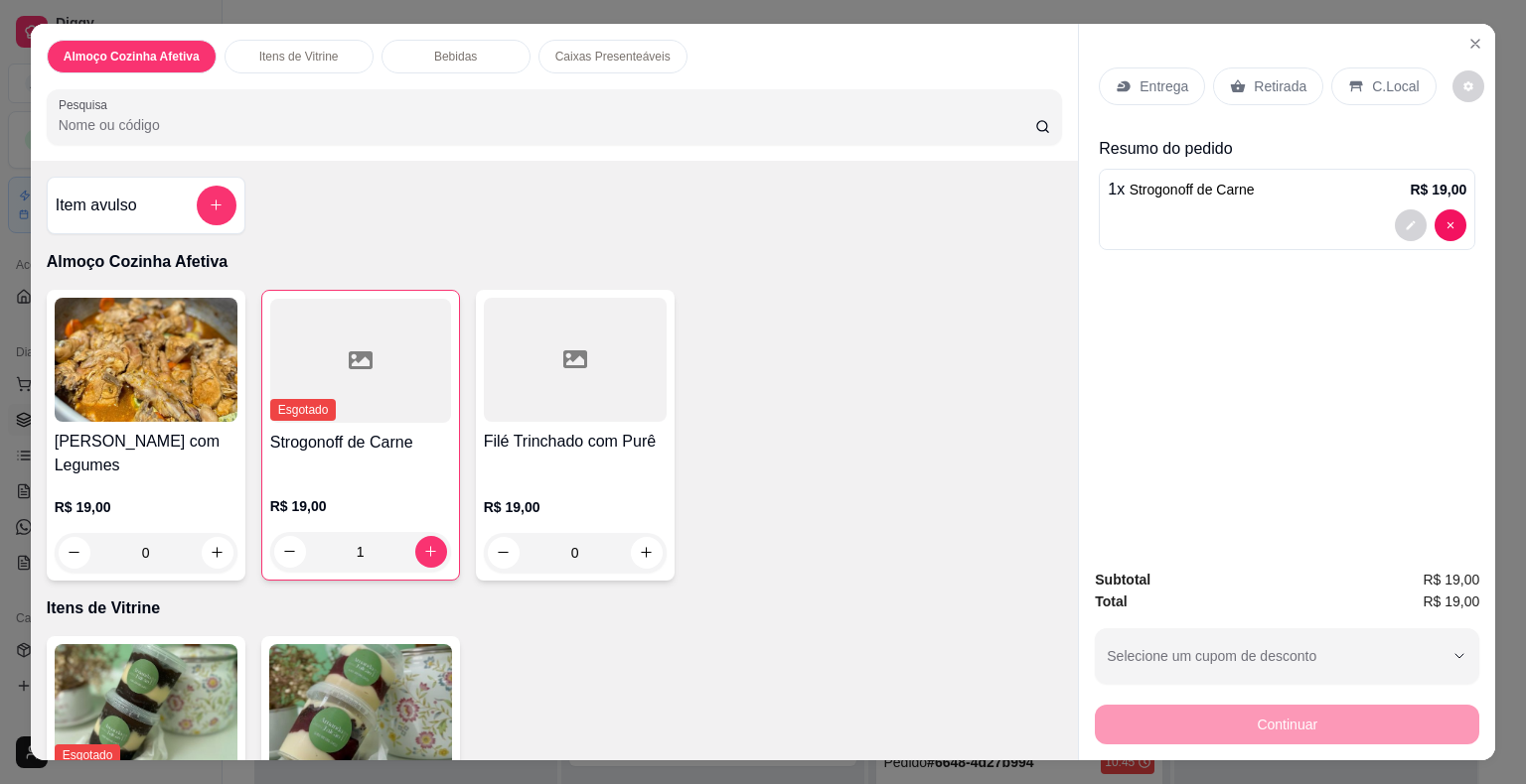
click at [1116, 79] on icon at bounding box center [1123, 87] width 16 height 16
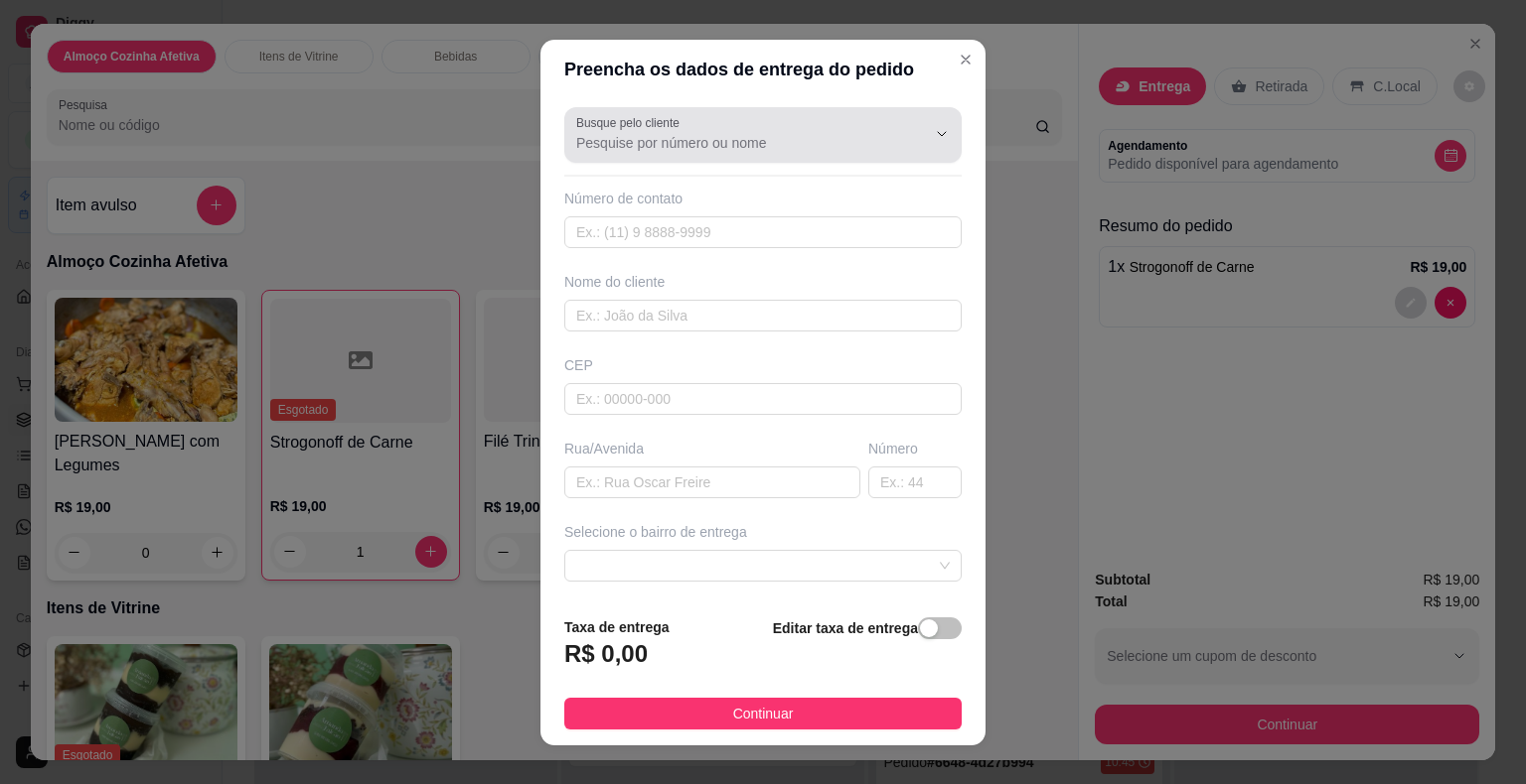
click at [676, 134] on input "Busque pelo cliente" at bounding box center [736, 143] width 318 height 20
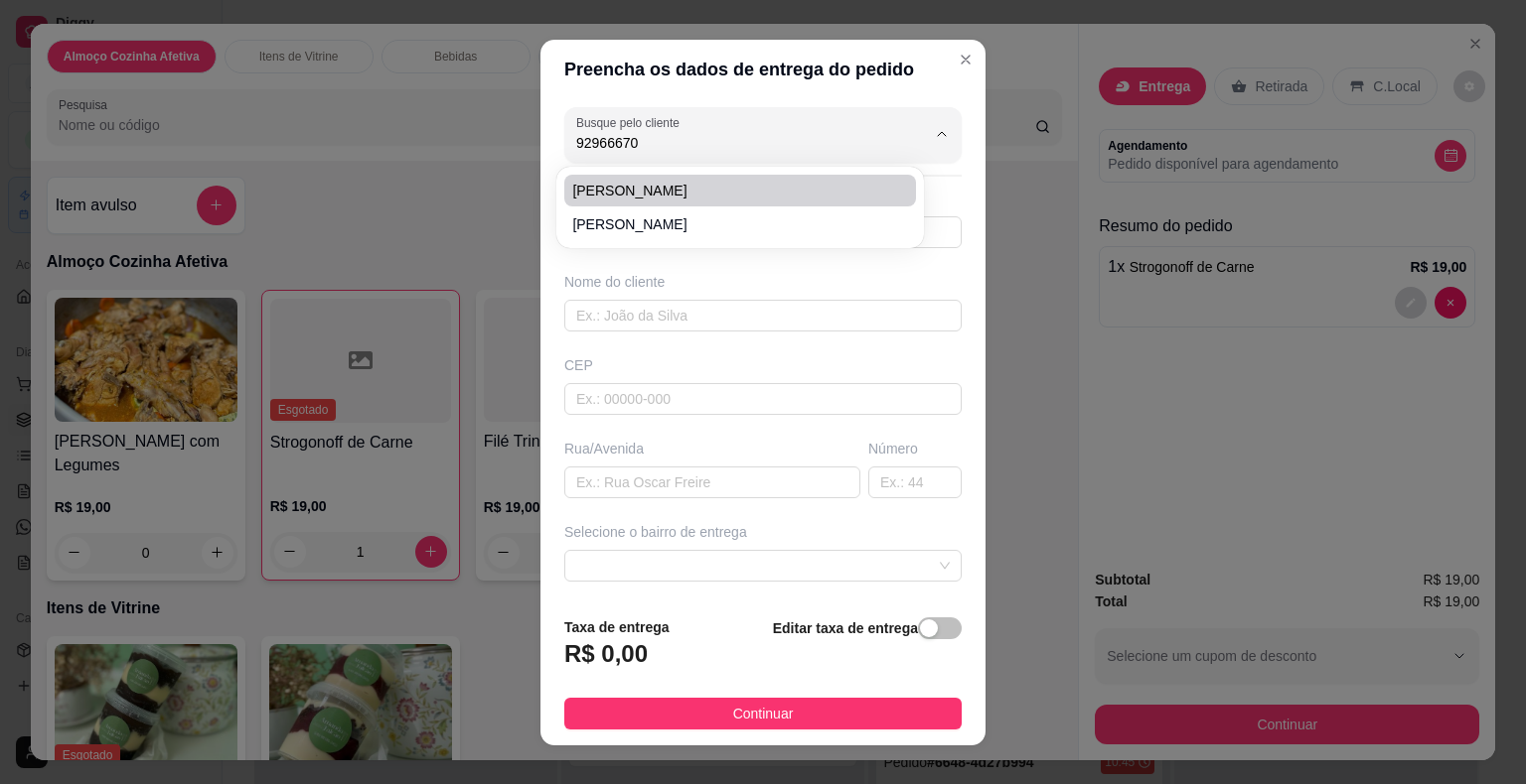
click at [648, 195] on span "[PERSON_NAME]" at bounding box center [731, 191] width 316 height 20
type input "[PERSON_NAME]"
type input "85992966670"
type input "[PERSON_NAME]"
type input "Rua [PERSON_NAME]"
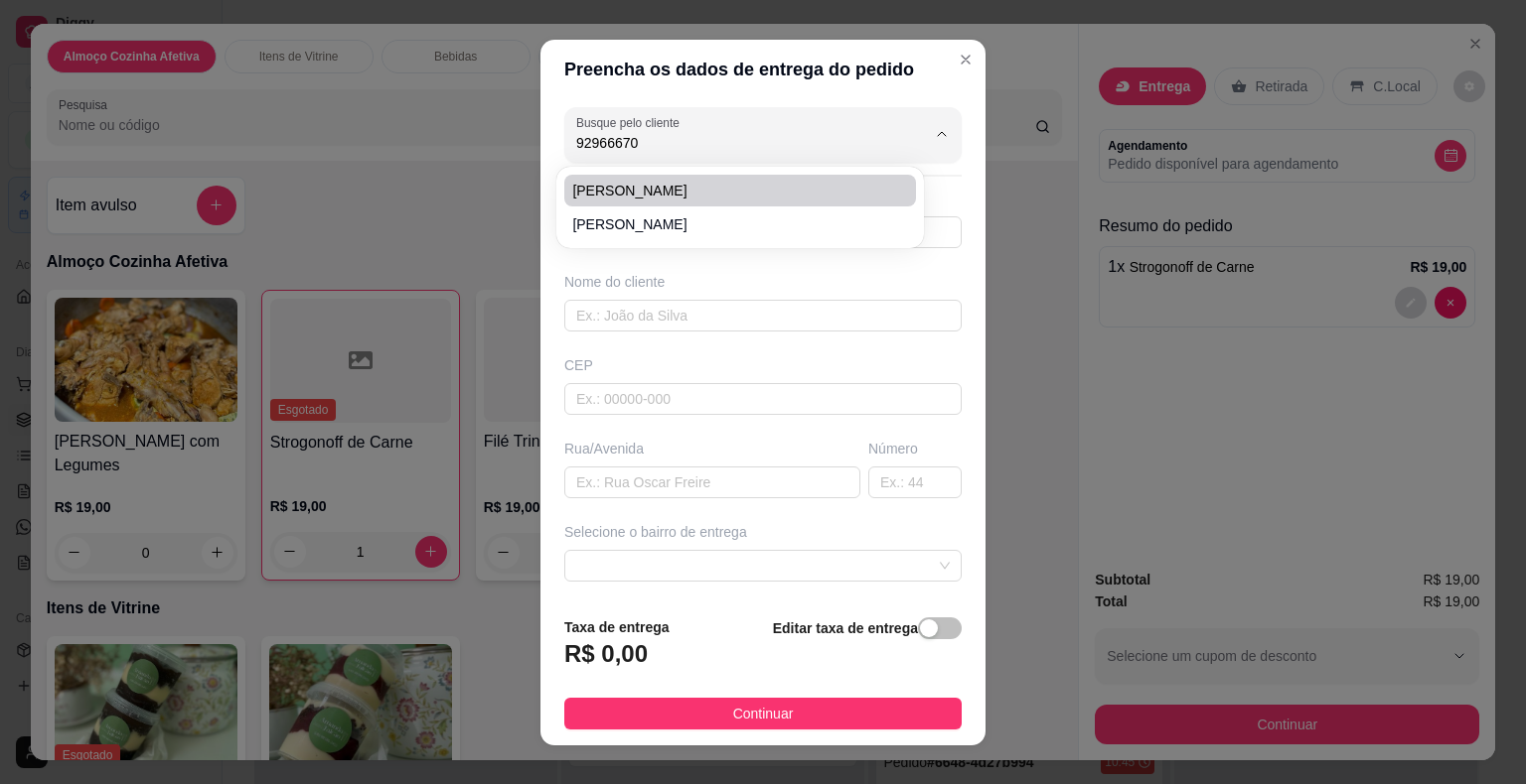
type input "434"
type input "Pacajus-Ce"
type input "ica enfrente a oficina do [PERSON_NAME] suspensão"
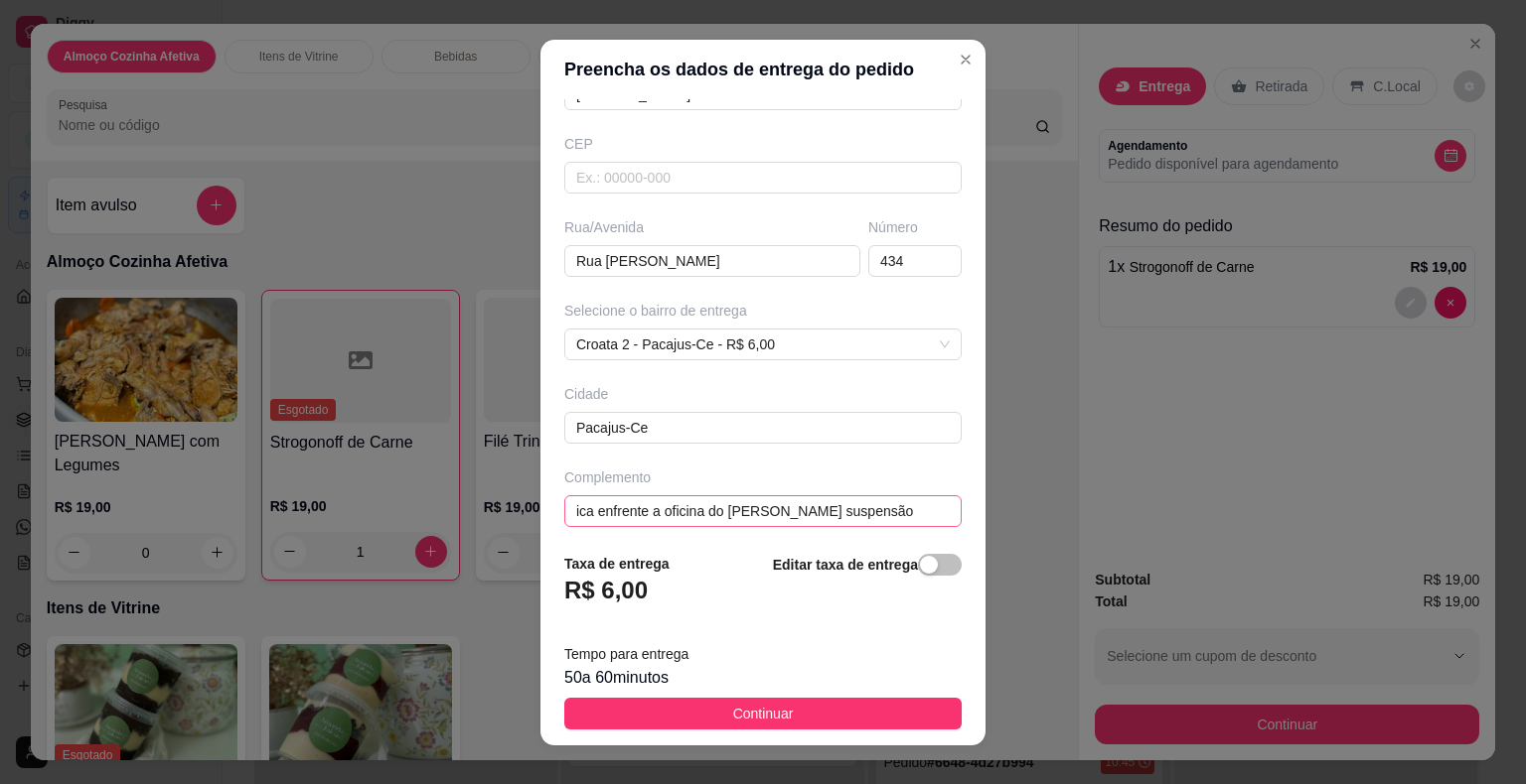
scroll to position [228, 0]
type input "[PERSON_NAME]"
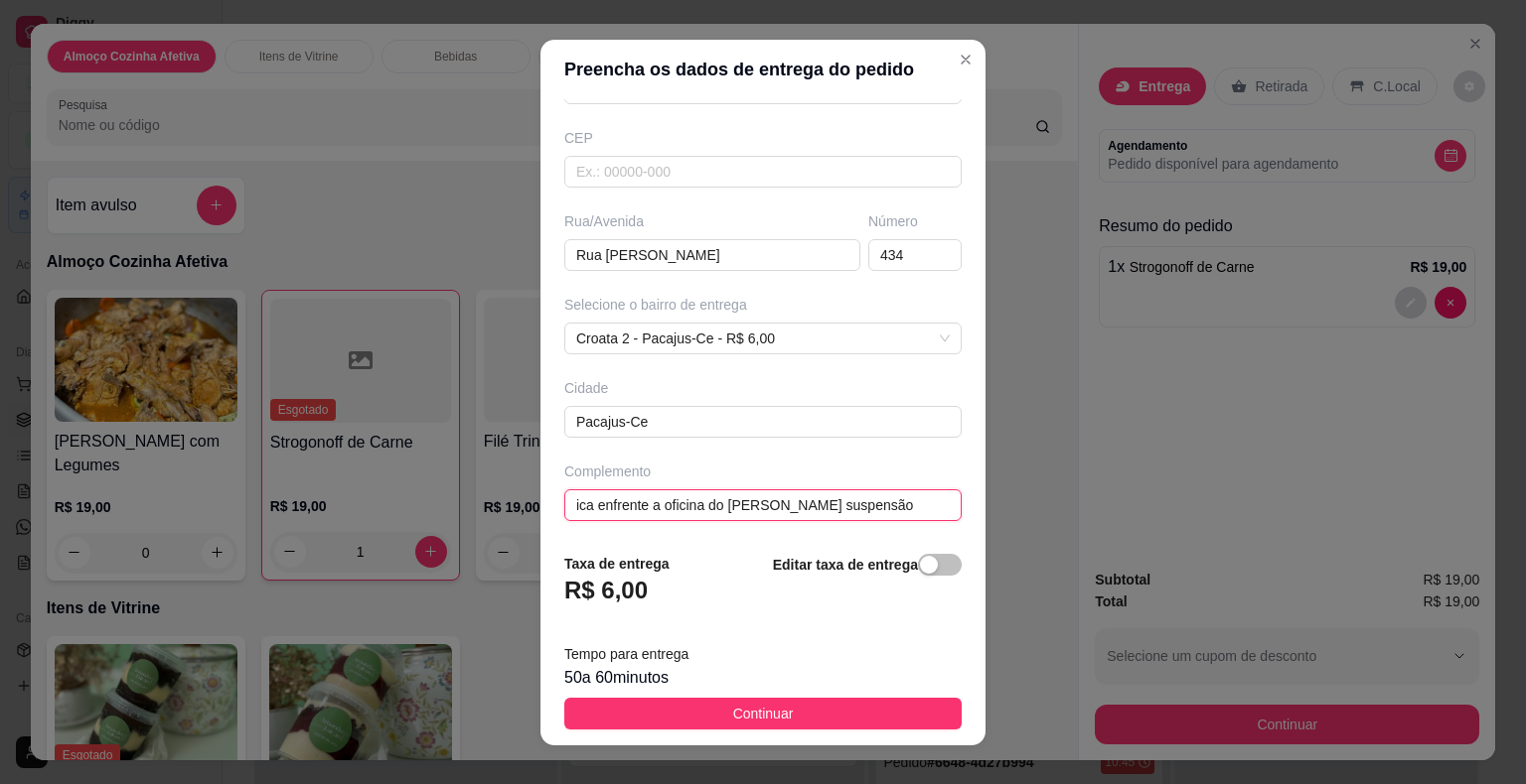
click at [591, 501] on input "ica enfrente a oficina do [PERSON_NAME] suspensão" at bounding box center [763, 505] width 398 height 32
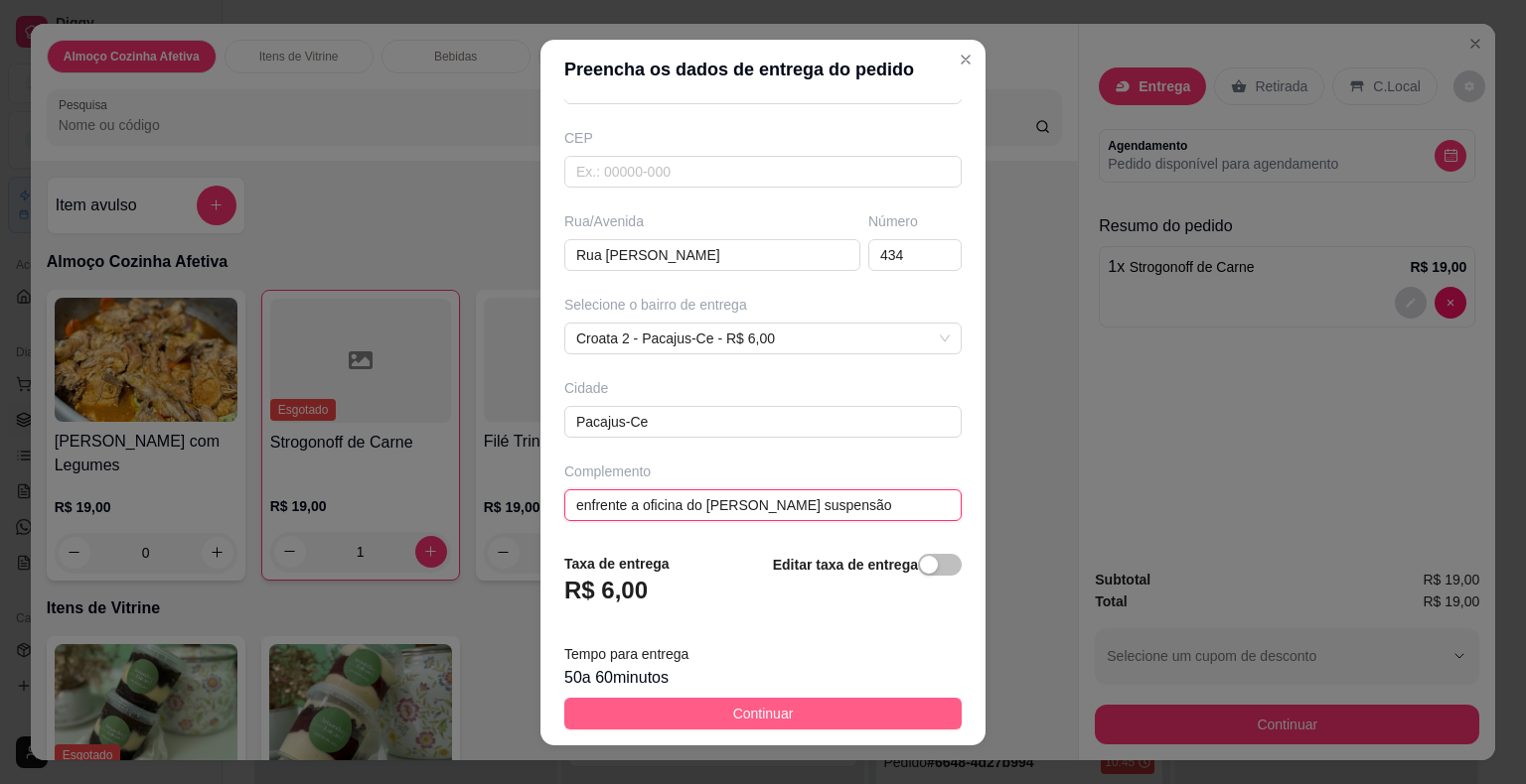
type input "enfrente a oficina do [PERSON_NAME] suspensão"
click at [740, 712] on span "Continuar" at bounding box center [763, 714] width 61 height 22
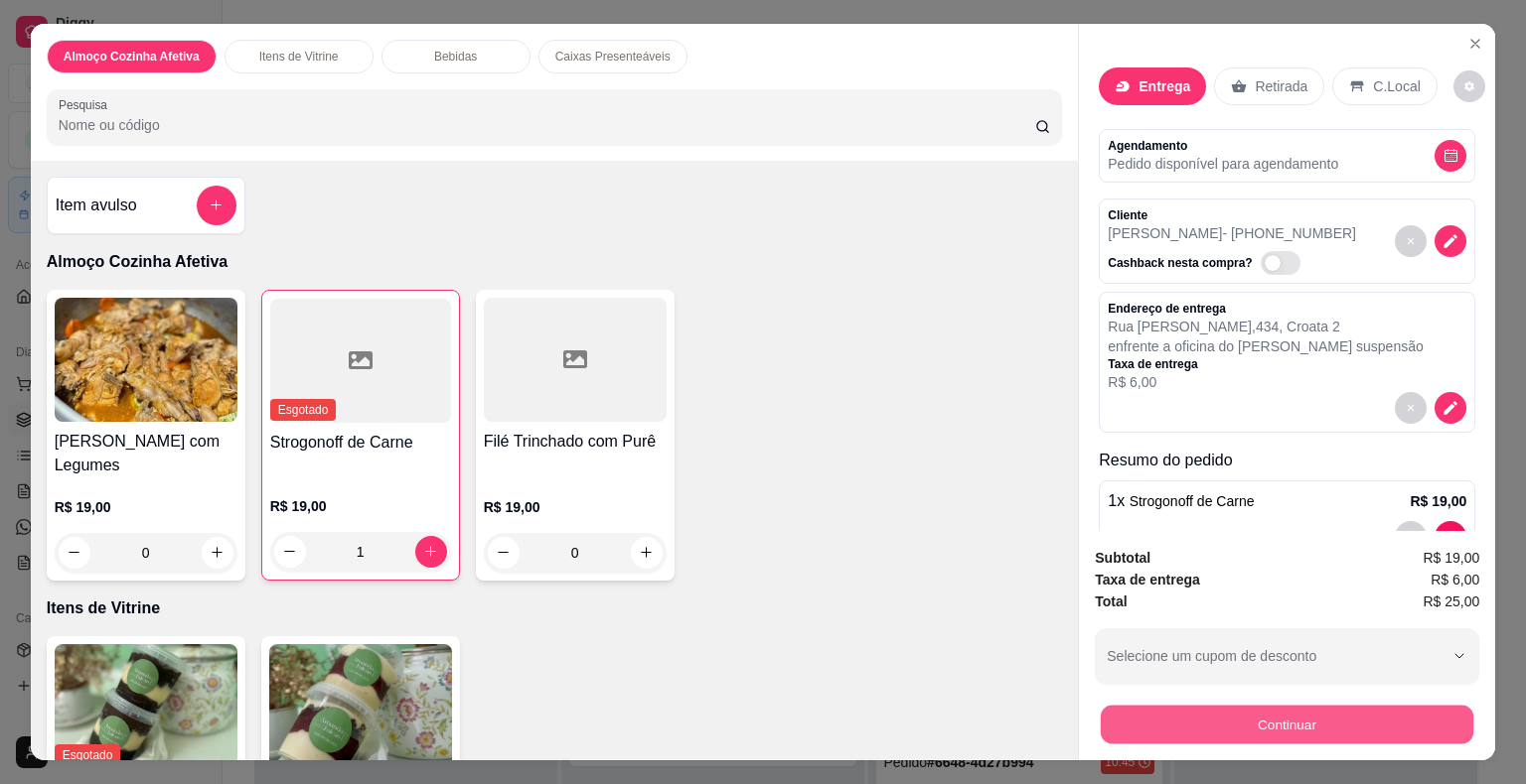
click at [1156, 711] on button "Continuar" at bounding box center [1286, 725] width 373 height 39
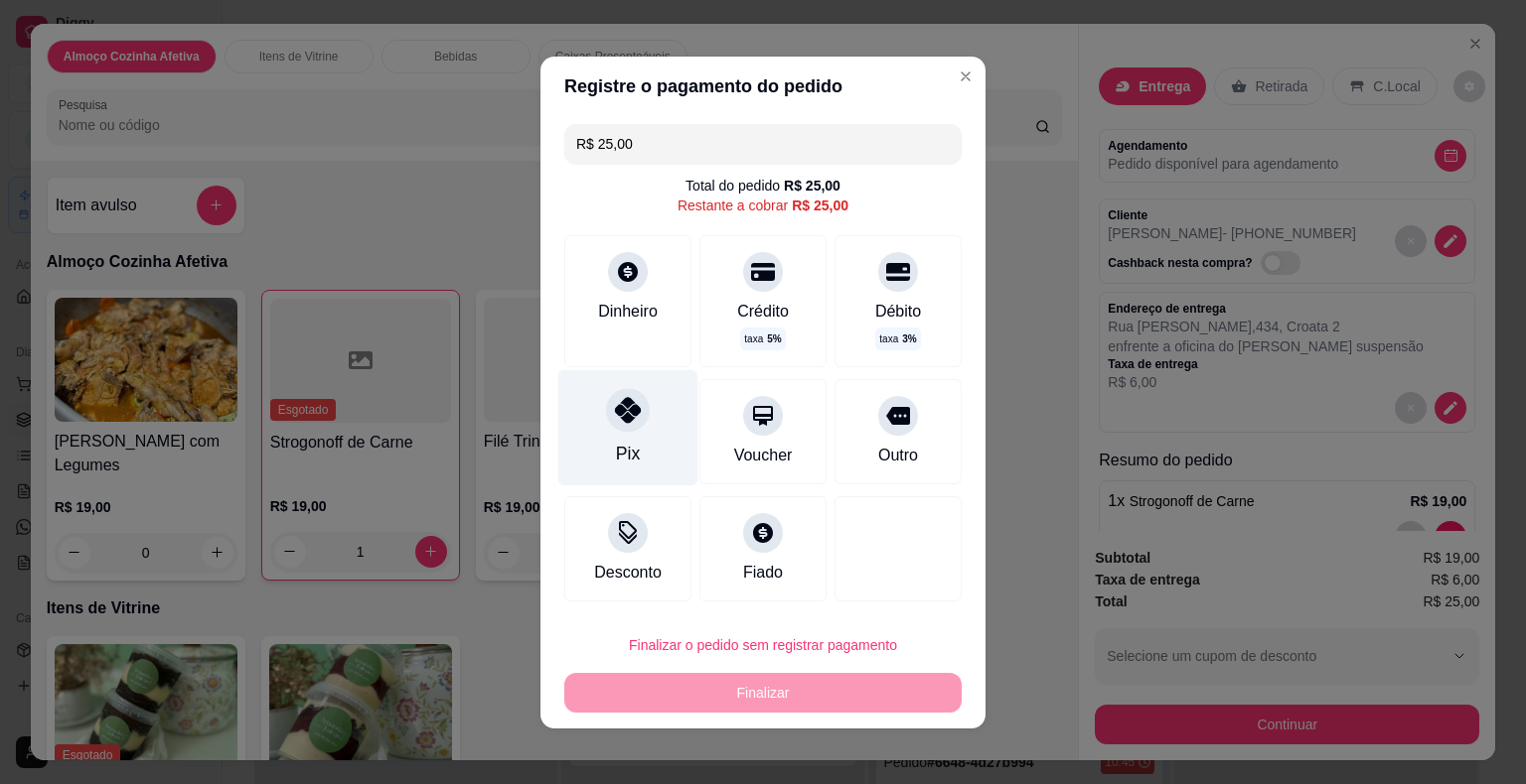
click at [584, 444] on div "Pix" at bounding box center [629, 427] width 140 height 116
type input "R$ 0,00"
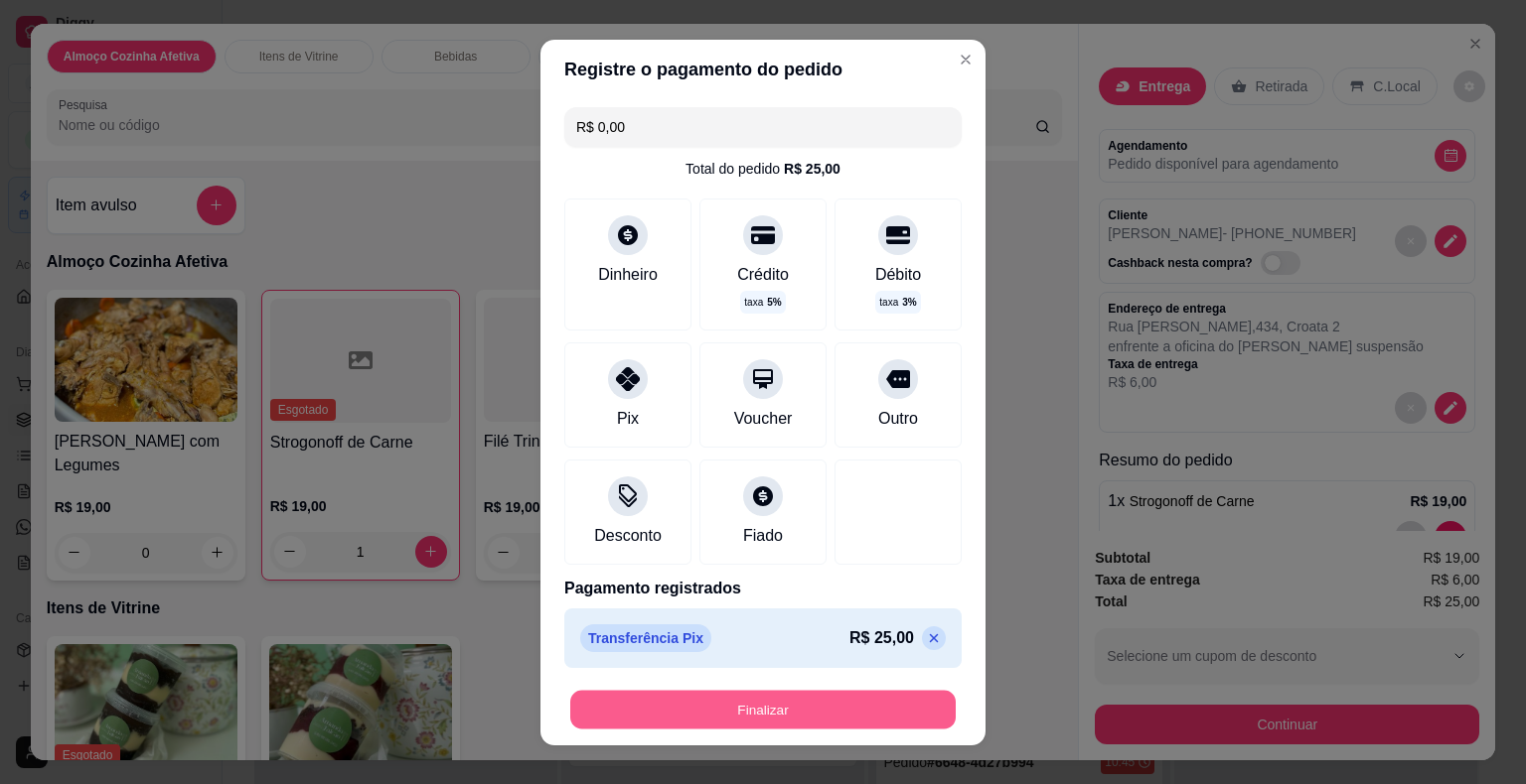
click at [693, 709] on button "Finalizar" at bounding box center [763, 709] width 386 height 39
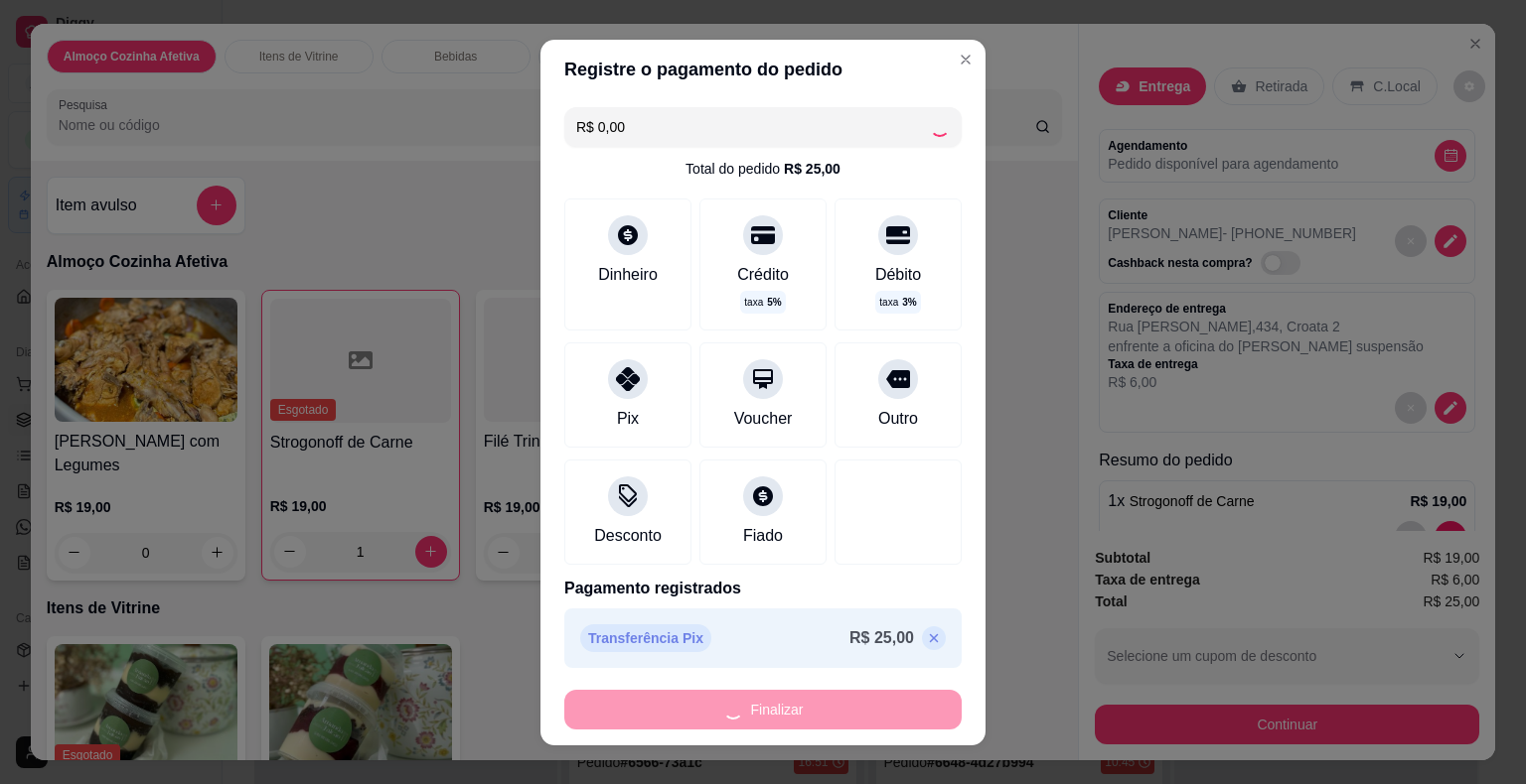
type input "0"
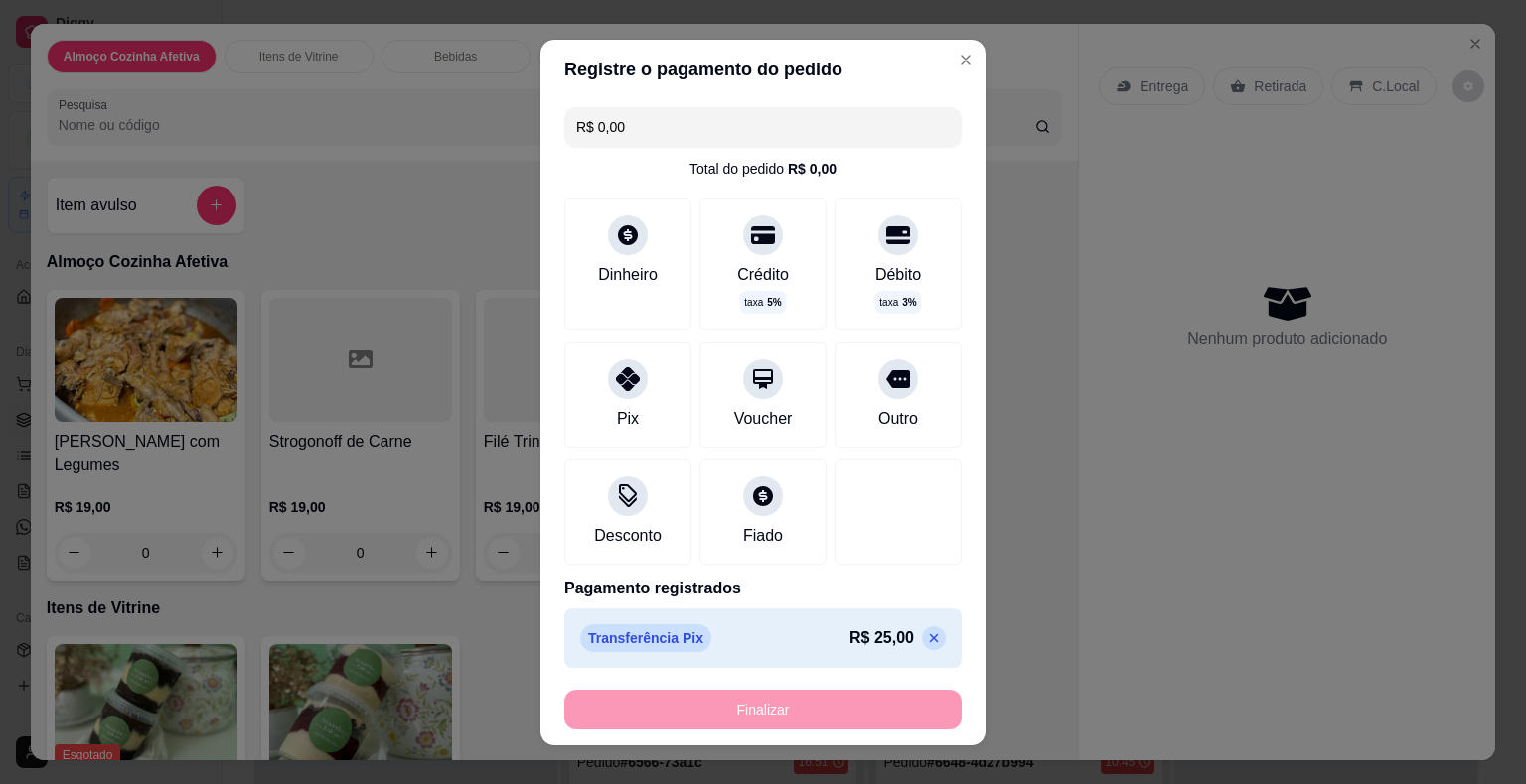
type input "-R$ 25,00"
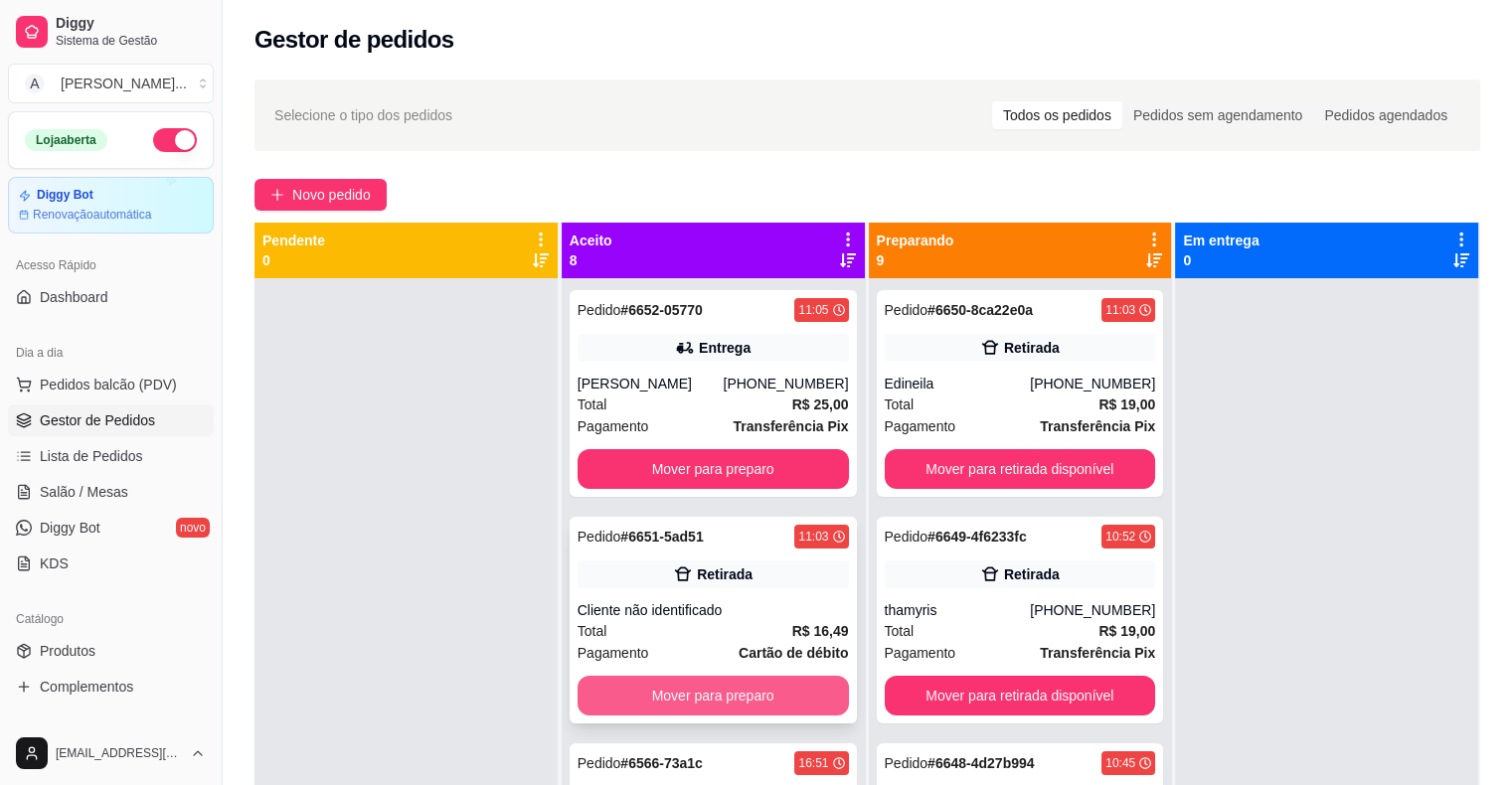
click at [710, 694] on button "Mover para preparo" at bounding box center [713, 696] width 271 height 40
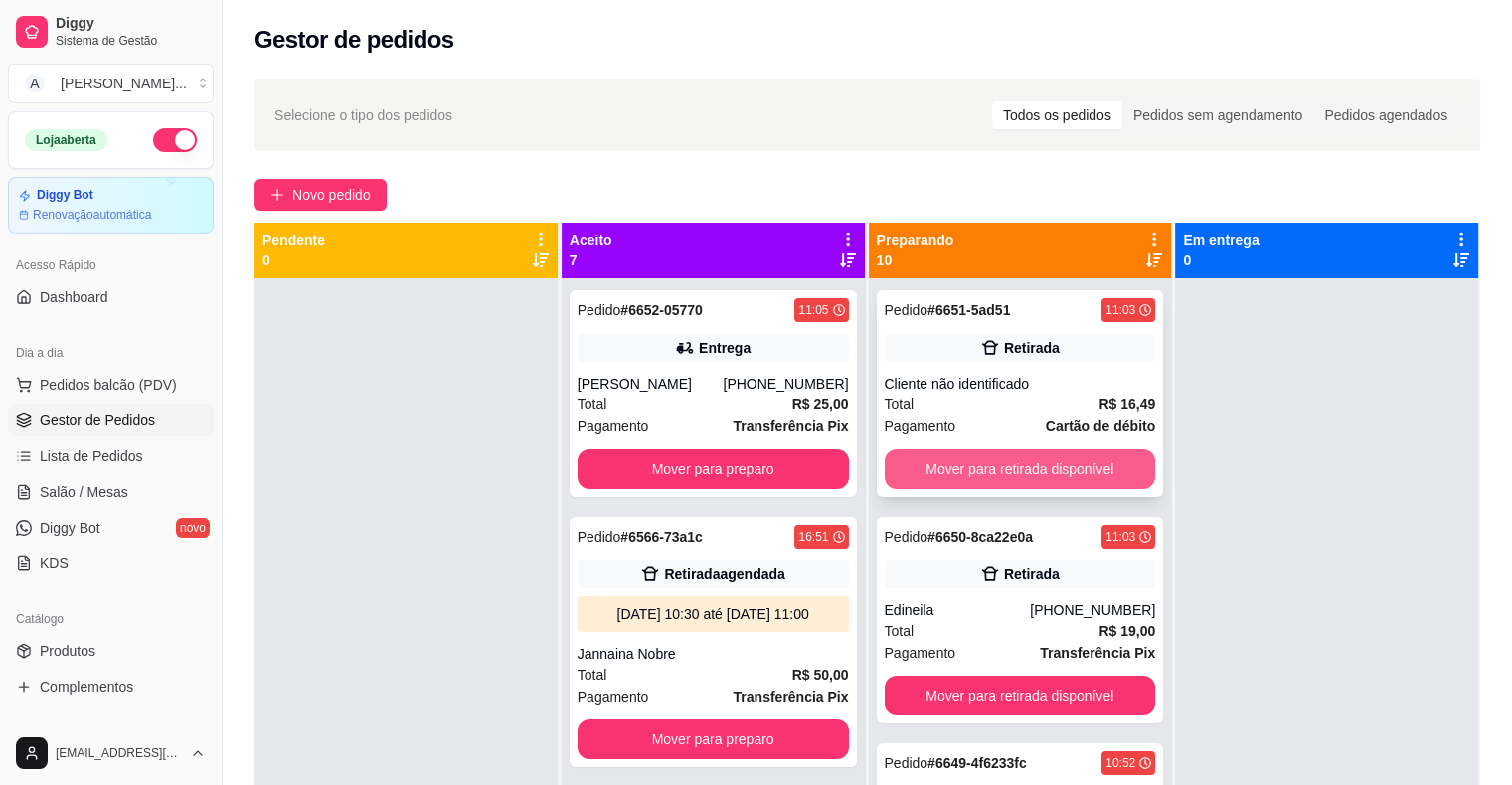
click at [998, 468] on button "Mover para retirada disponível" at bounding box center [1020, 469] width 271 height 40
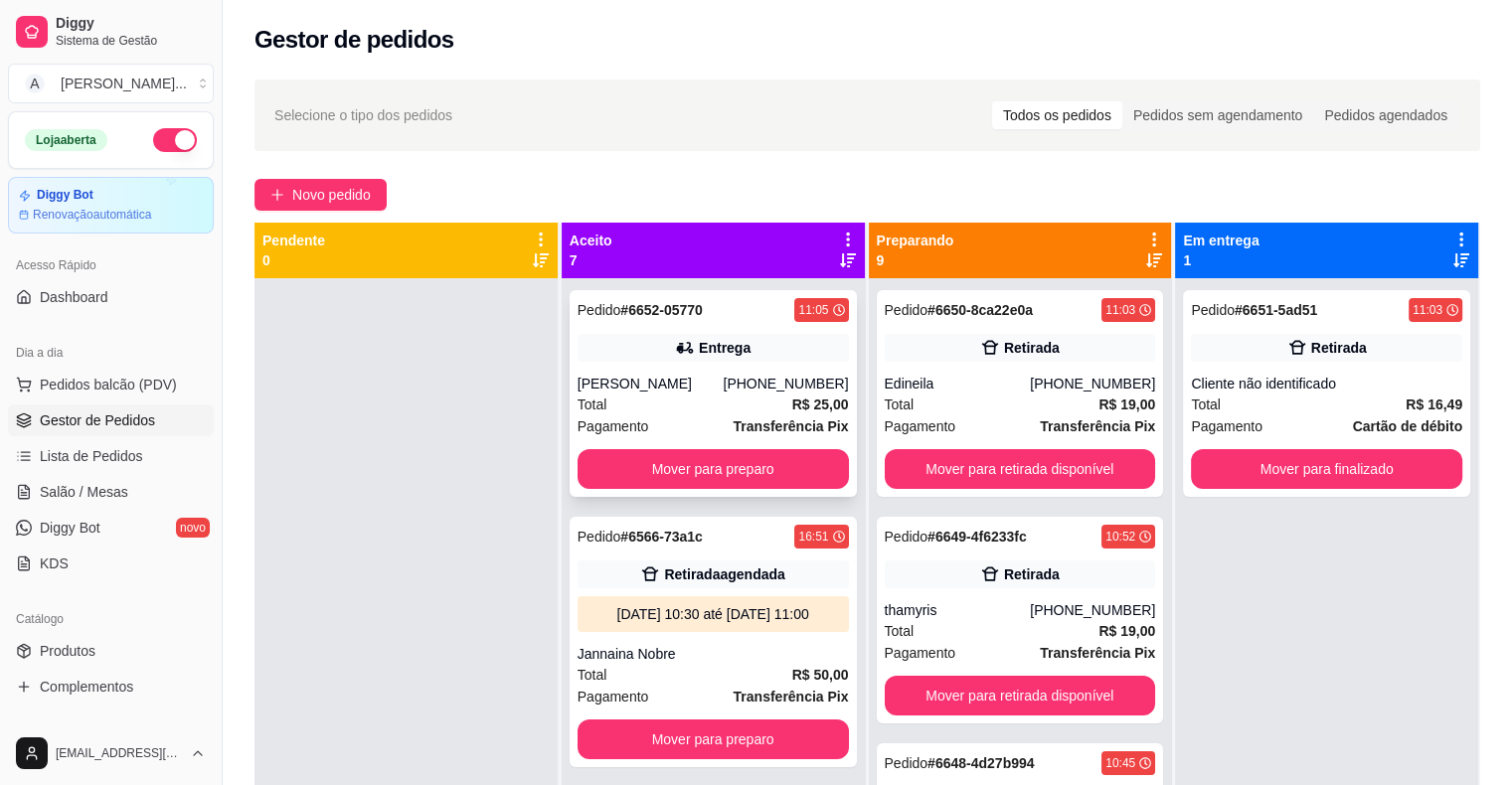
click at [759, 367] on div "Pedido # 6652-05770 11:05 Entrega [PERSON_NAME] [PHONE_NUMBER] Total R$ 25,00 P…" at bounding box center [713, 393] width 287 height 207
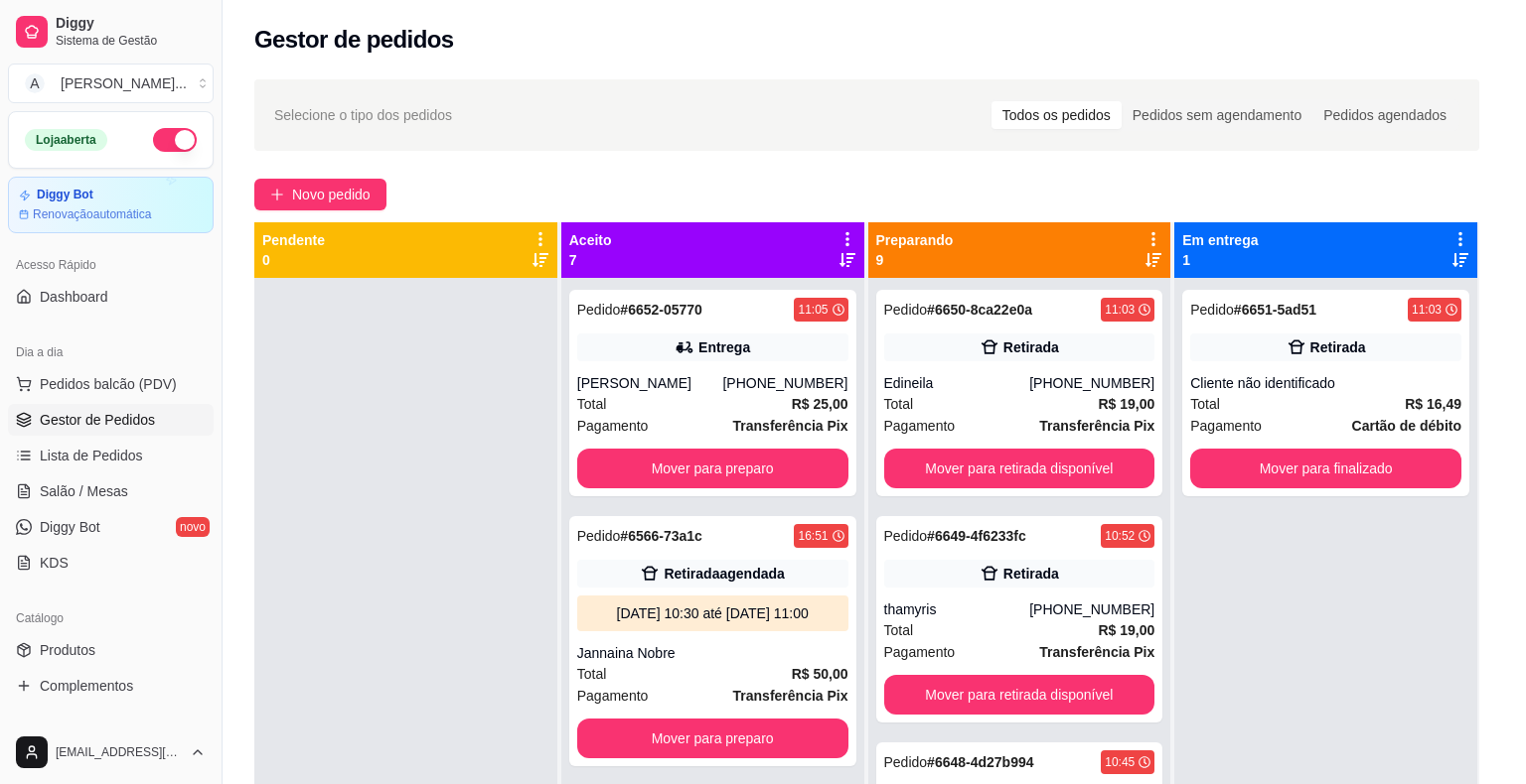
click at [953, 89] on button "Imprimir" at bounding box center [981, 92] width 71 height 32
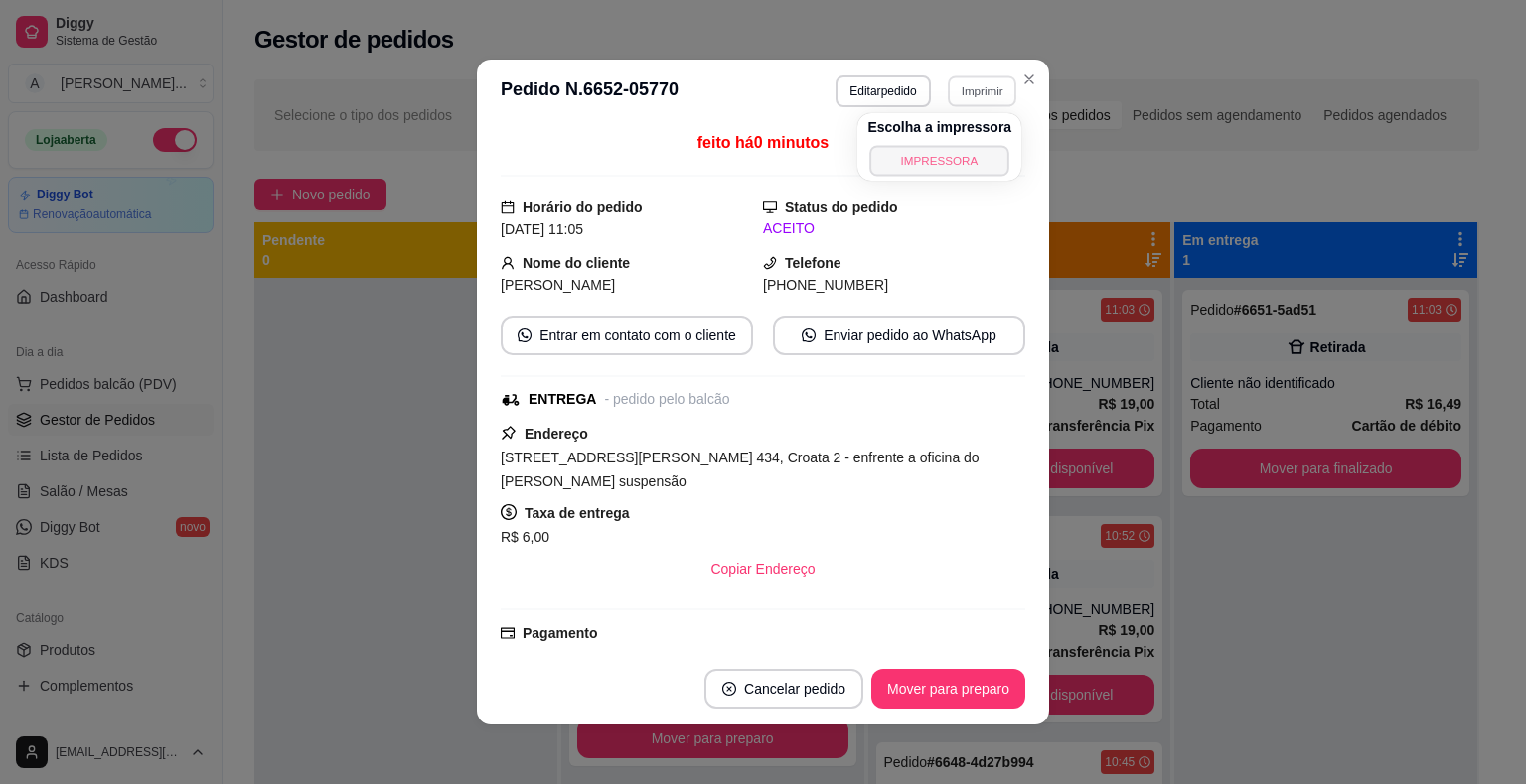
click at [955, 160] on button "IMPRESSORA" at bounding box center [939, 160] width 139 height 31
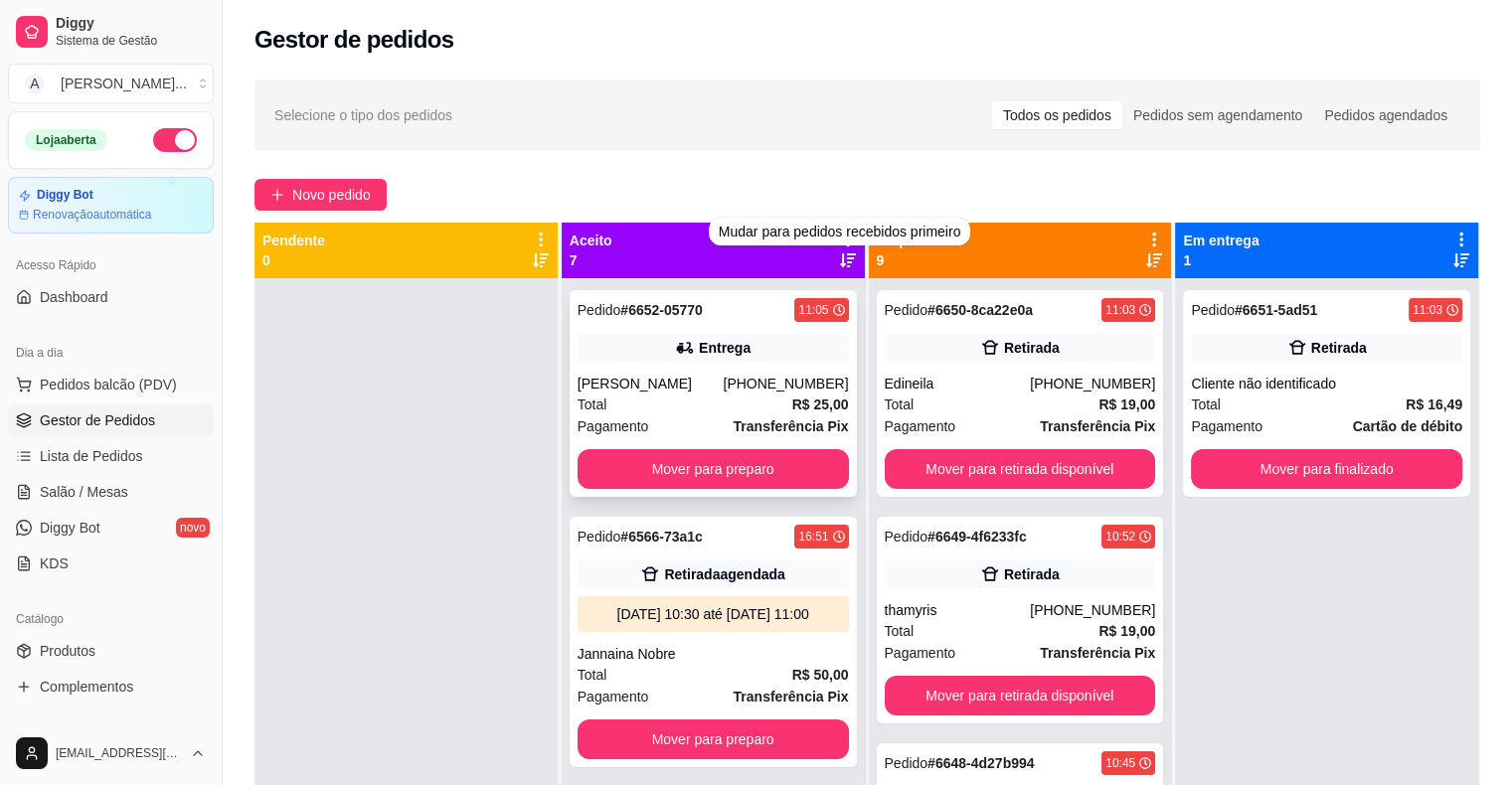
click at [684, 360] on div "Entrega" at bounding box center [713, 348] width 271 height 28
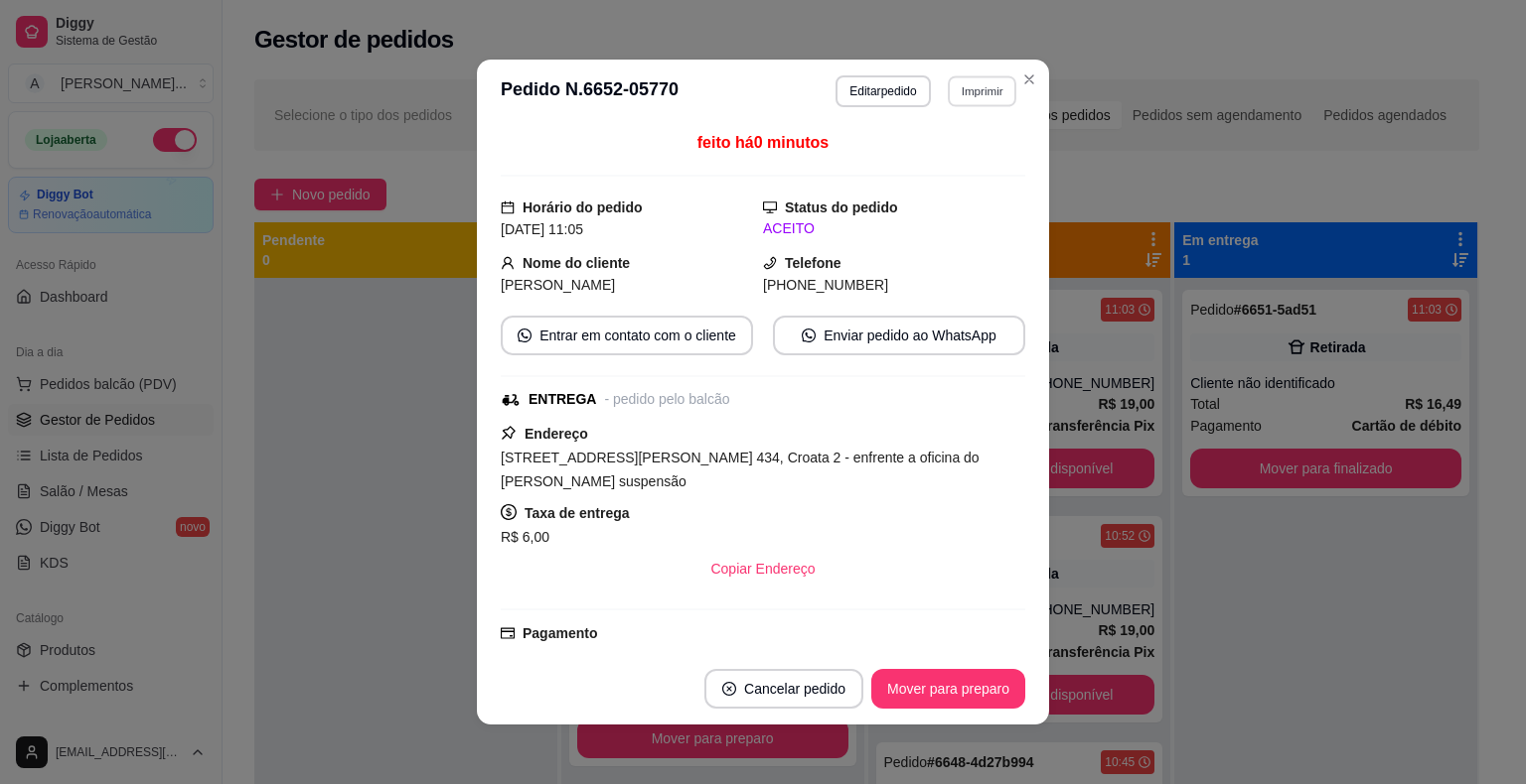
click at [973, 82] on button "Imprimir" at bounding box center [981, 91] width 69 height 31
click at [954, 156] on button "IMPRESSORA" at bounding box center [940, 161] width 144 height 32
click at [973, 93] on button "Imprimir" at bounding box center [981, 91] width 69 height 31
click at [962, 163] on button "IMPRESSORA" at bounding box center [939, 161] width 144 height 32
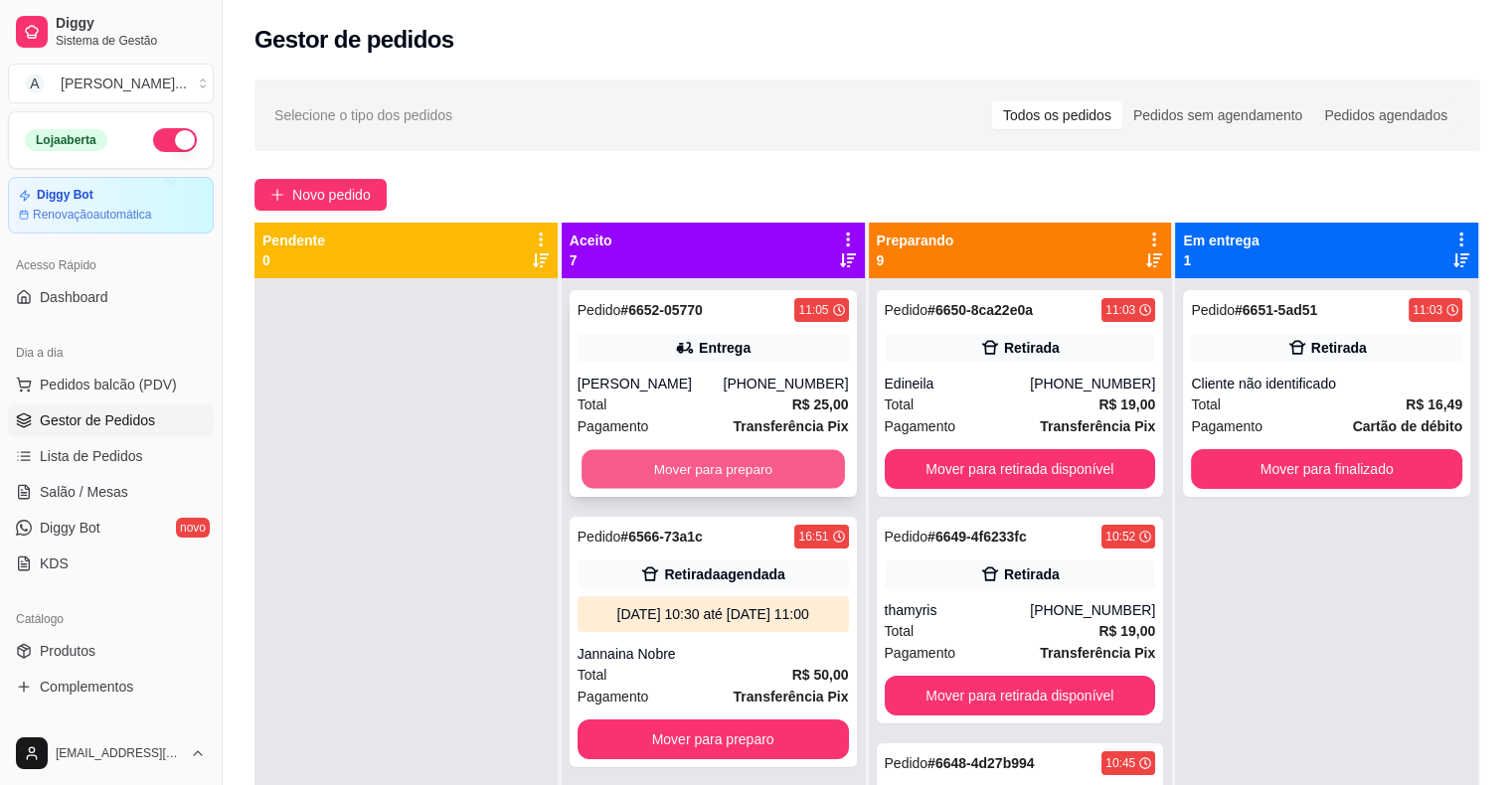
click at [759, 466] on button "Mover para preparo" at bounding box center [712, 469] width 263 height 39
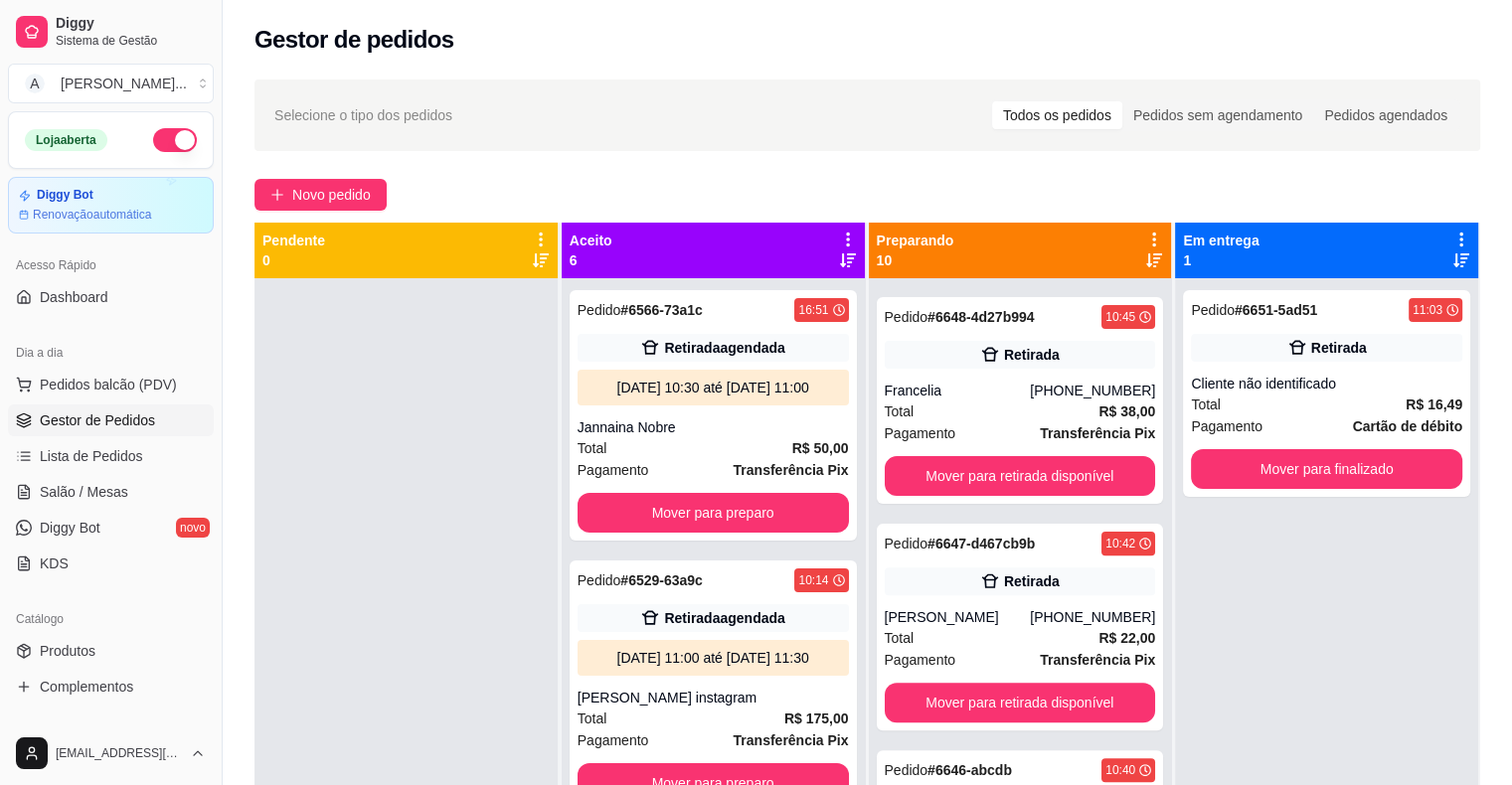
scroll to position [696, 0]
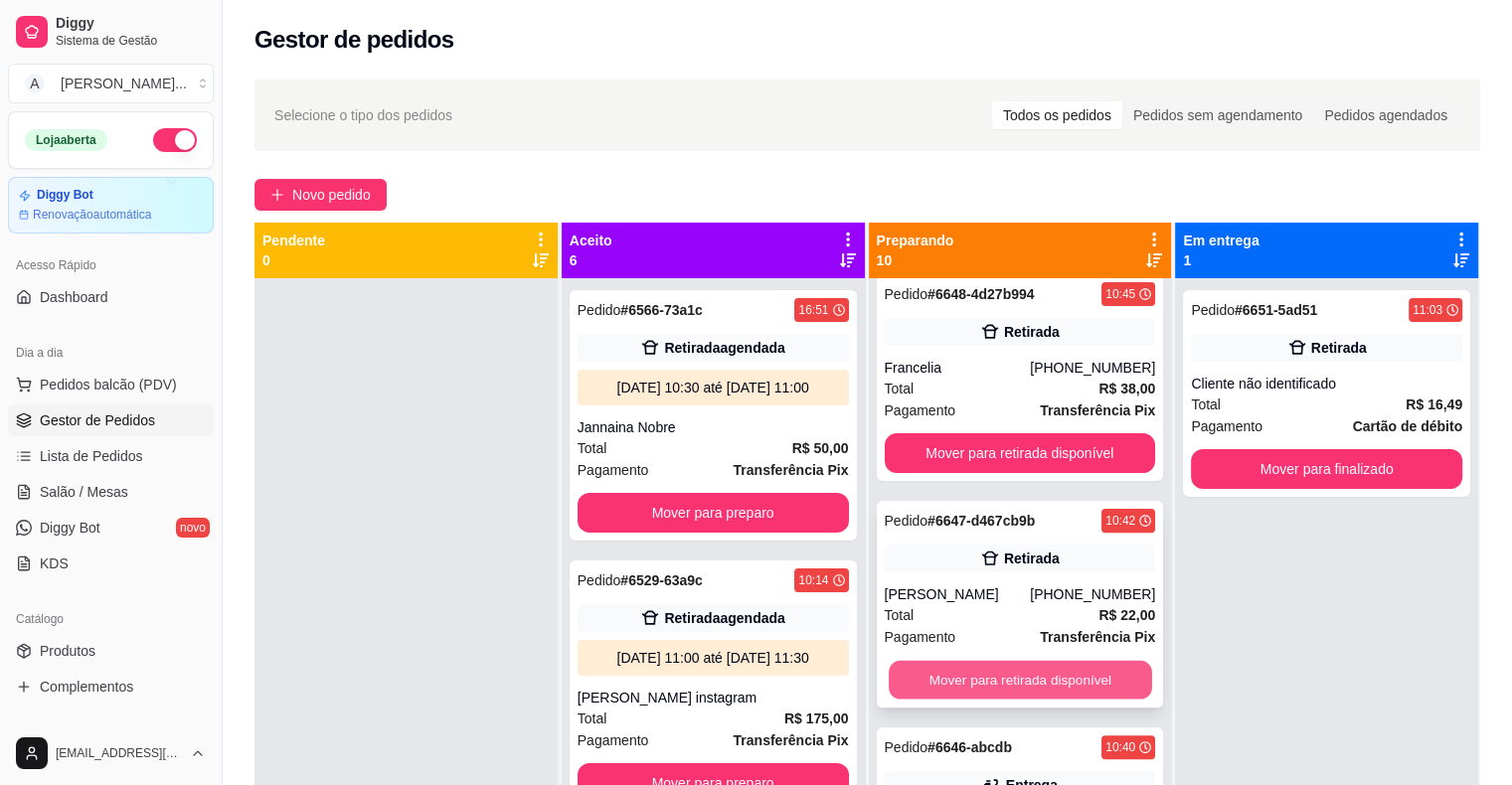
click at [1022, 678] on button "Mover para retirada disponível" at bounding box center [1020, 680] width 263 height 39
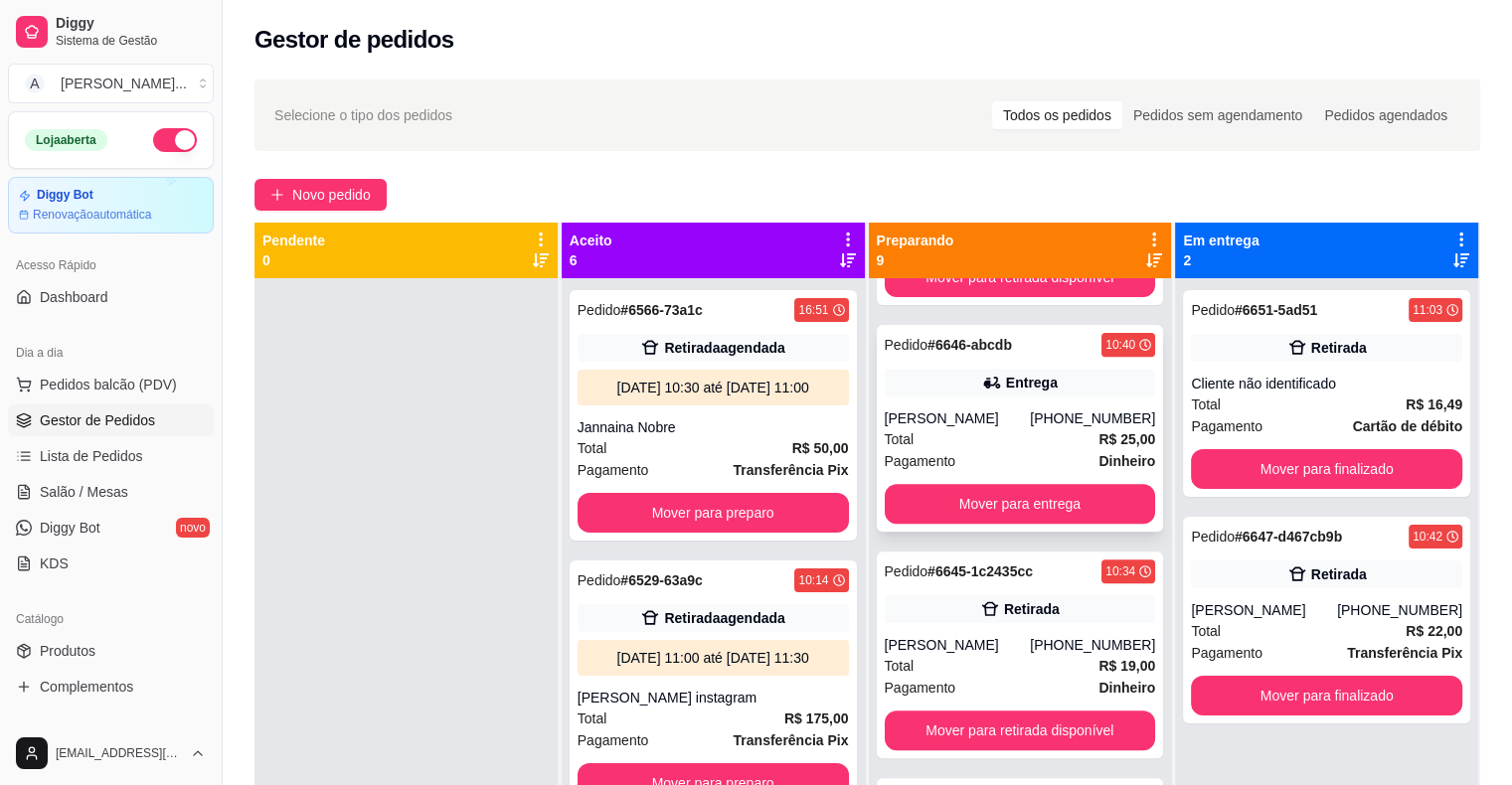
scroll to position [895, 0]
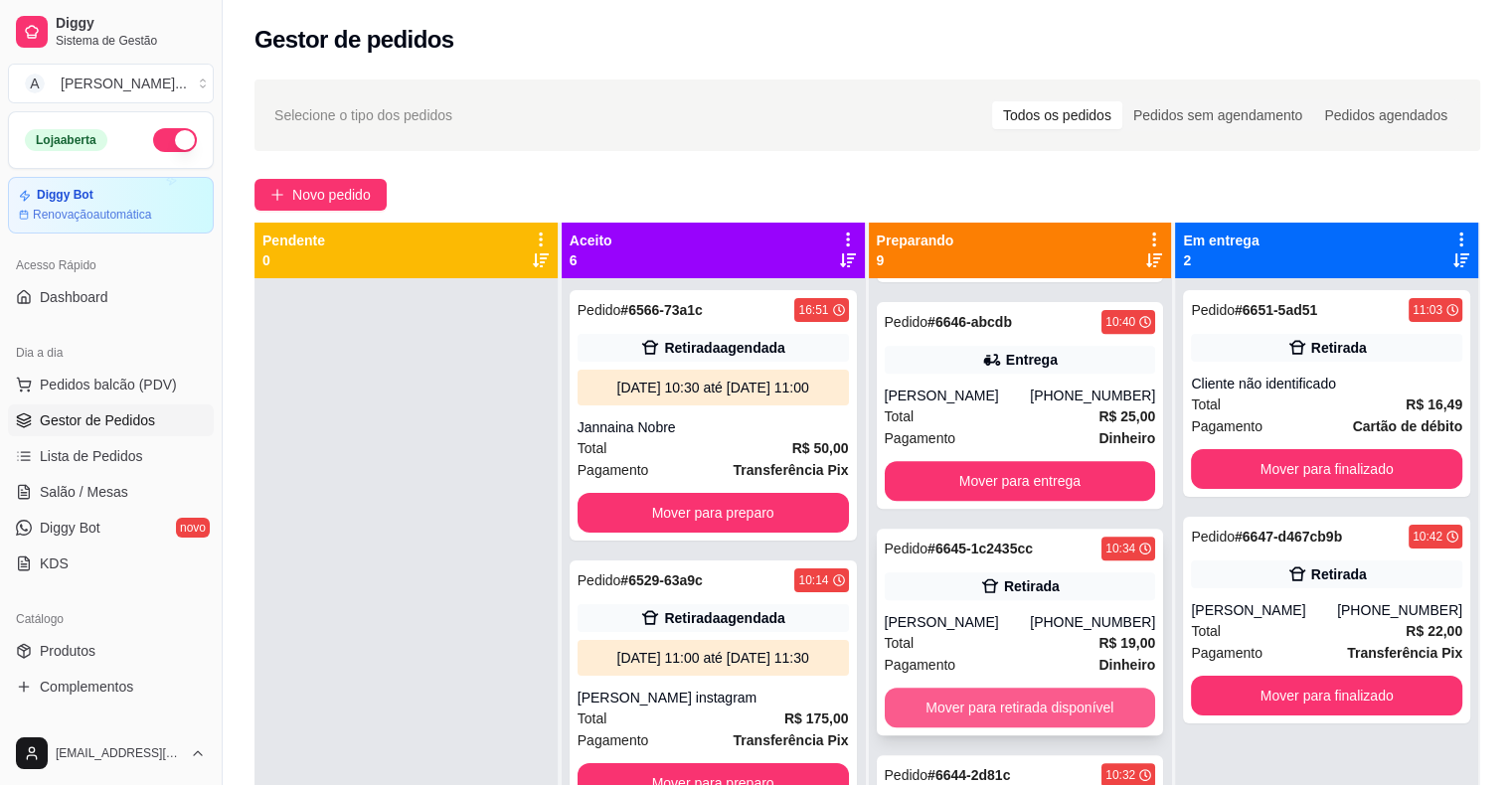
click at [993, 718] on button "Mover para retirada disponível" at bounding box center [1020, 708] width 271 height 40
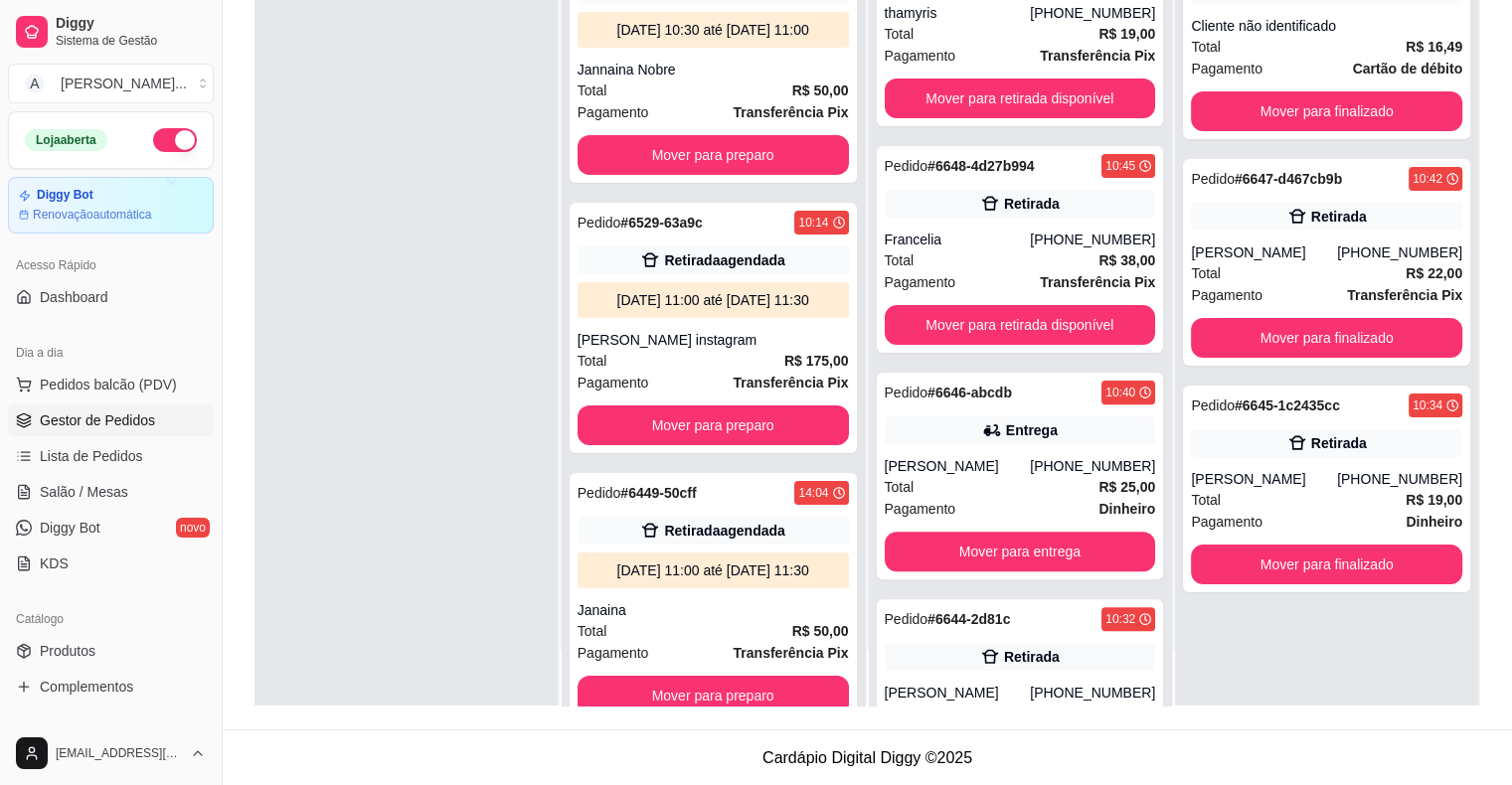
scroll to position [450, 0]
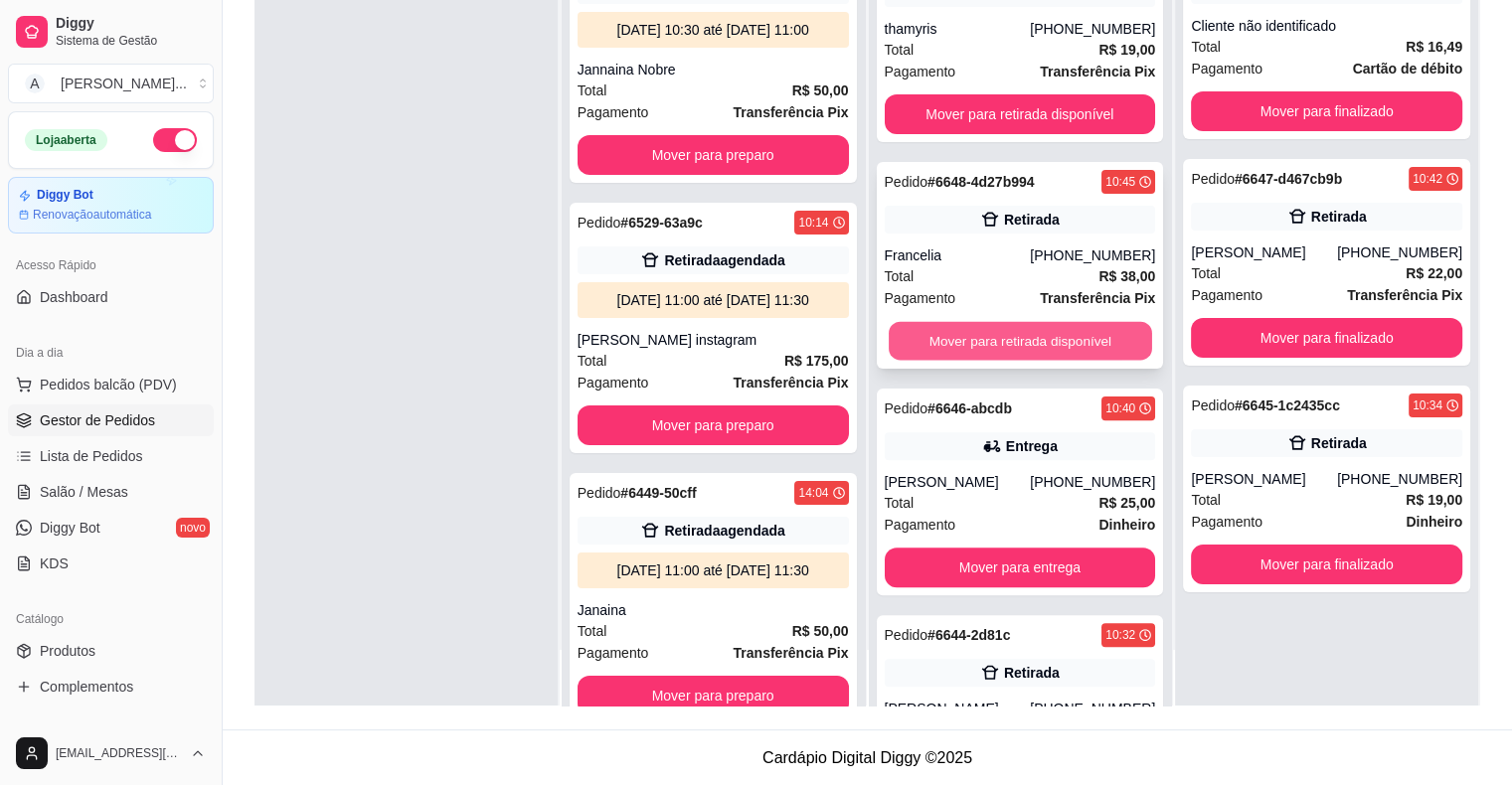
click at [1056, 350] on button "Mover para retirada disponível" at bounding box center [1020, 341] width 263 height 39
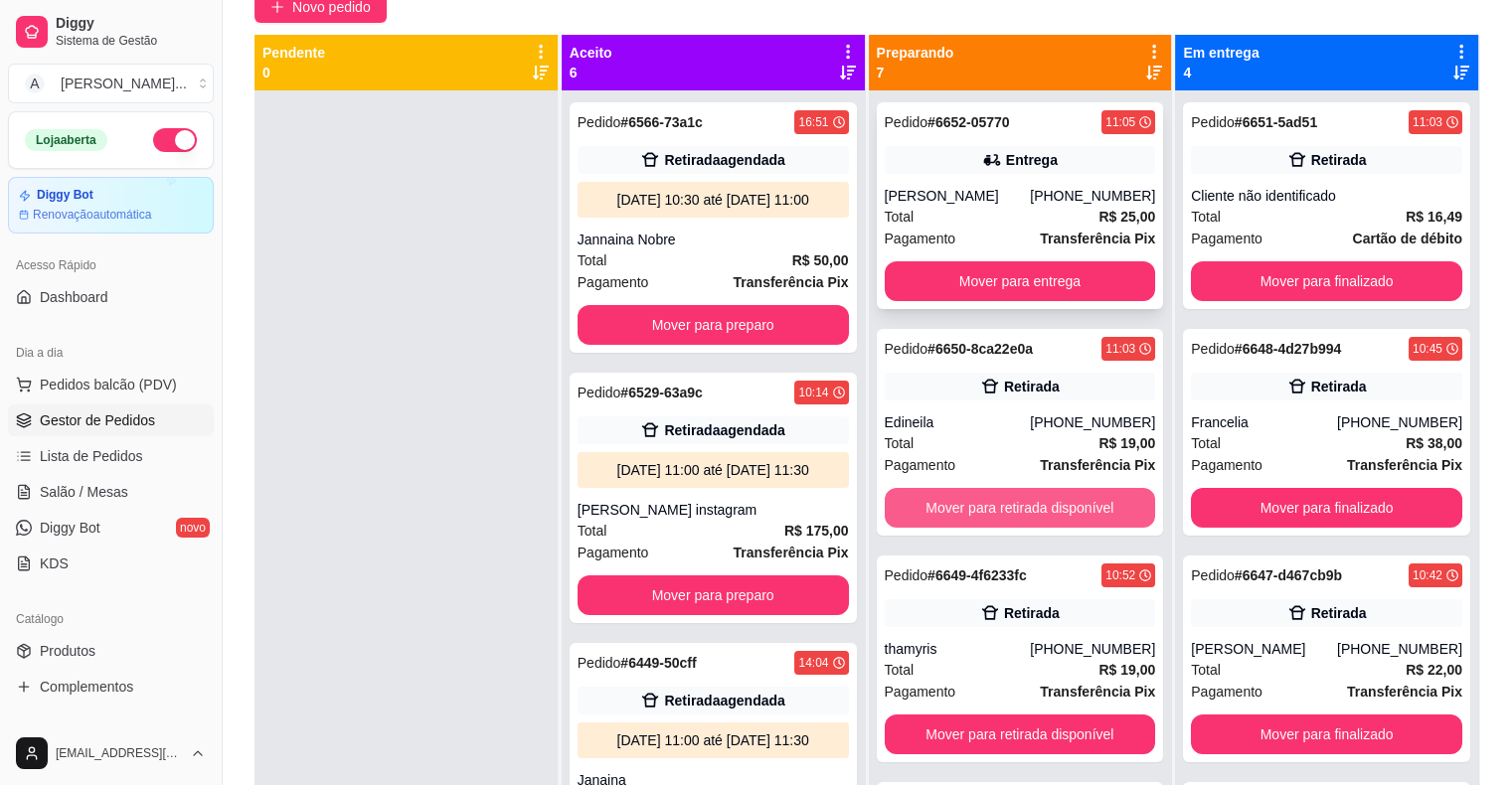
scroll to position [0, 0]
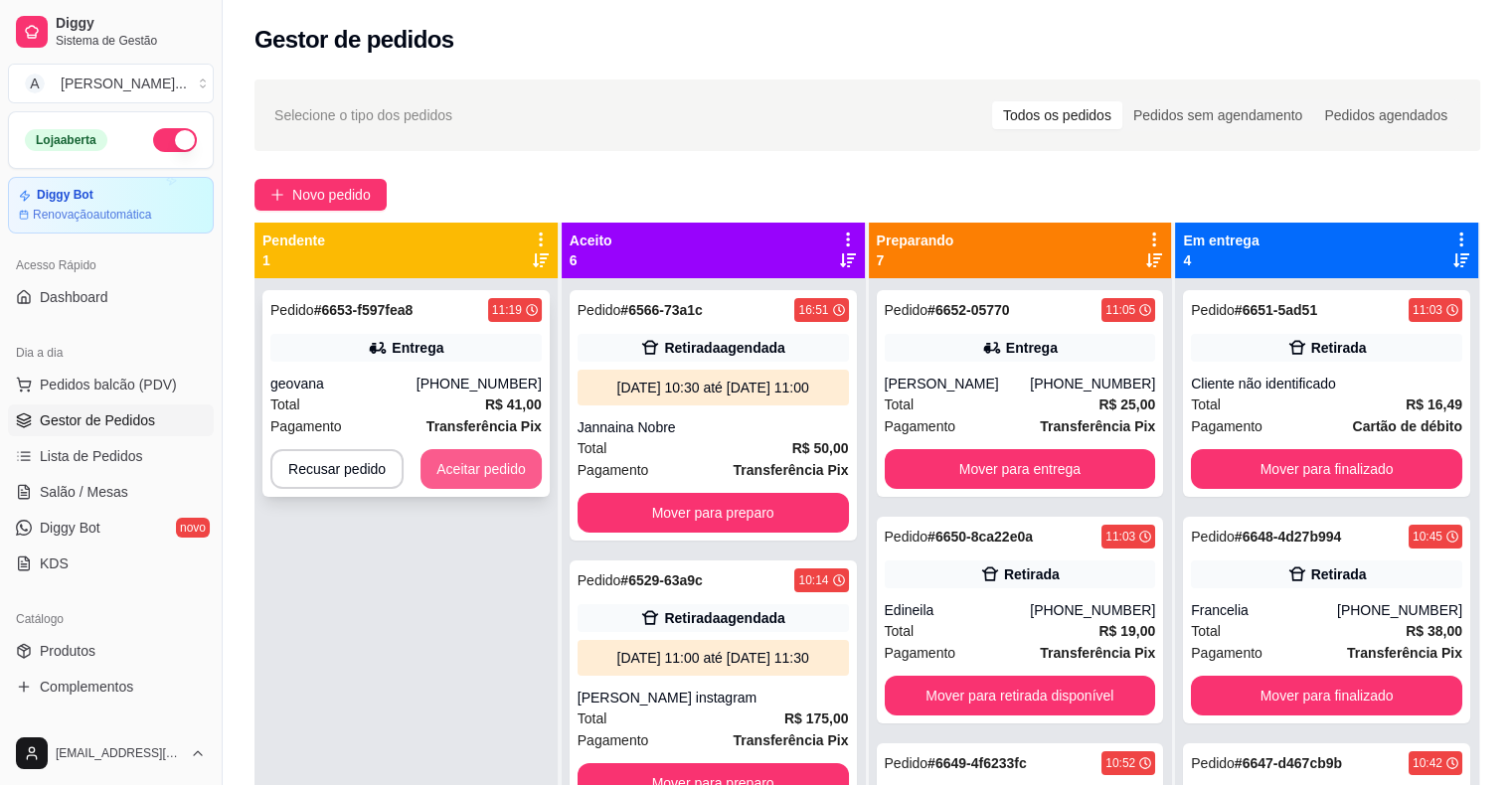
click at [460, 463] on button "Aceitar pedido" at bounding box center [480, 469] width 121 height 40
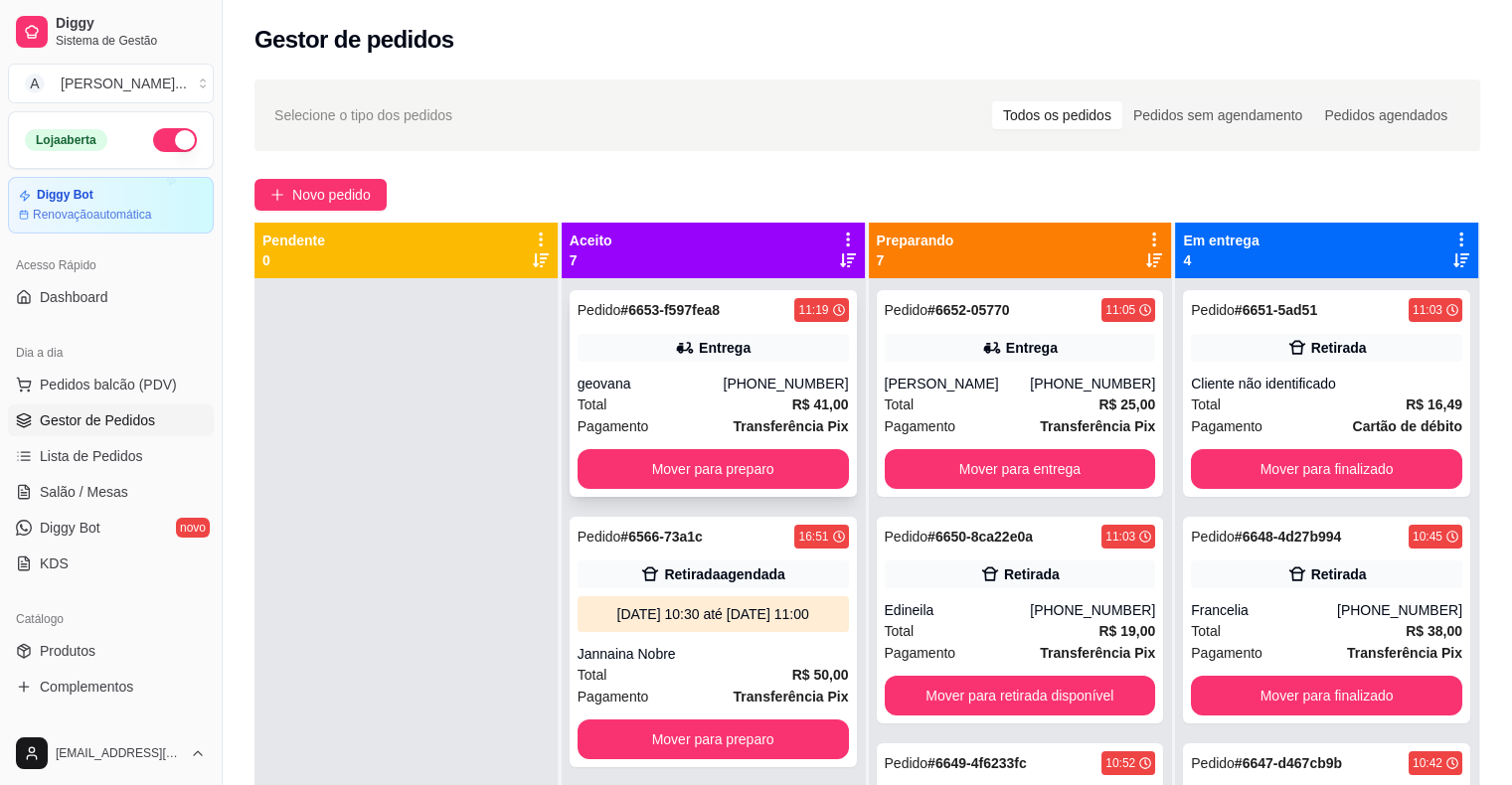
click at [630, 368] on div "Pedido # 6653-f597fea8 11:19 Entrega geovana [PHONE_NUMBER] Total R$ 41,00 Paga…" at bounding box center [713, 393] width 287 height 207
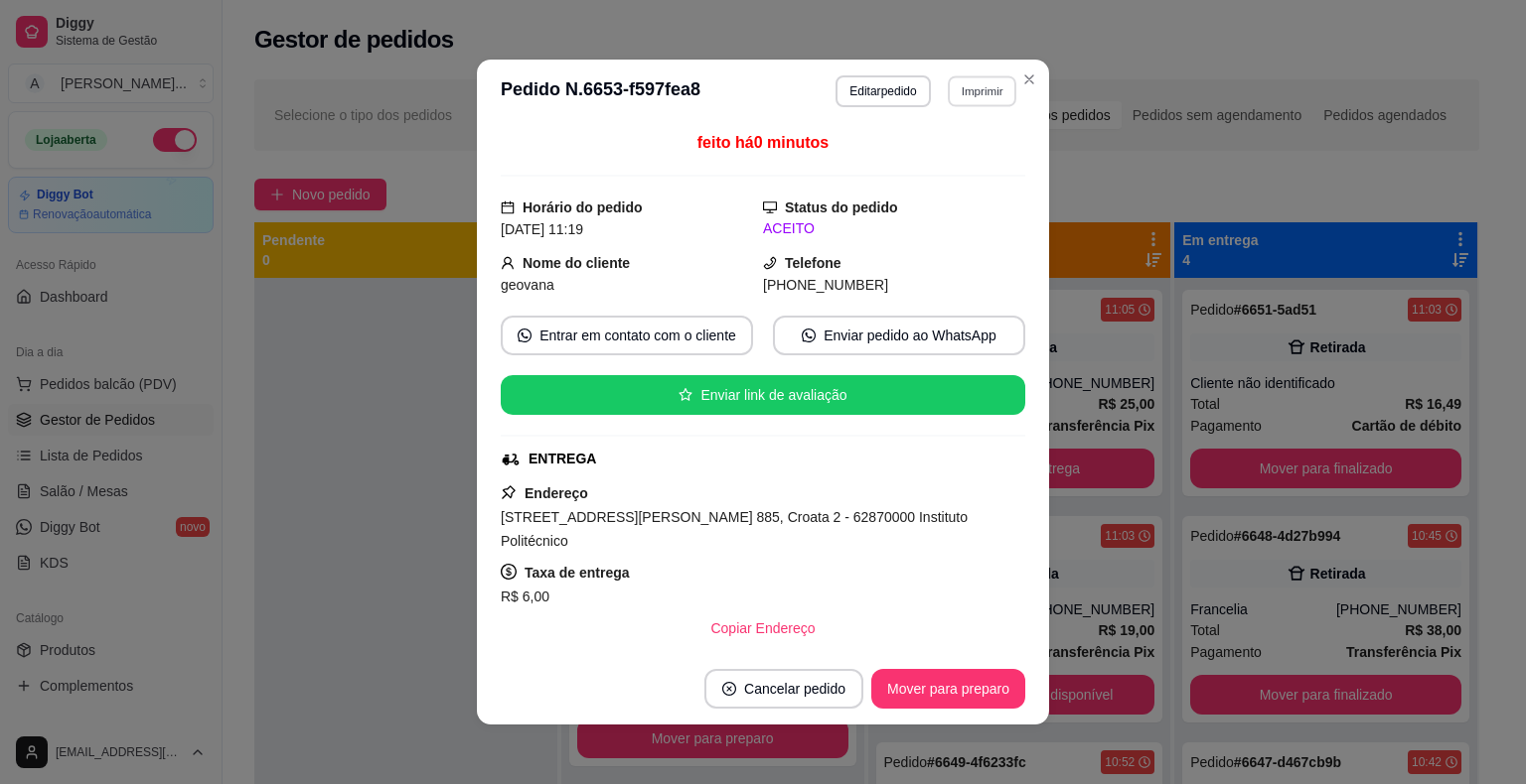
click at [969, 101] on button "Imprimir" at bounding box center [981, 91] width 69 height 31
click at [944, 157] on button "IMPRESSORA" at bounding box center [939, 160] width 139 height 31
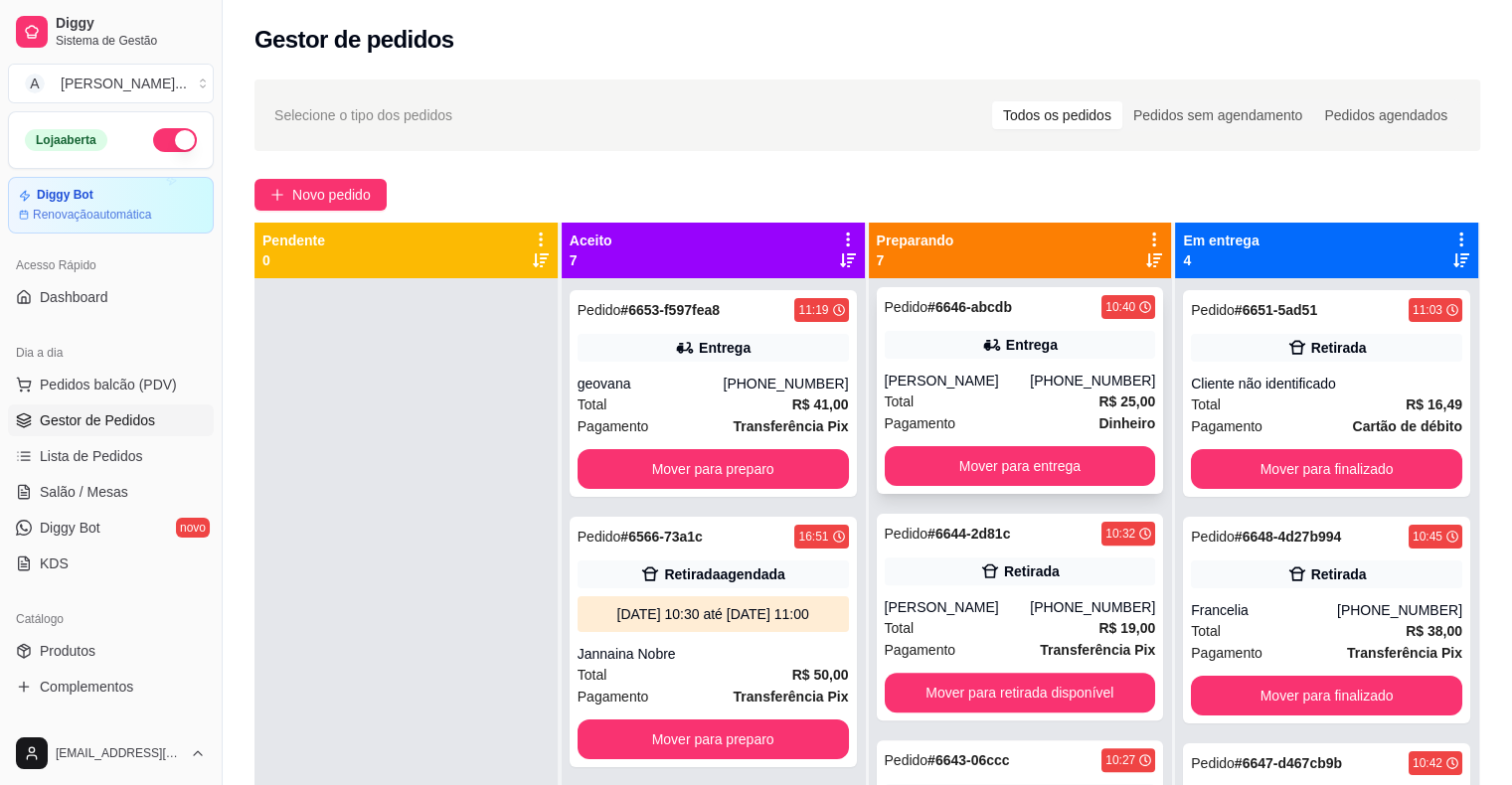
scroll to position [696, 0]
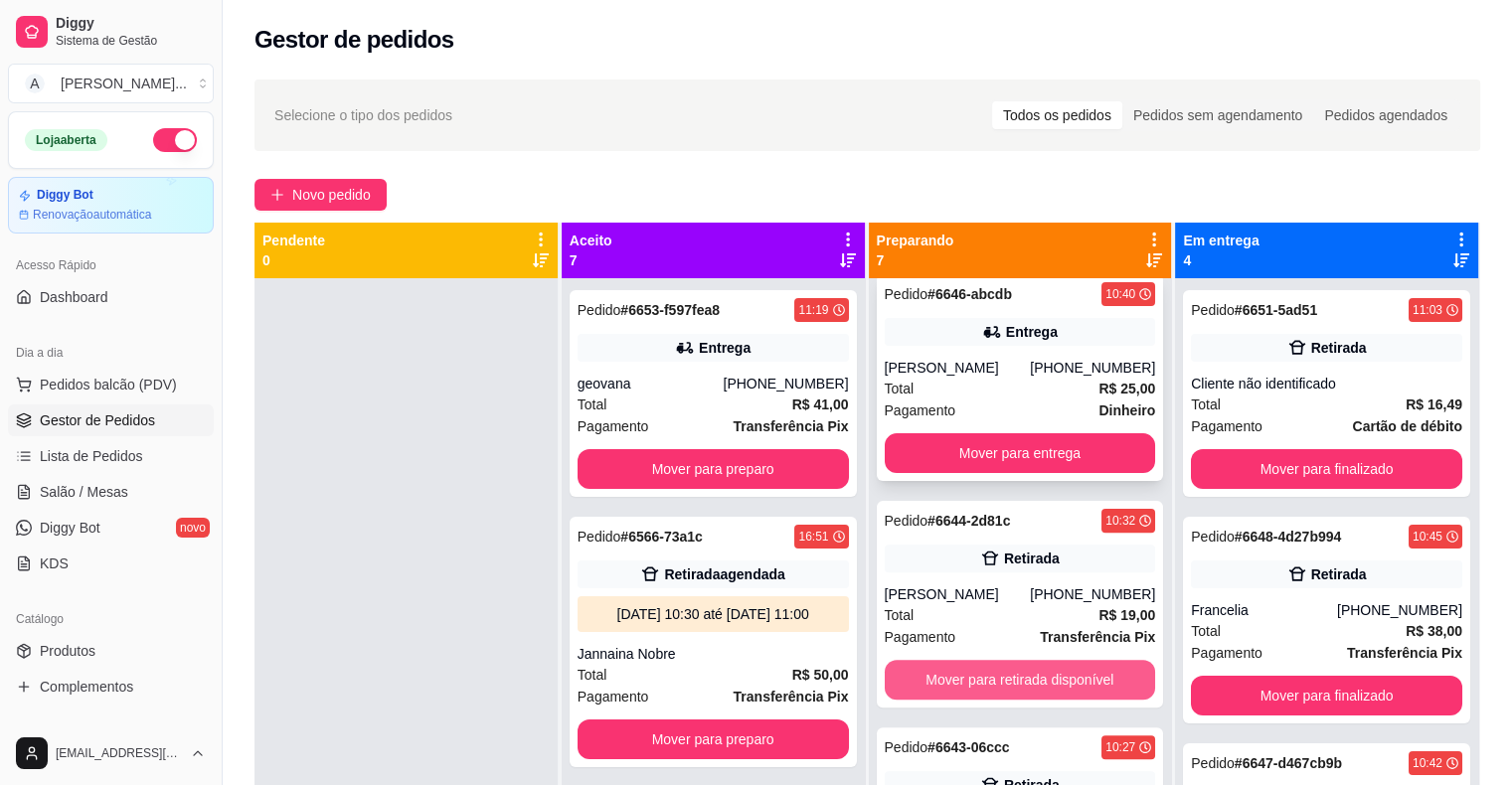
click at [998, 679] on button "Mover para retirada disponível" at bounding box center [1020, 680] width 271 height 40
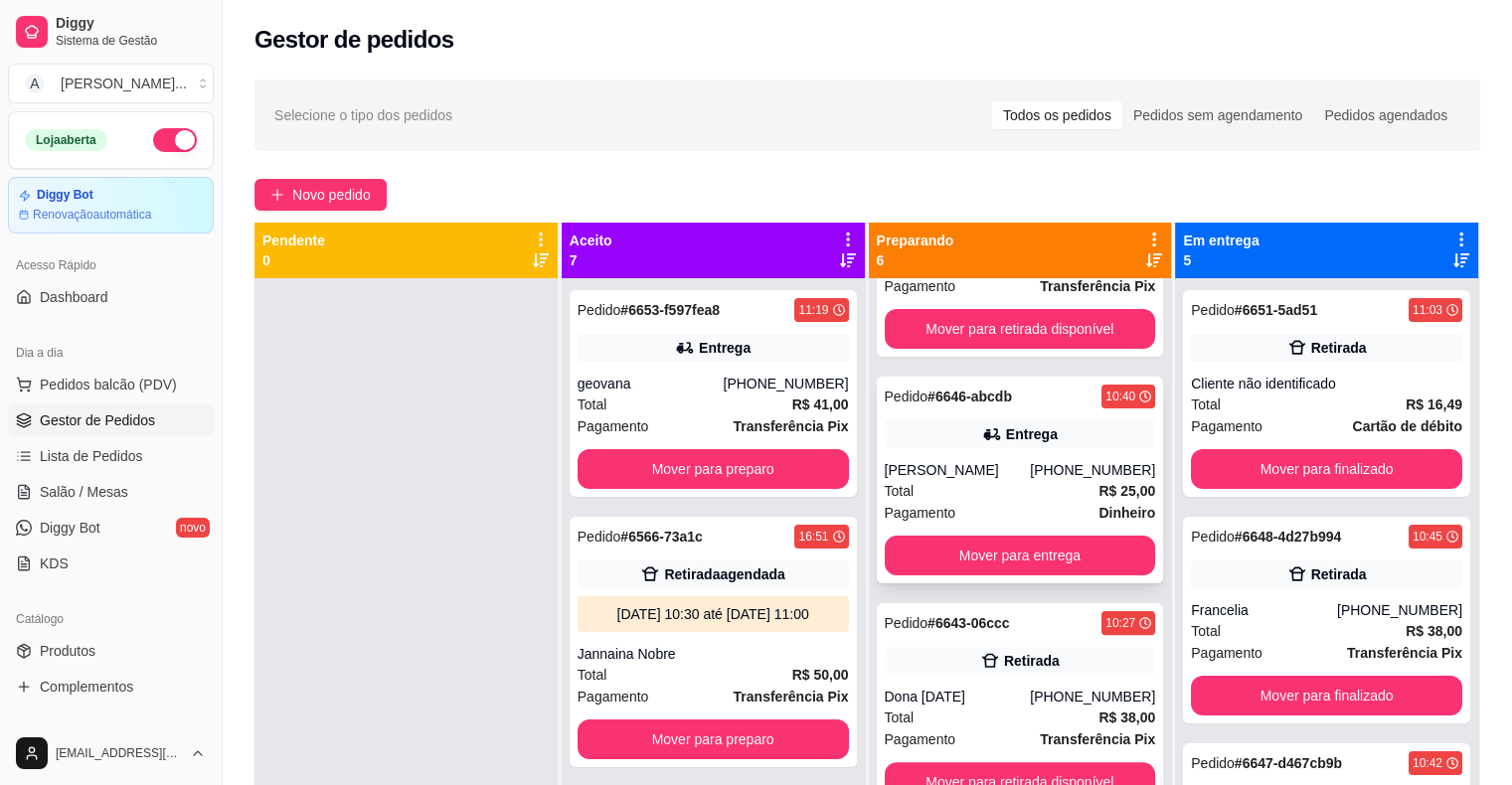
scroll to position [56, 0]
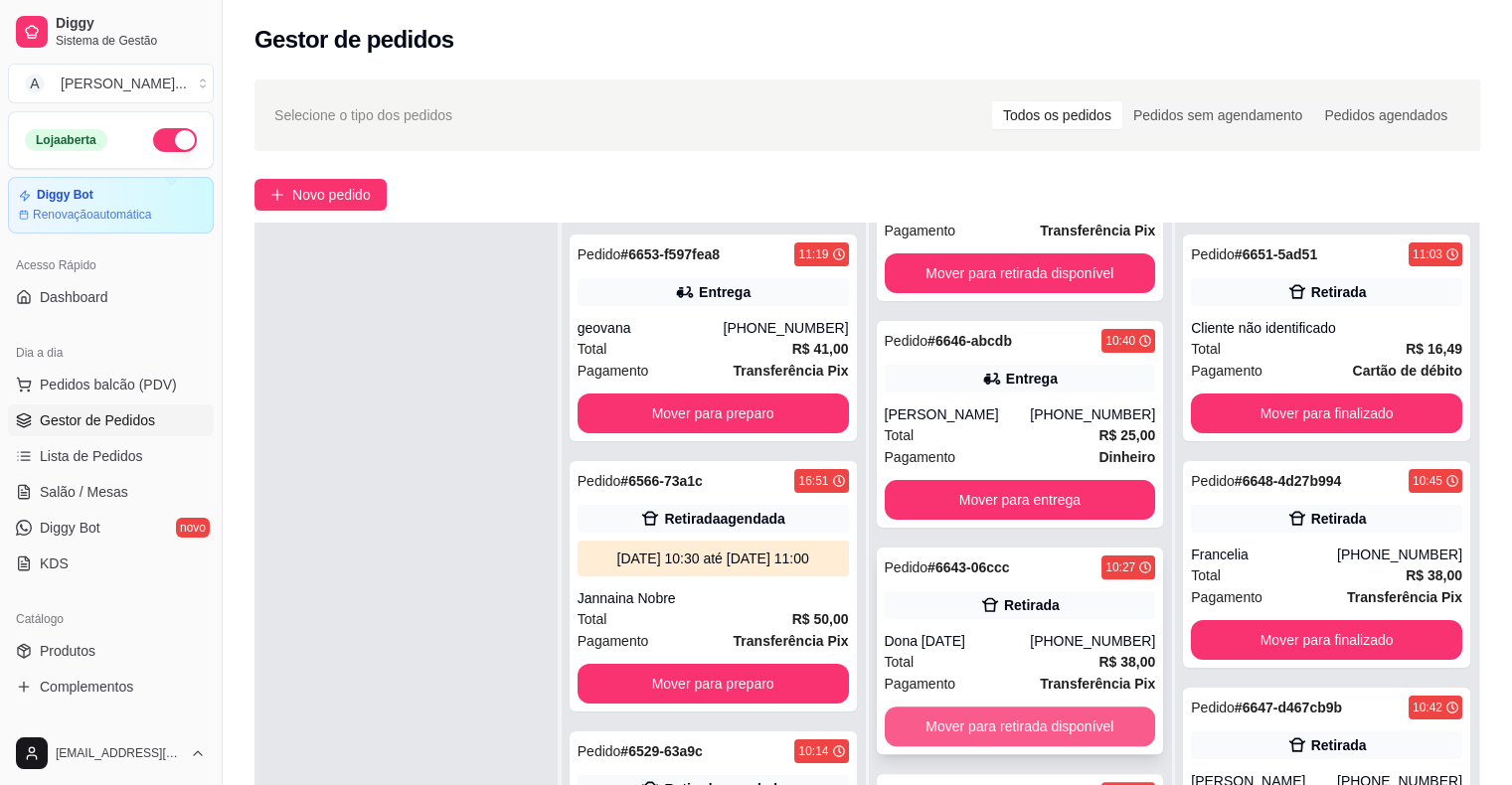
click at [1014, 720] on button "Mover para retirada disponível" at bounding box center [1020, 727] width 271 height 40
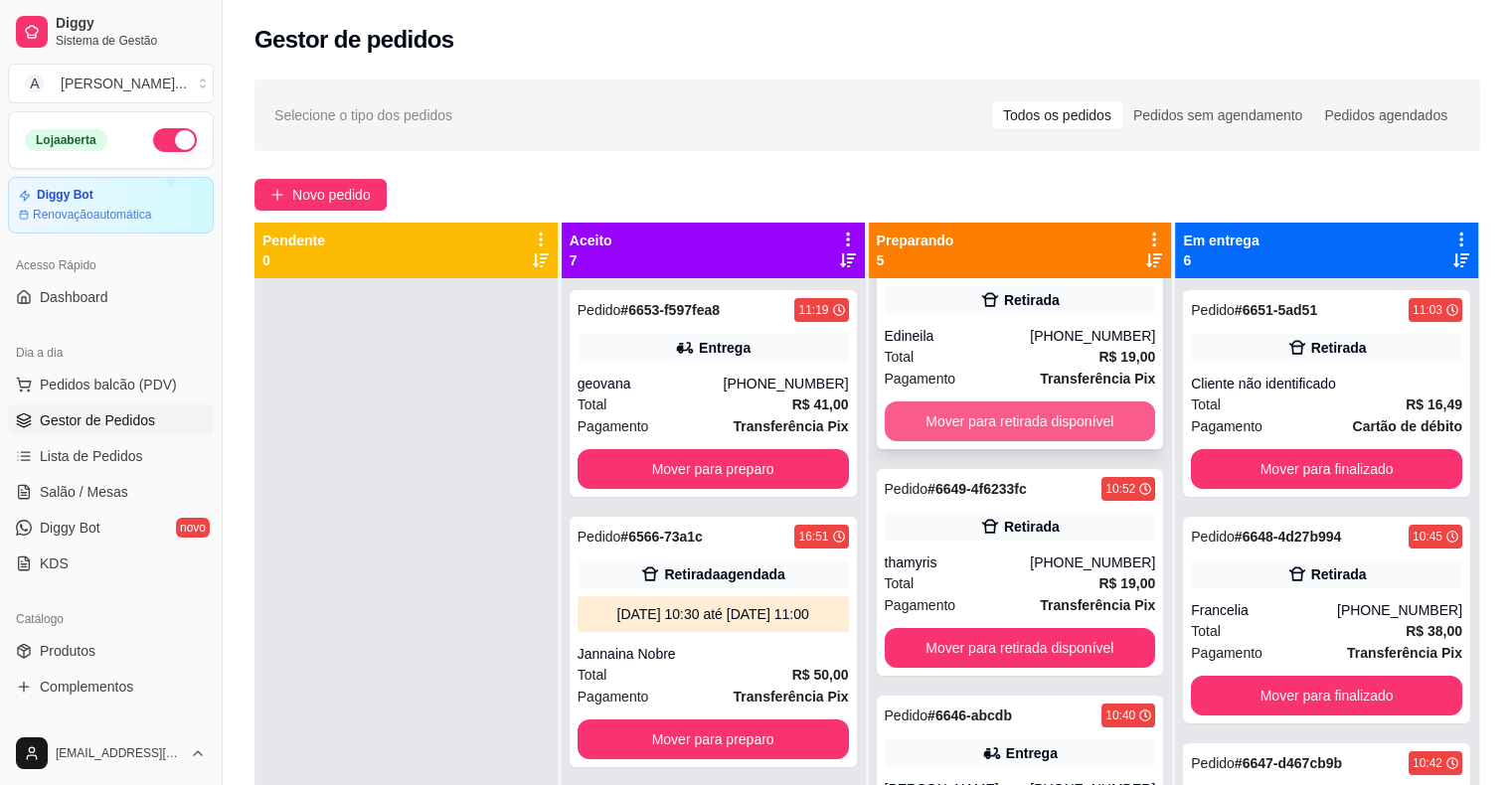
scroll to position [298, 0]
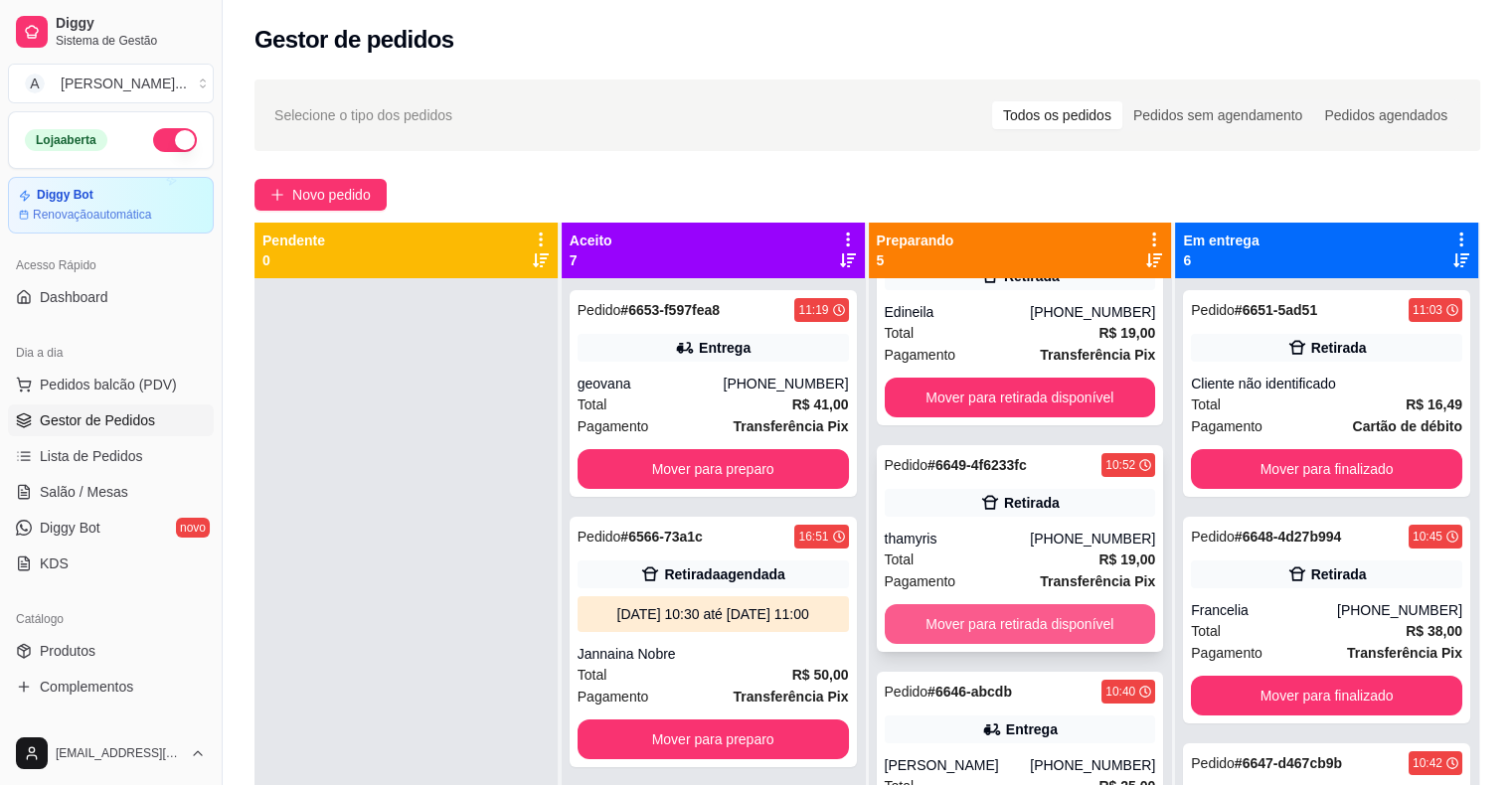
click at [981, 622] on button "Mover para retirada disponível" at bounding box center [1020, 624] width 271 height 40
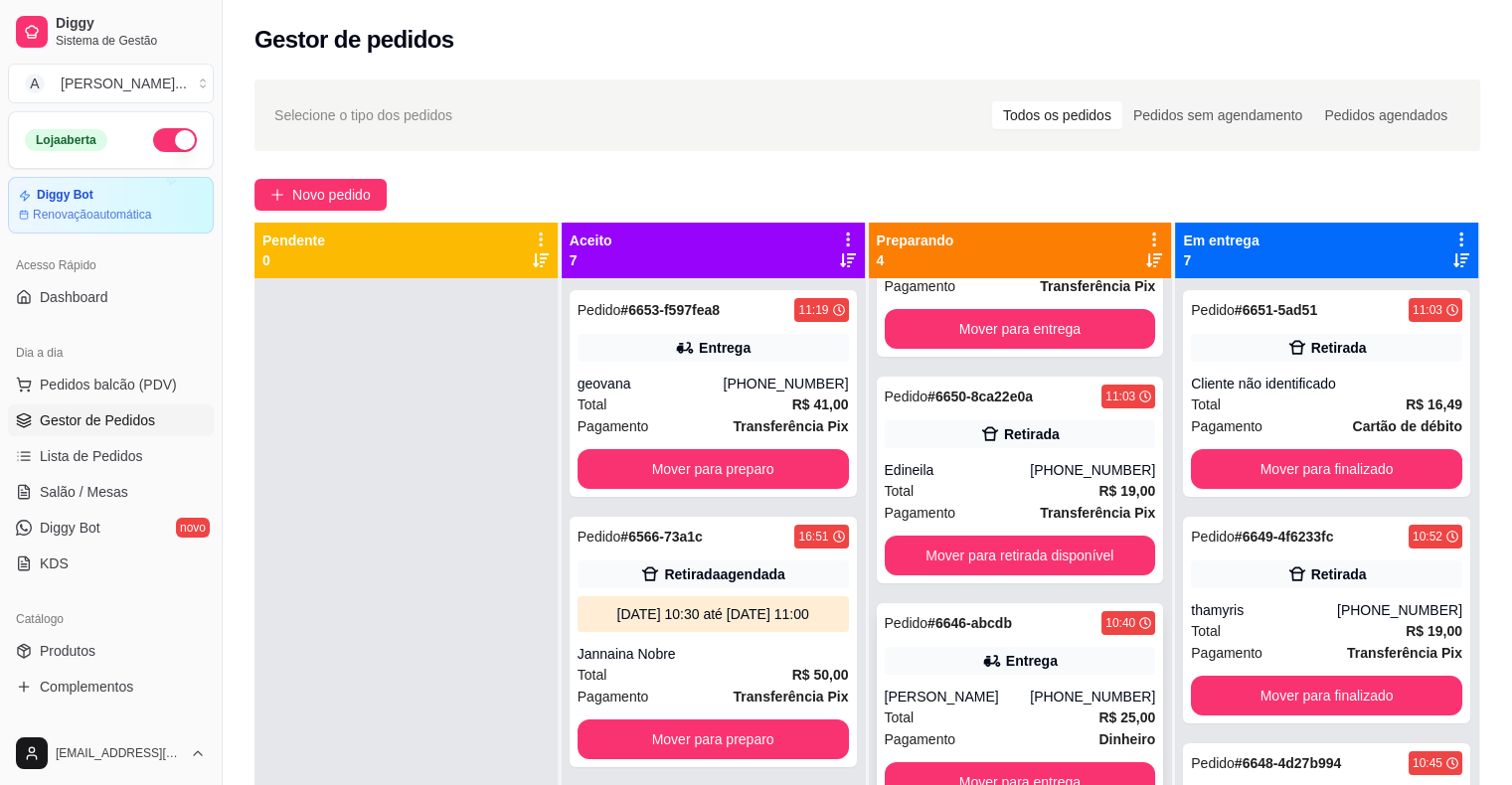
scroll to position [0, 0]
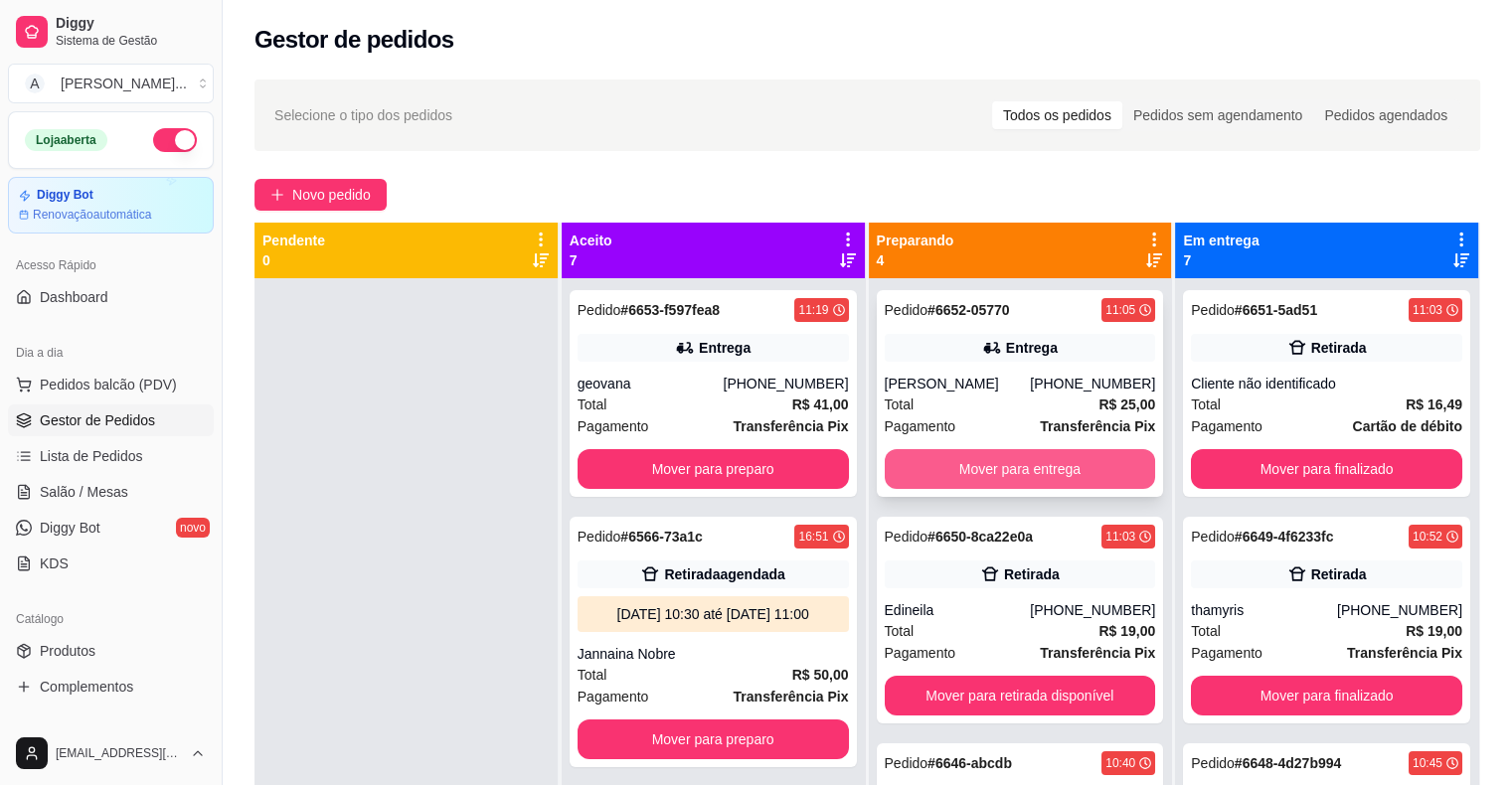
click at [976, 466] on button "Mover para entrega" at bounding box center [1020, 469] width 271 height 40
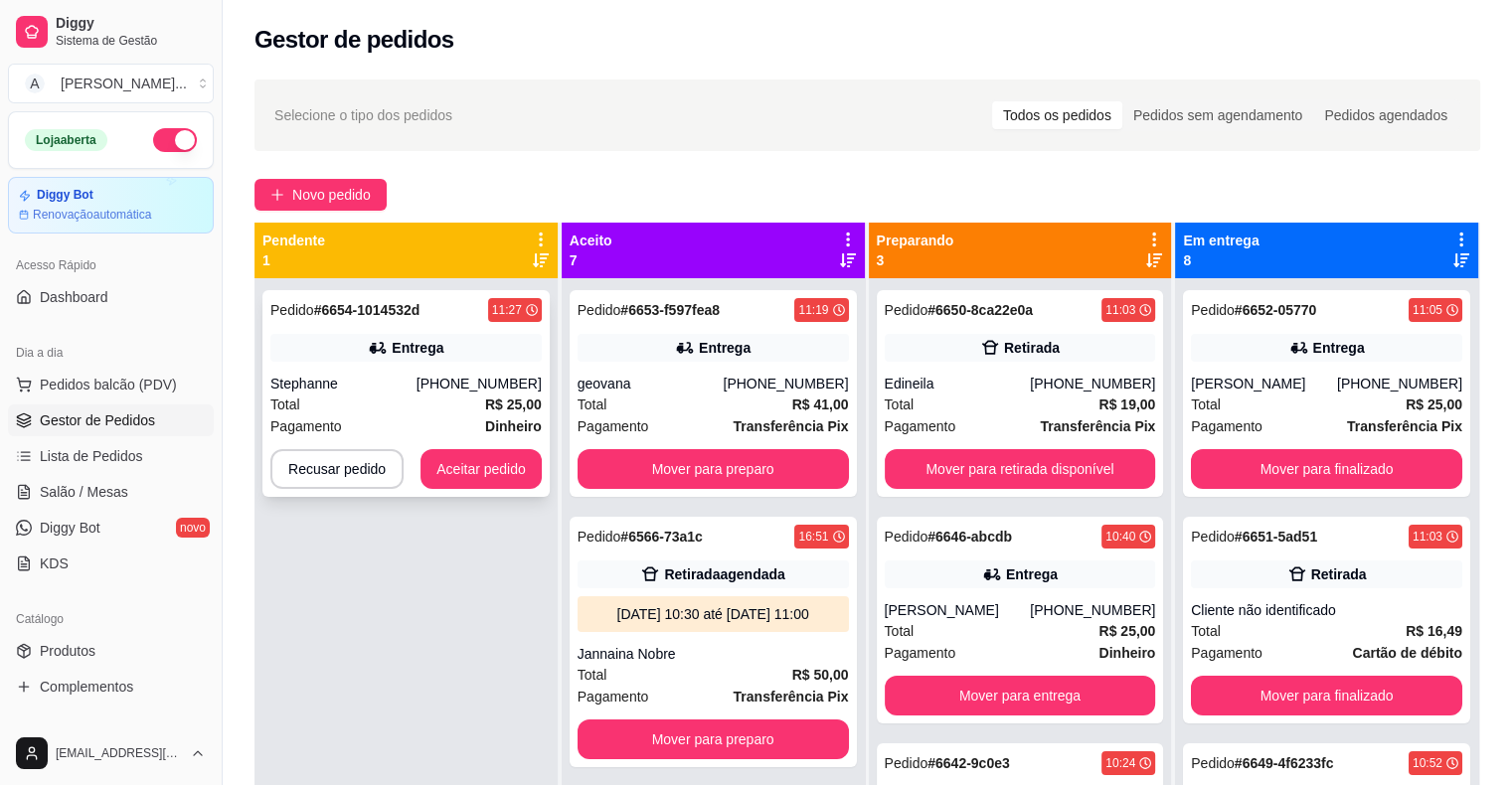
click at [487, 475] on button "Aceitar pedido" at bounding box center [480, 469] width 121 height 40
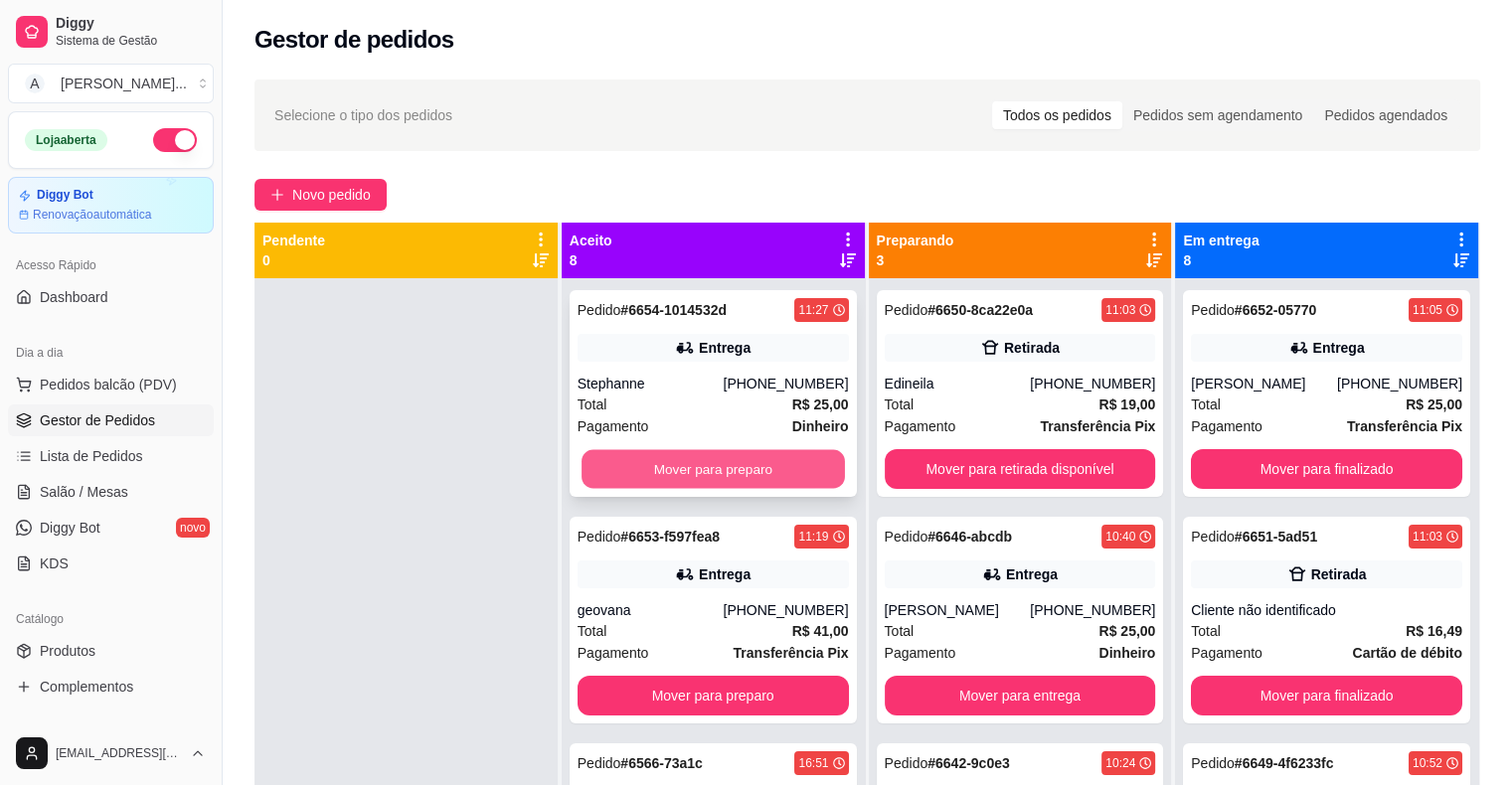
click at [658, 469] on button "Mover para preparo" at bounding box center [712, 469] width 263 height 39
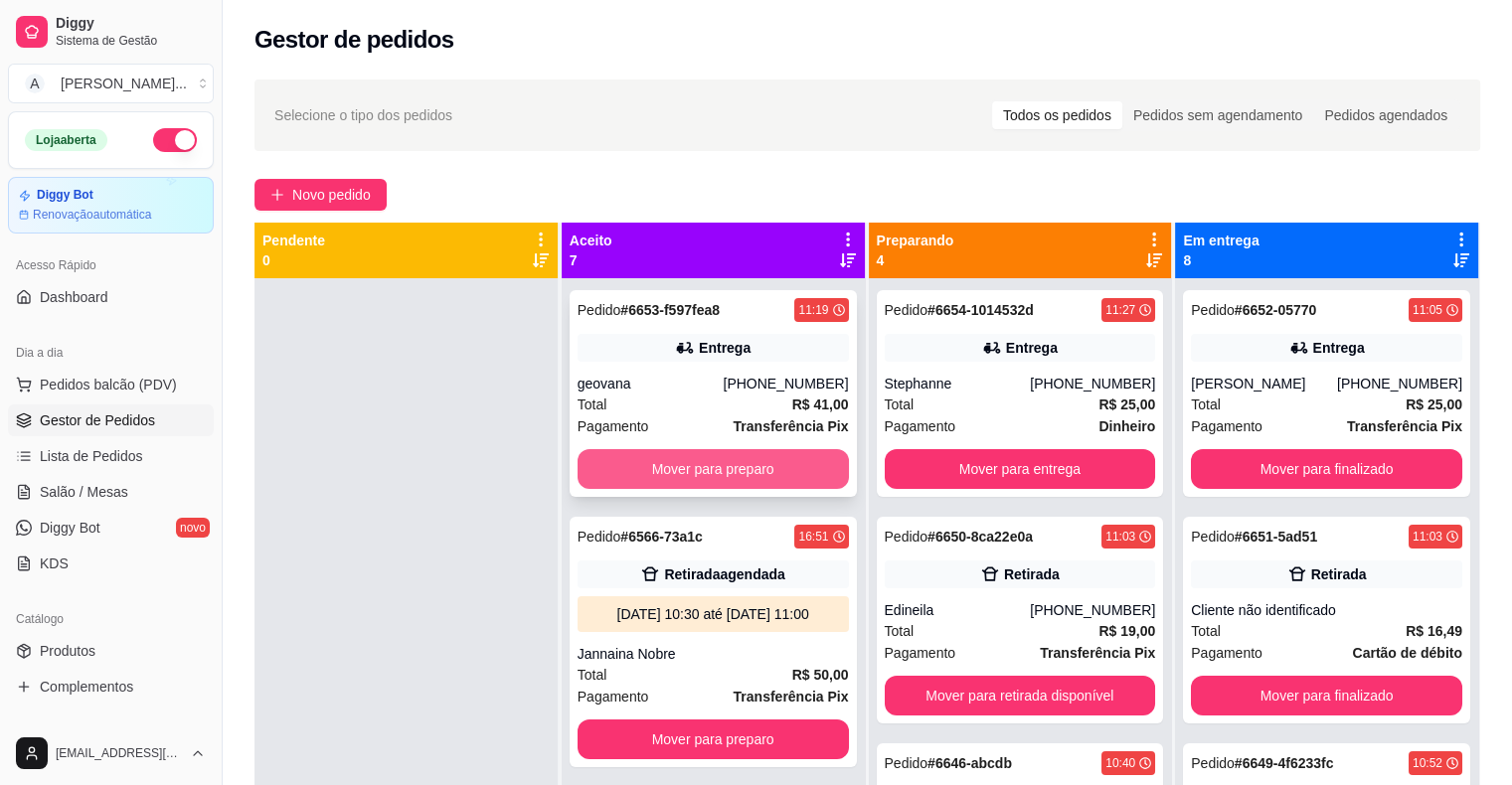
click at [668, 463] on button "Mover para preparo" at bounding box center [713, 469] width 271 height 40
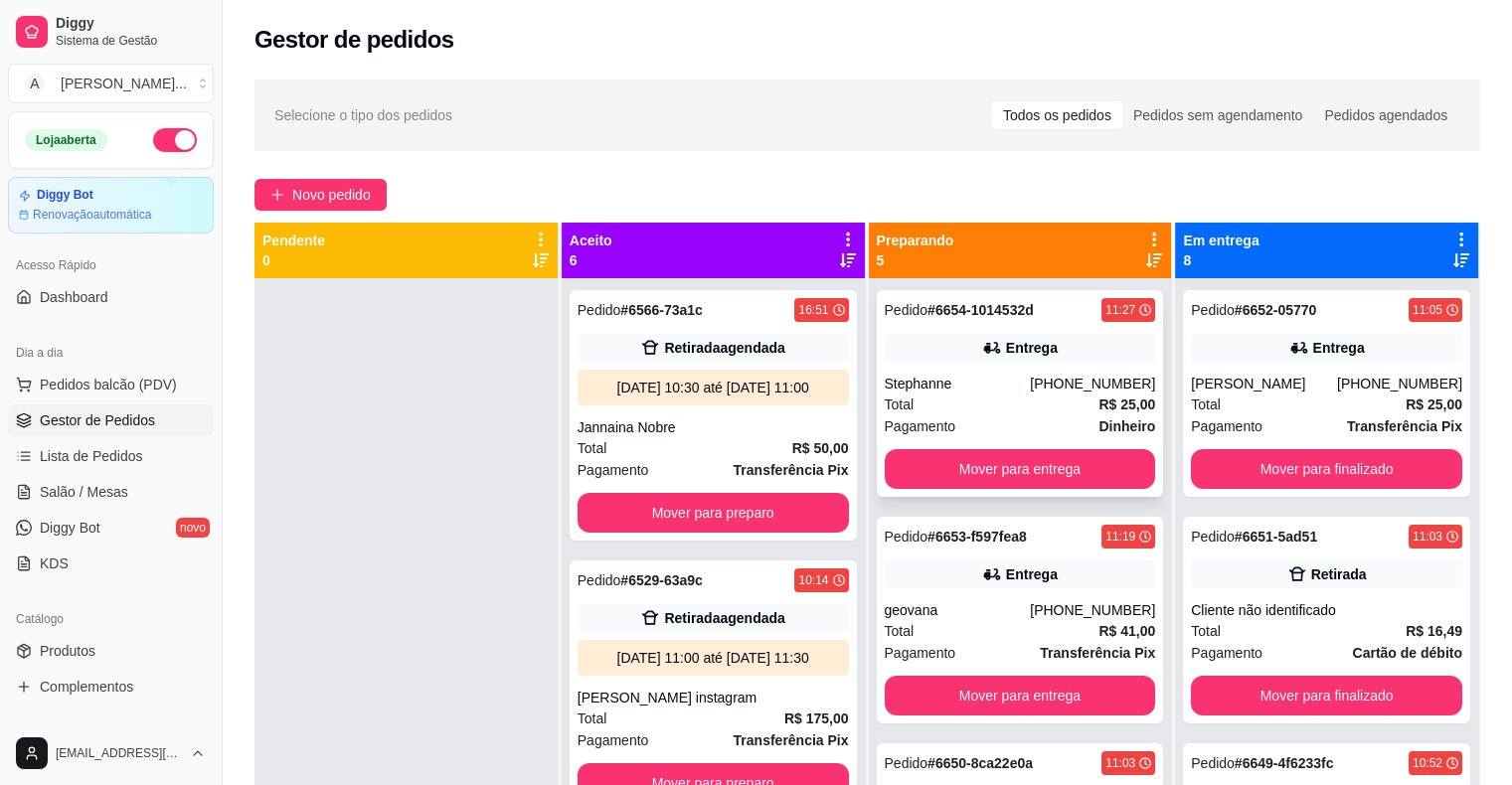
click at [944, 352] on div "Entrega" at bounding box center [1020, 348] width 271 height 28
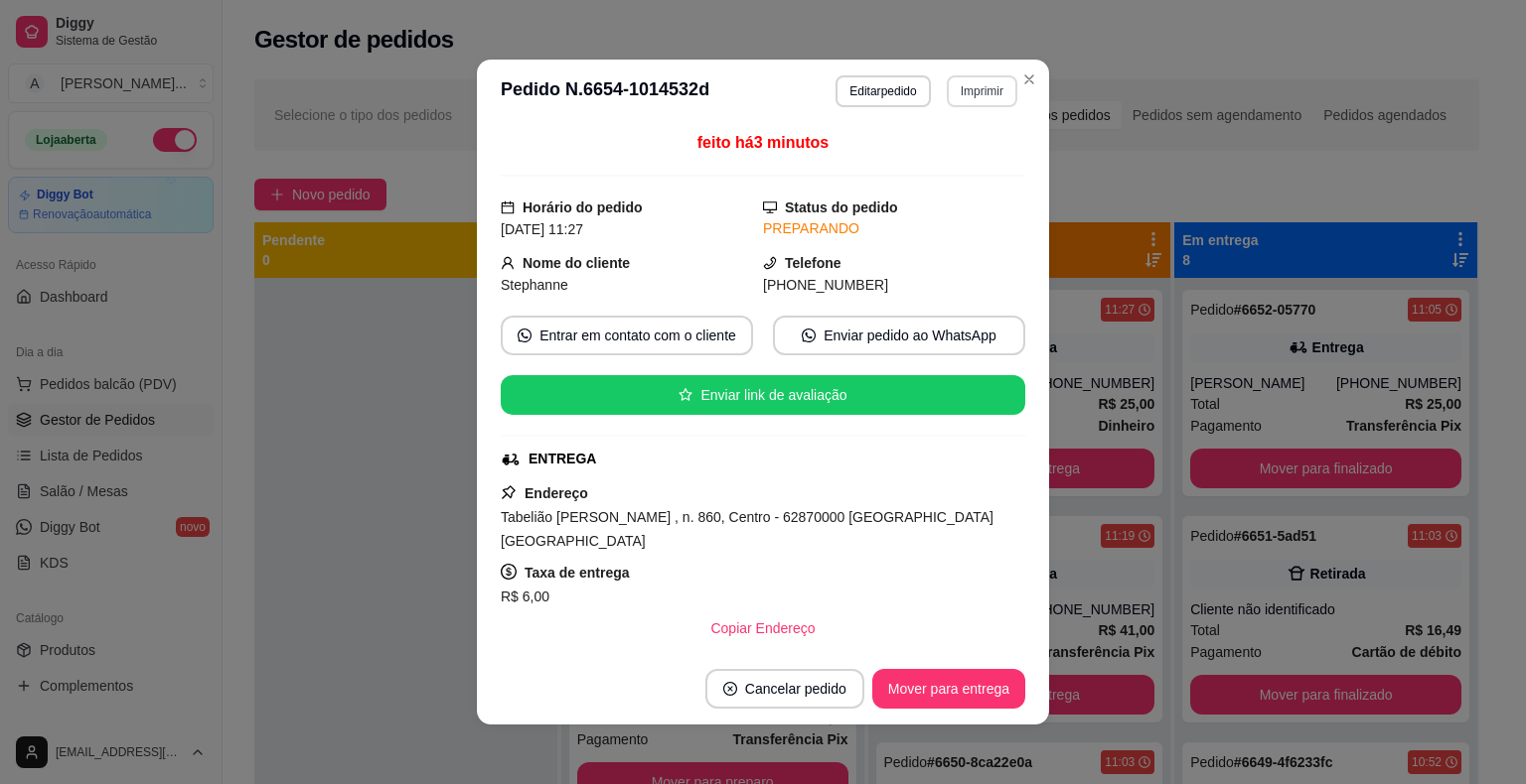
click at [986, 89] on button "Imprimir" at bounding box center [981, 92] width 71 height 32
click at [967, 153] on button "IMPRESSORA" at bounding box center [939, 161] width 144 height 32
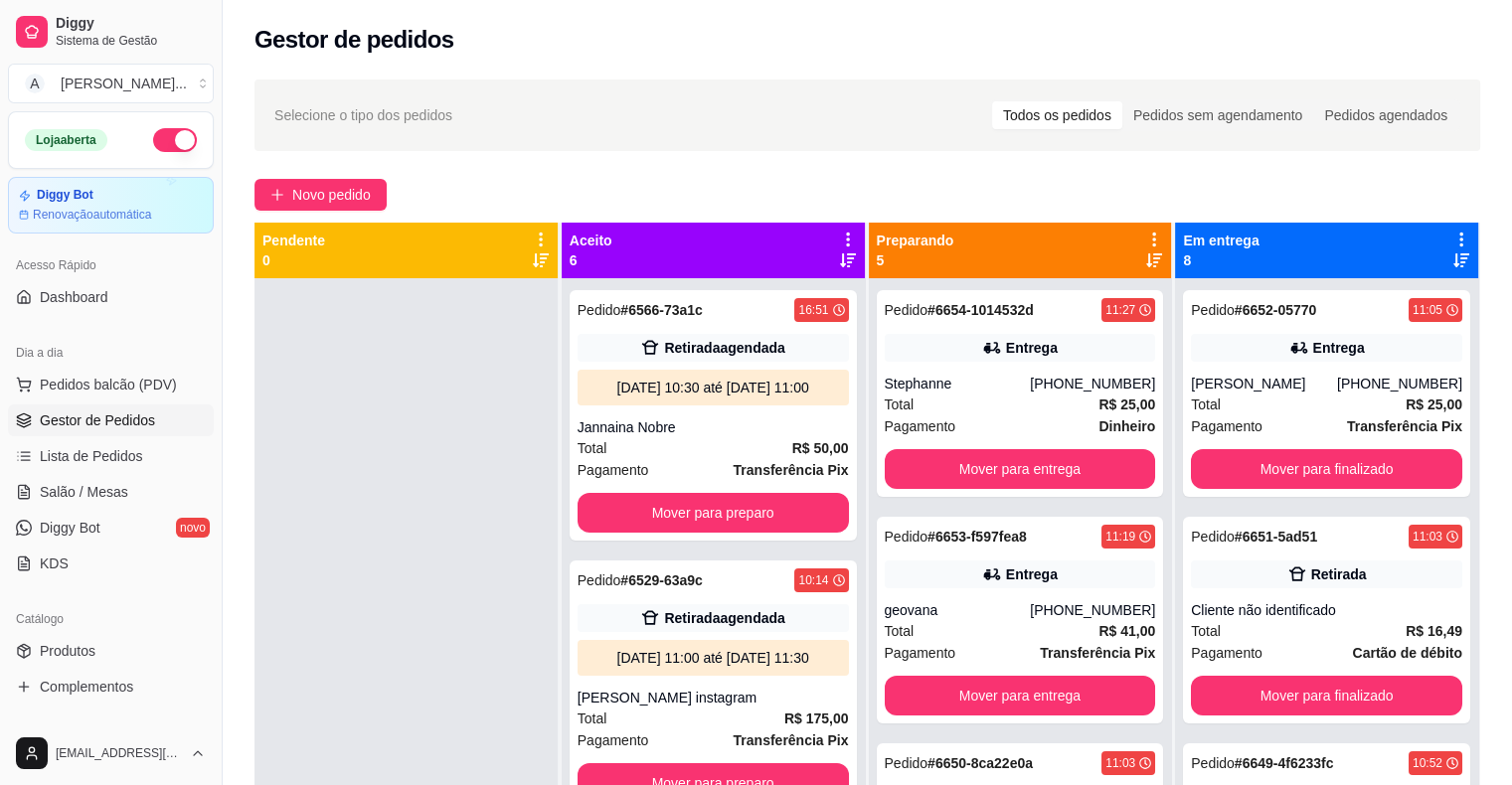
click at [82, 632] on div "Catálogo" at bounding box center [111, 619] width 206 height 32
click at [87, 644] on span "Produtos" at bounding box center [68, 651] width 56 height 20
